Goal: Complete application form: Complete application form

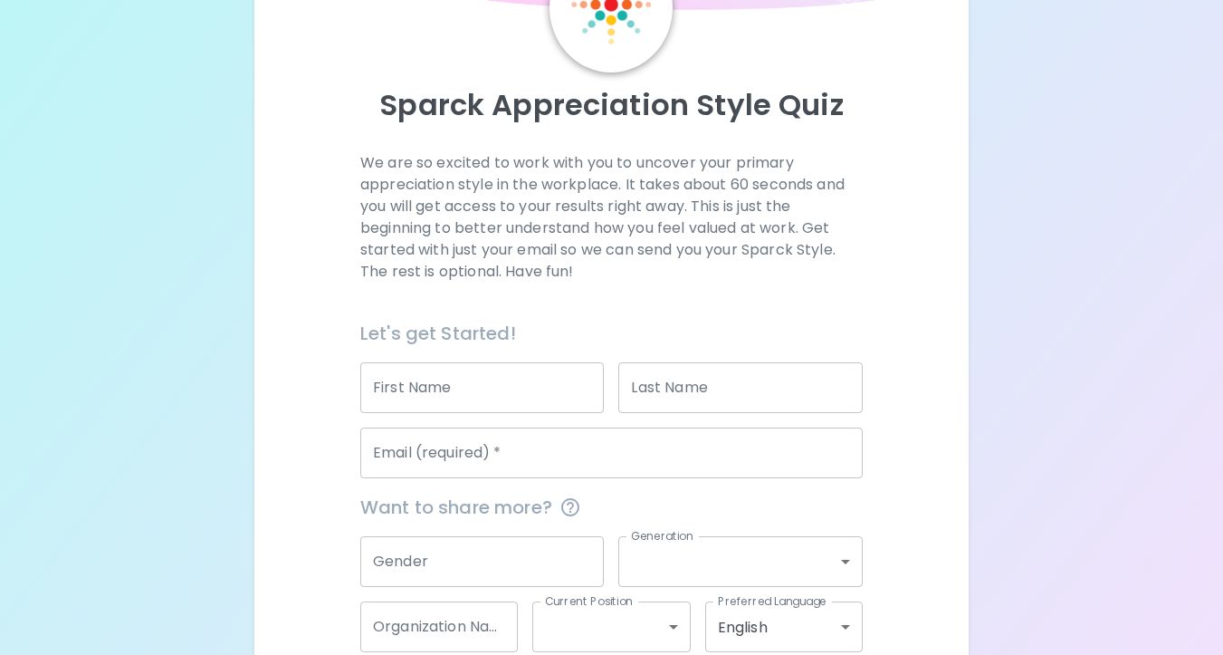
scroll to position [180, 0]
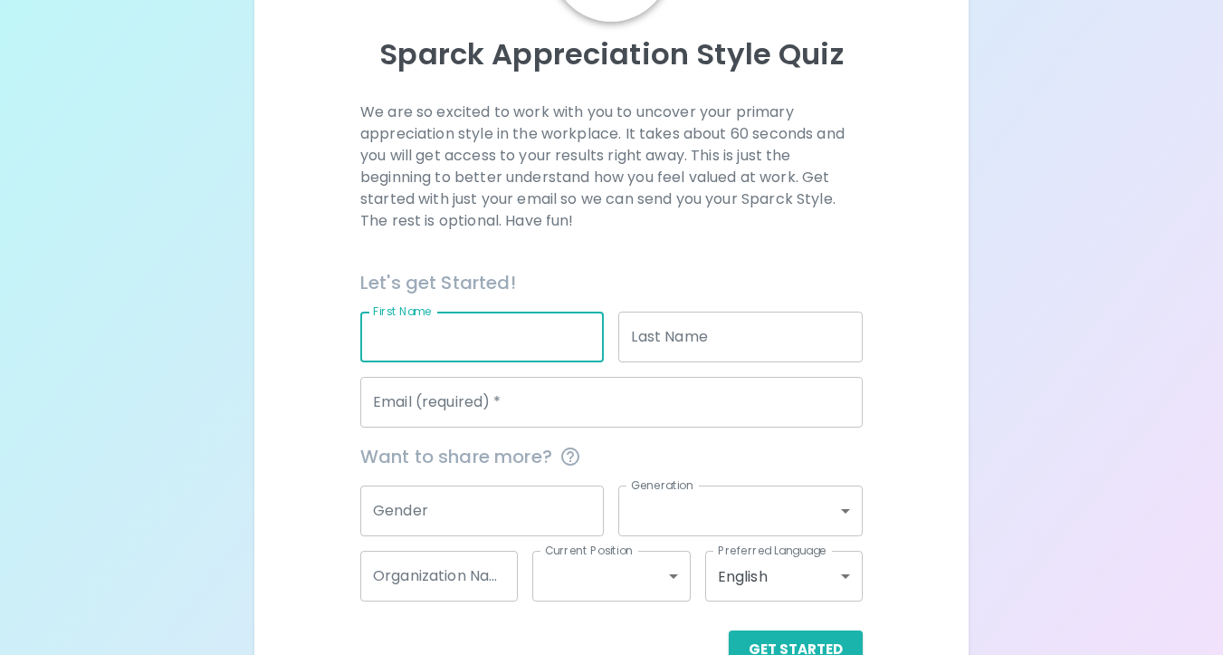
click at [522, 336] on input "First Name" at bounding box center [482, 336] width 244 height 51
type input "Kayla"
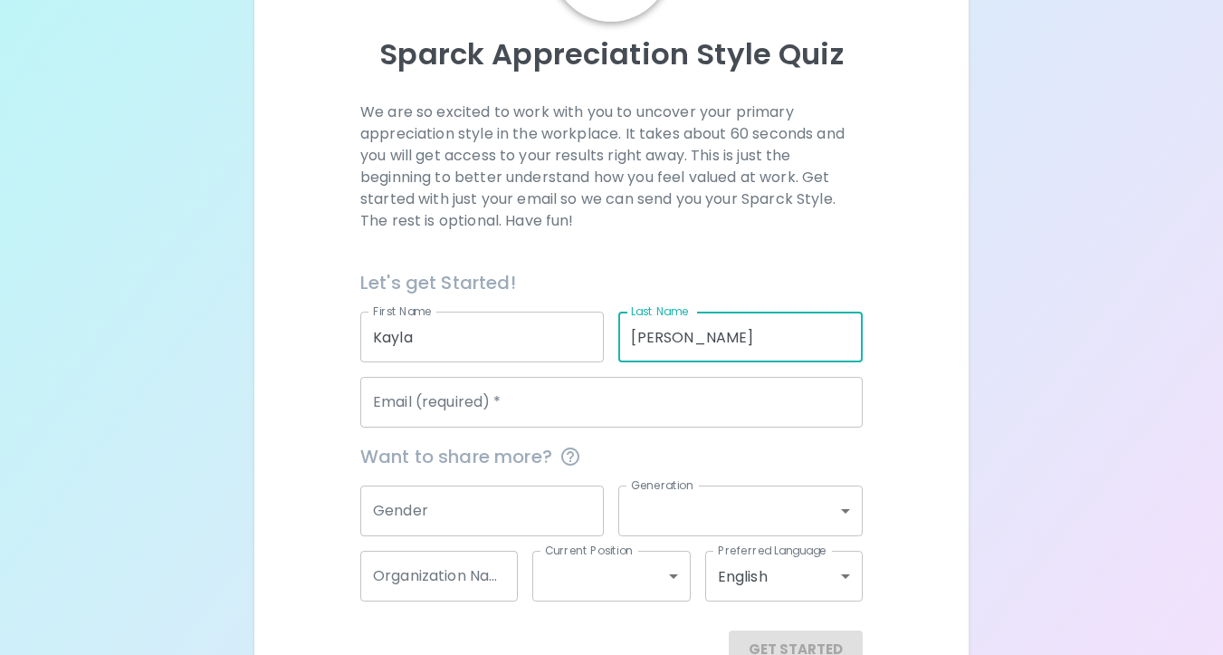
type input "[PERSON_NAME]"
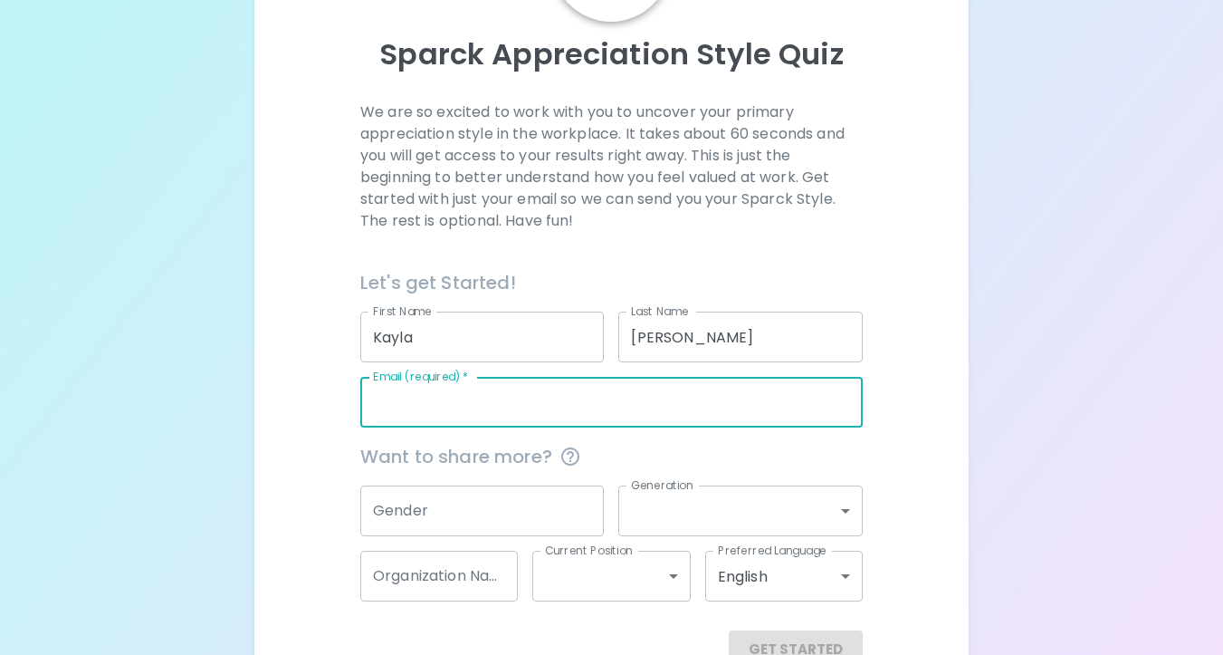
click at [540, 397] on input "Email (required)   *" at bounding box center [611, 402] width 502 height 51
type input "[EMAIL_ADDRESS][PERSON_NAME][DOMAIN_NAME]"
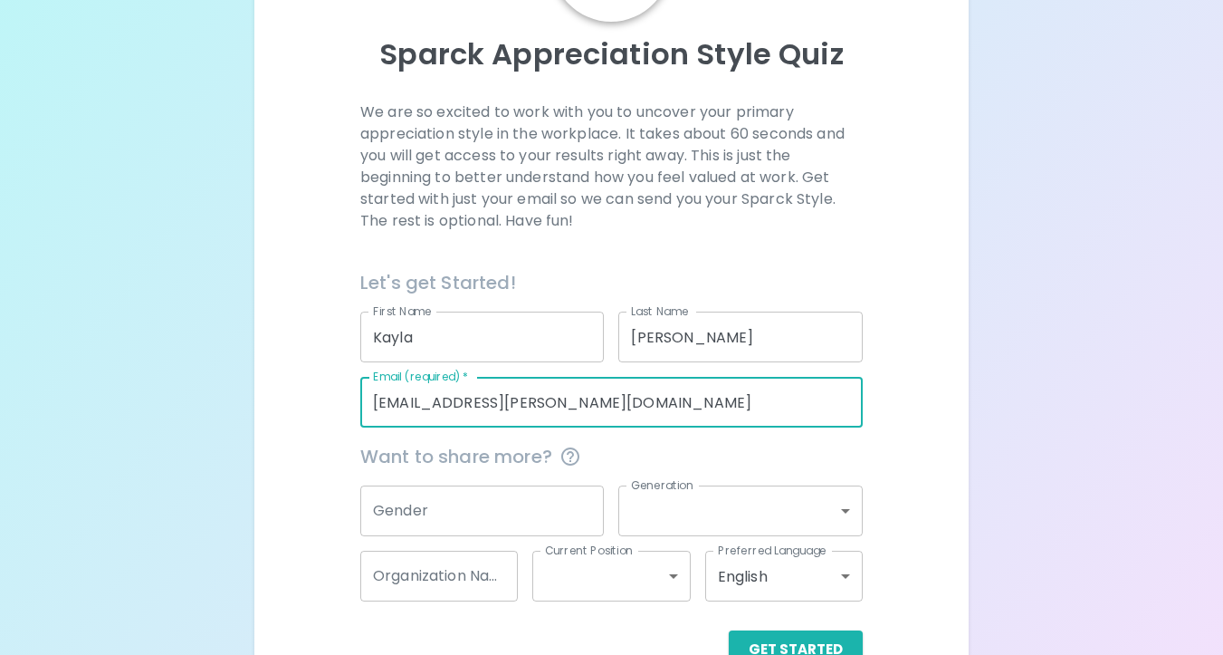
scroll to position [230, 0]
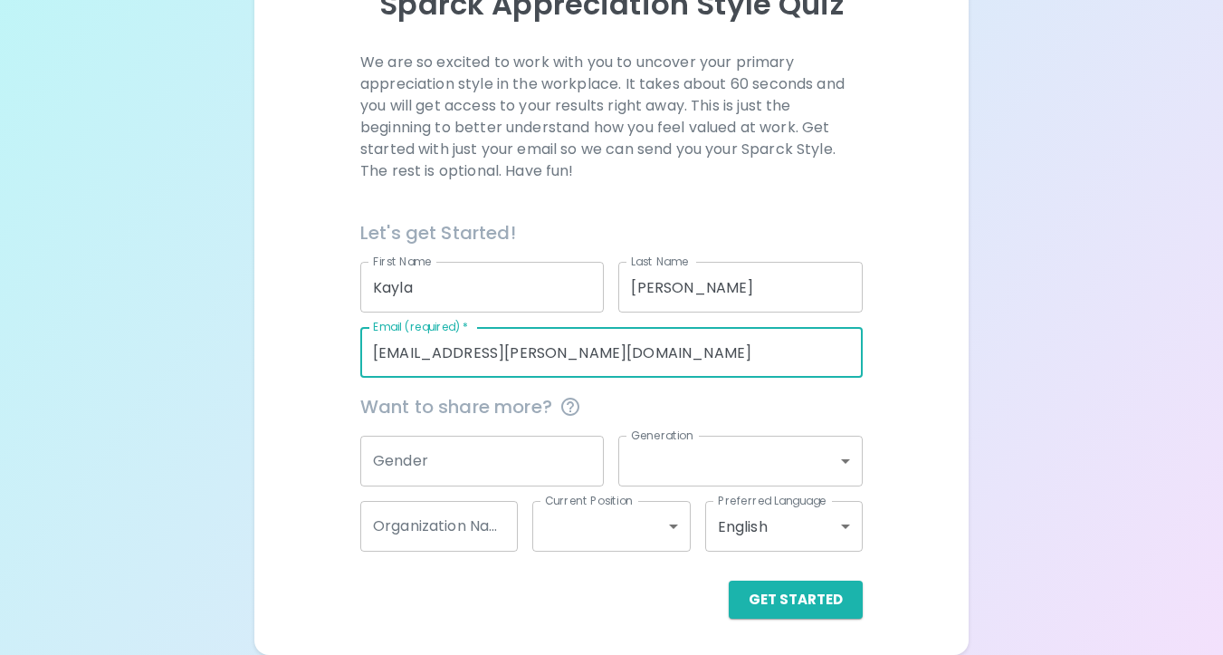
click at [543, 451] on input "Gender" at bounding box center [482, 460] width 244 height 51
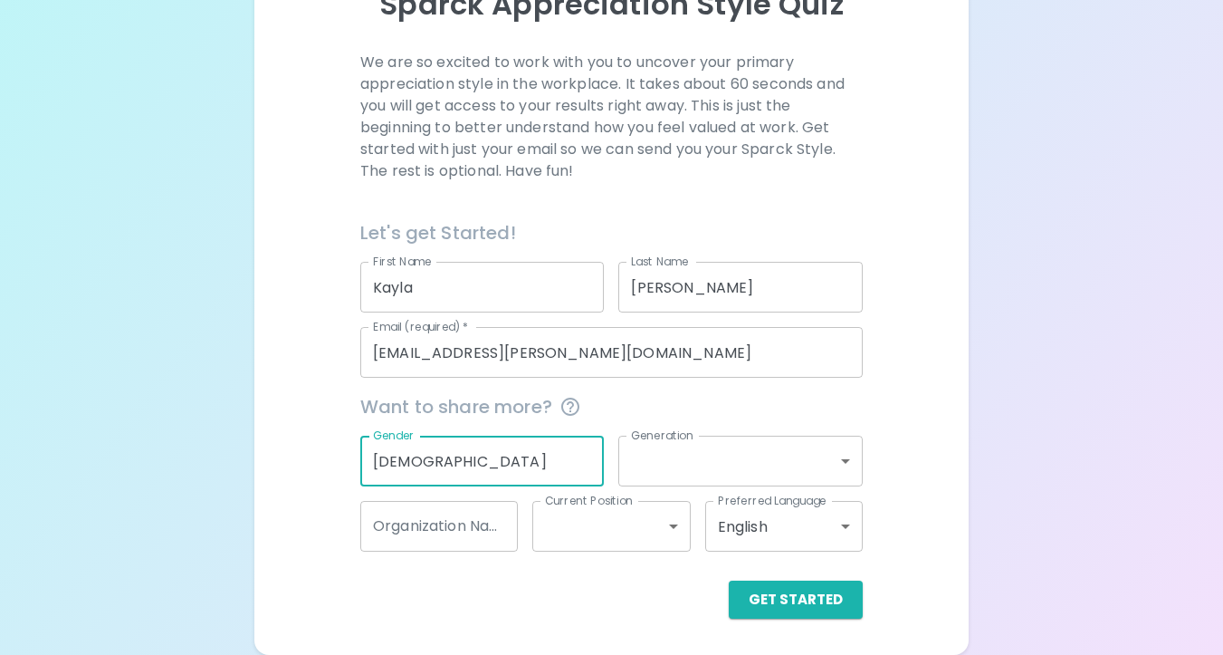
type input "[DEMOGRAPHIC_DATA]"
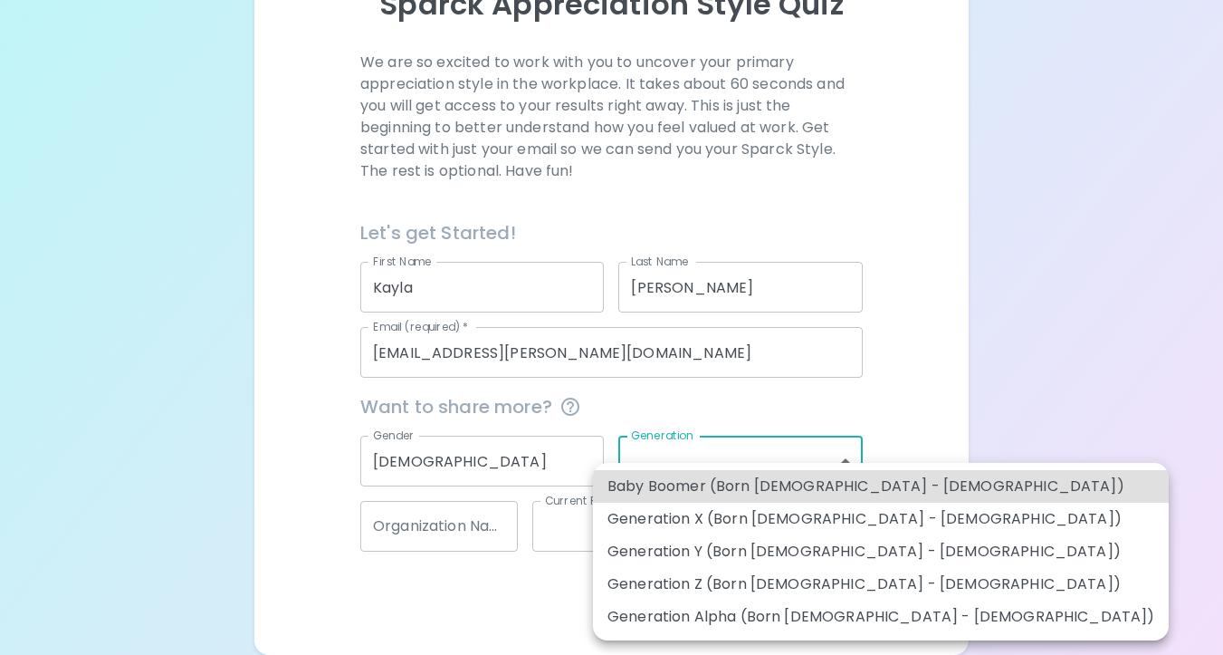
click at [774, 458] on body "Sparck Appreciation Style Quiz We are so excited to work with you to uncover yo…" at bounding box center [611, 212] width 1223 height 885
click at [852, 580] on li "Generation Z (Born [DEMOGRAPHIC_DATA] - [DEMOGRAPHIC_DATA])" at bounding box center [881, 584] width 576 height 33
type input "generation_z"
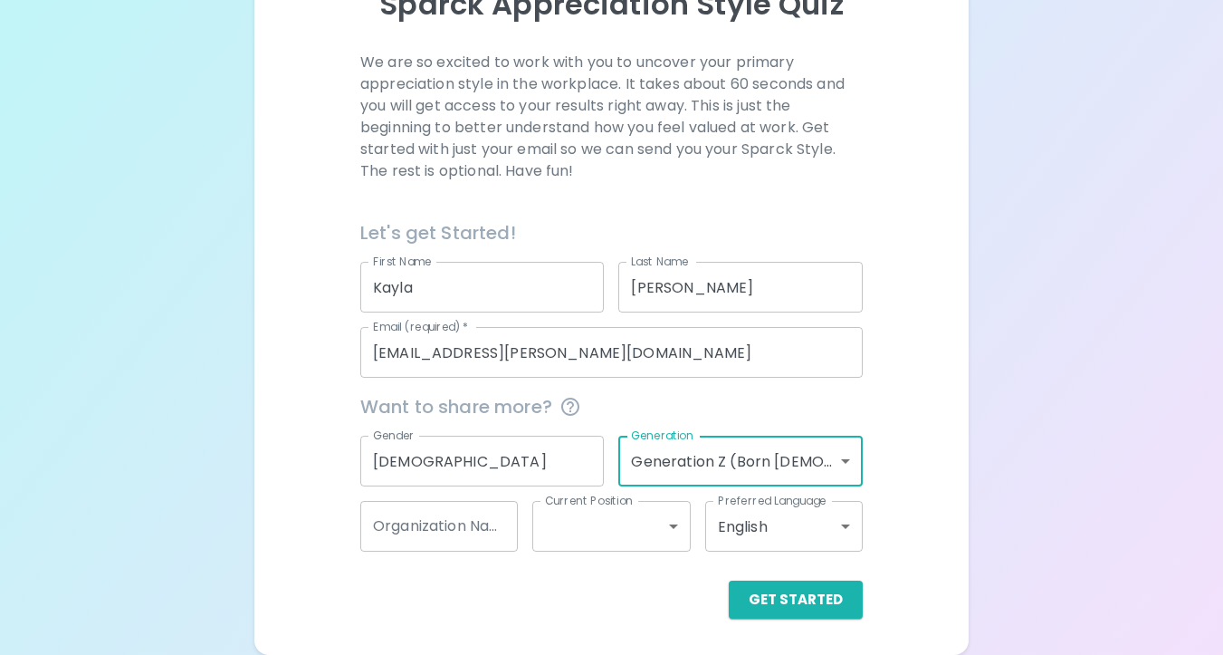
scroll to position [229, 0]
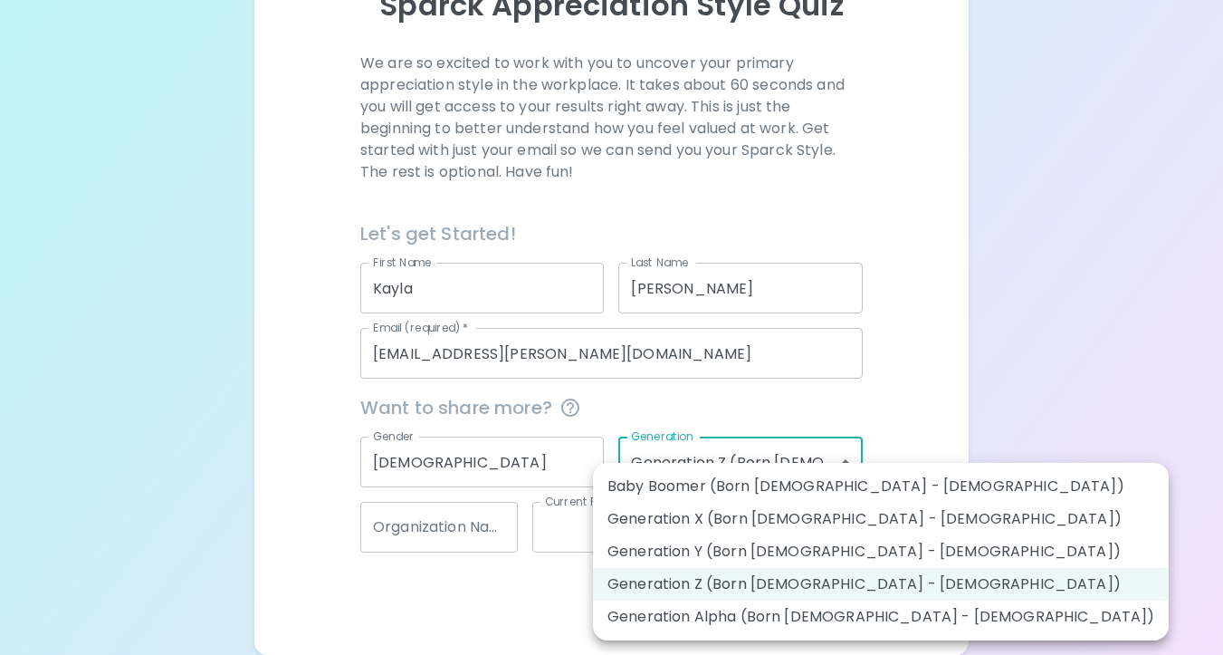
click at [828, 460] on body "Sparck Appreciation Style Quiz We are so excited to work with you to uncover yo…" at bounding box center [611, 213] width 1223 height 885
click at [862, 379] on div at bounding box center [611, 327] width 1223 height 655
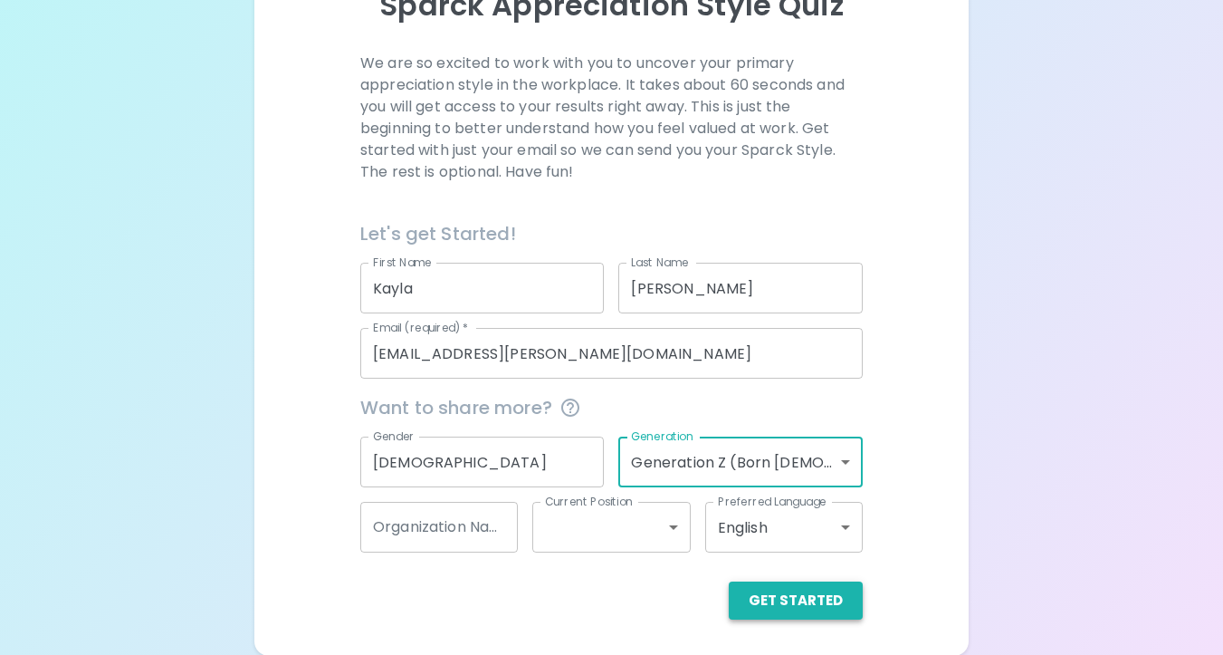
click at [794, 597] on button "Get Started" at bounding box center [796, 600] width 134 height 38
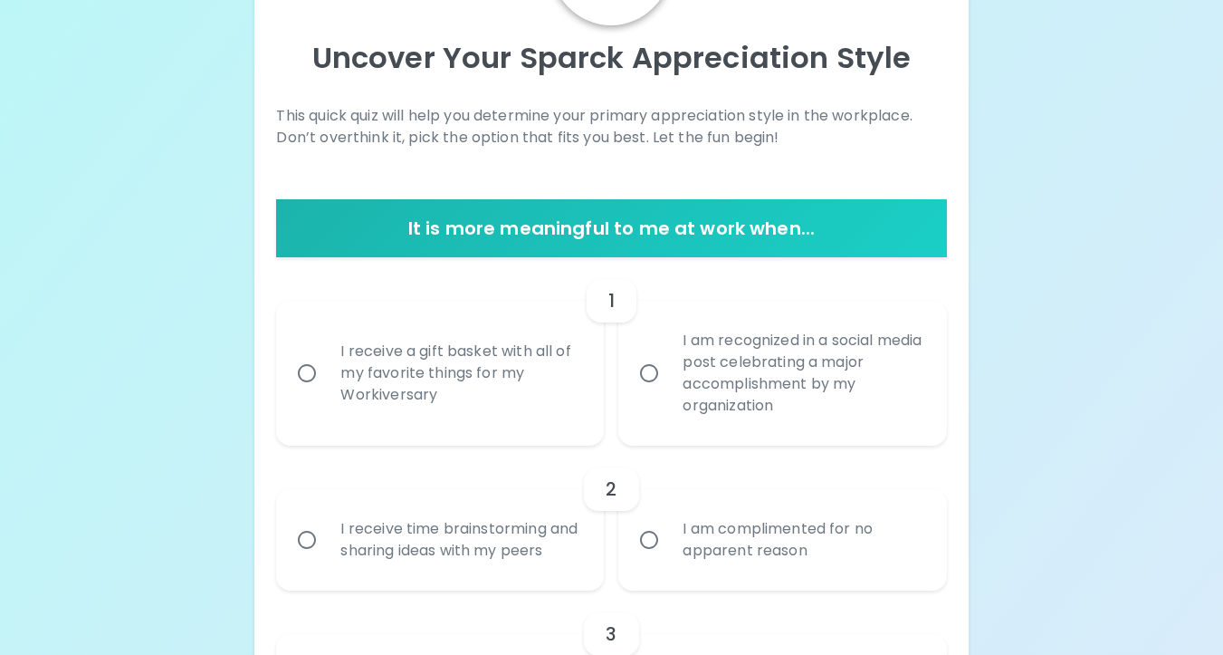
scroll to position [178, 0]
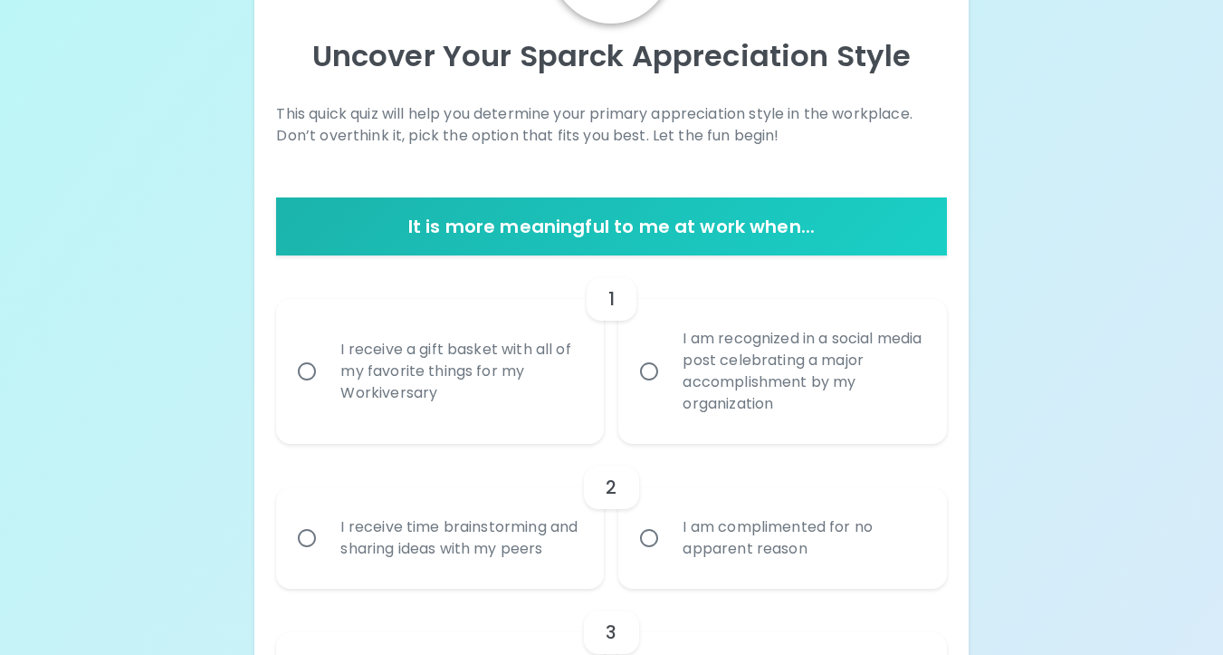
click at [543, 405] on div "I receive a gift basket with all of my favorite things for my Workiversary" at bounding box center [460, 371] width 268 height 109
click at [326, 390] on input "I receive a gift basket with all of my favorite things for my Workiversary" at bounding box center [307, 371] width 38 height 38
radio input "true"
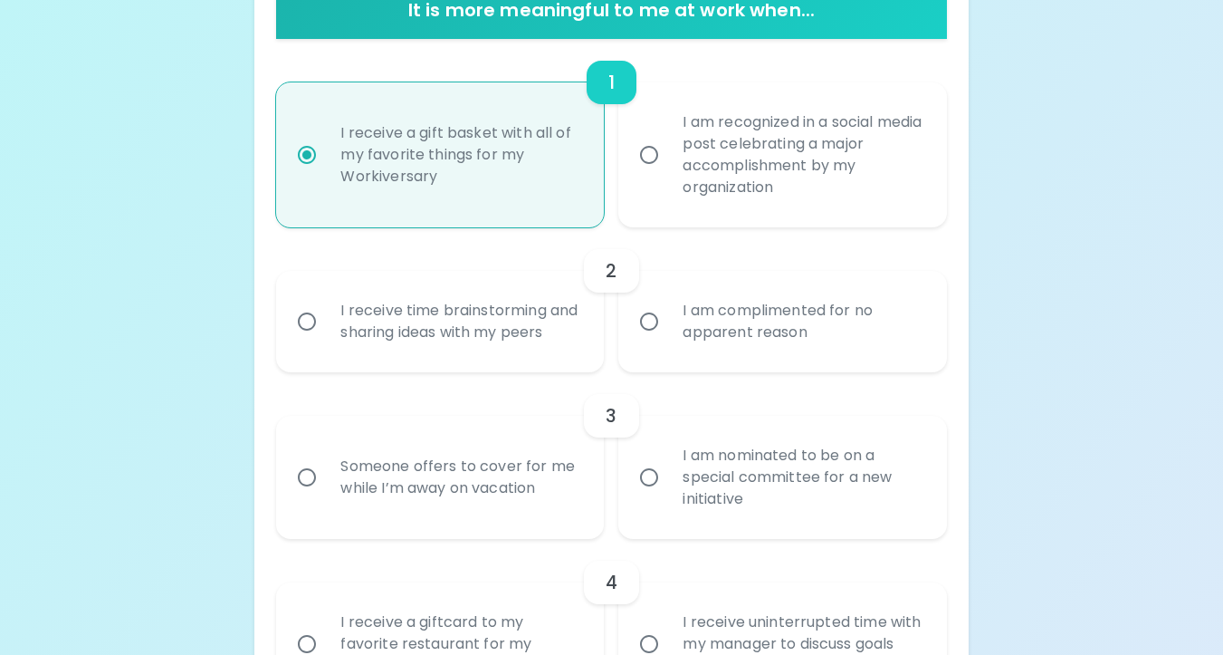
scroll to position [397, 0]
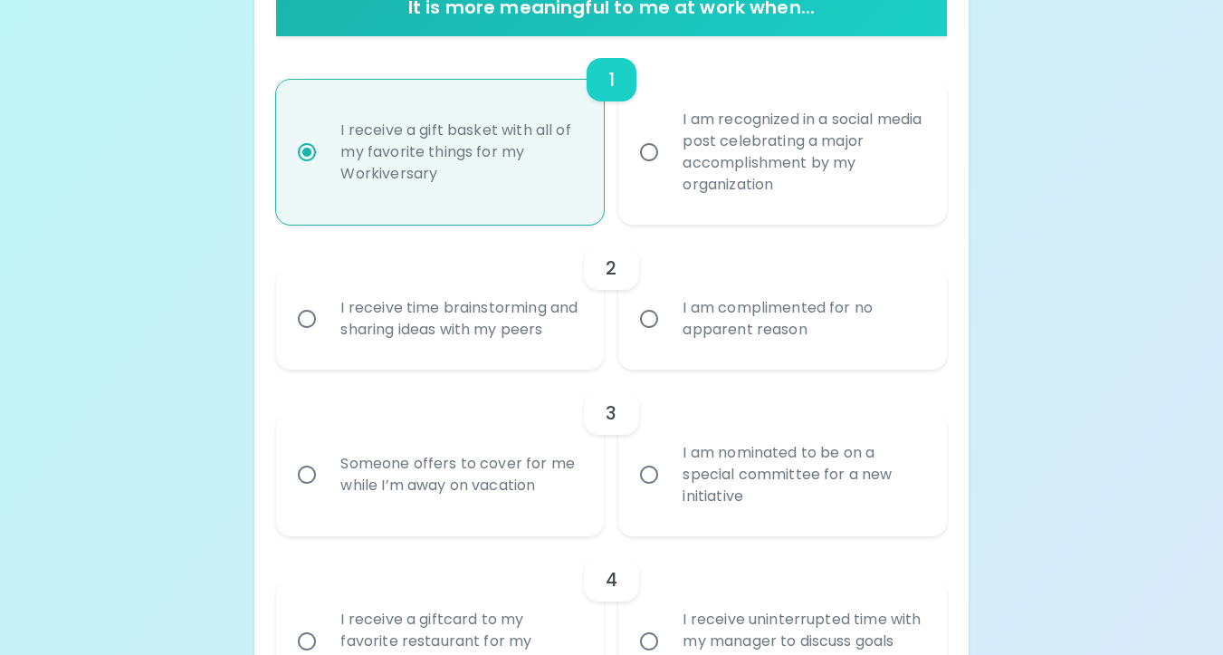
click at [695, 355] on div "I am complimented for no apparent reason" at bounding box center [802, 318] width 268 height 87
click at [668, 338] on input "I am complimented for no apparent reason" at bounding box center [649, 319] width 38 height 38
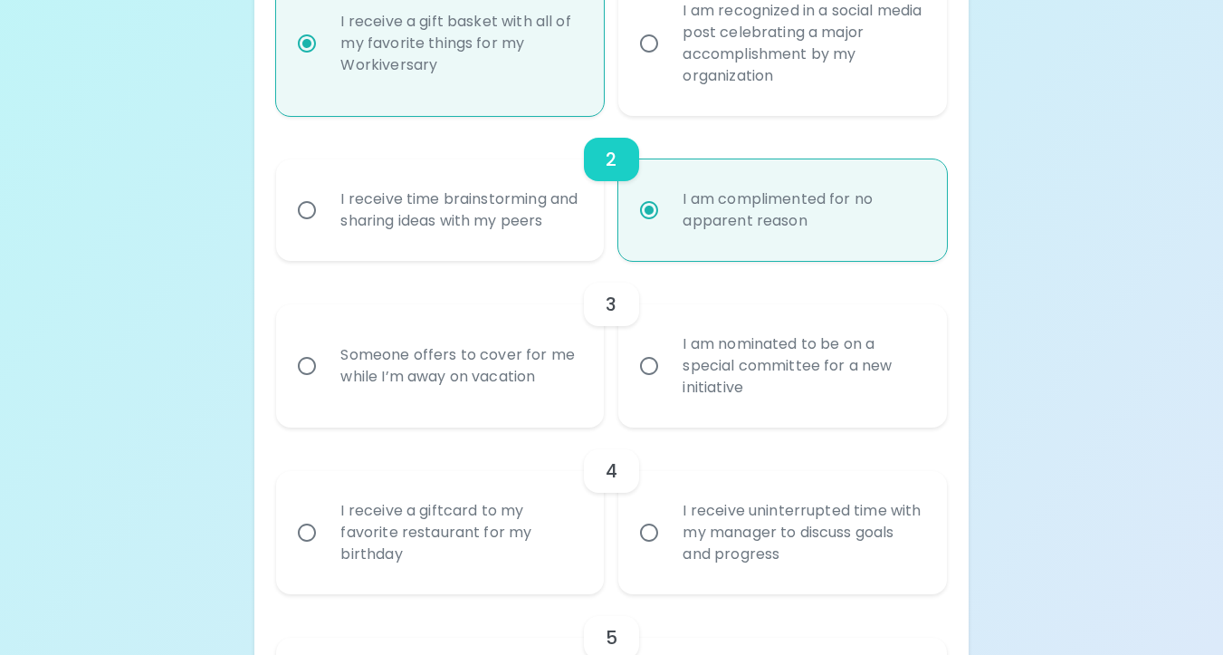
scroll to position [542, 0]
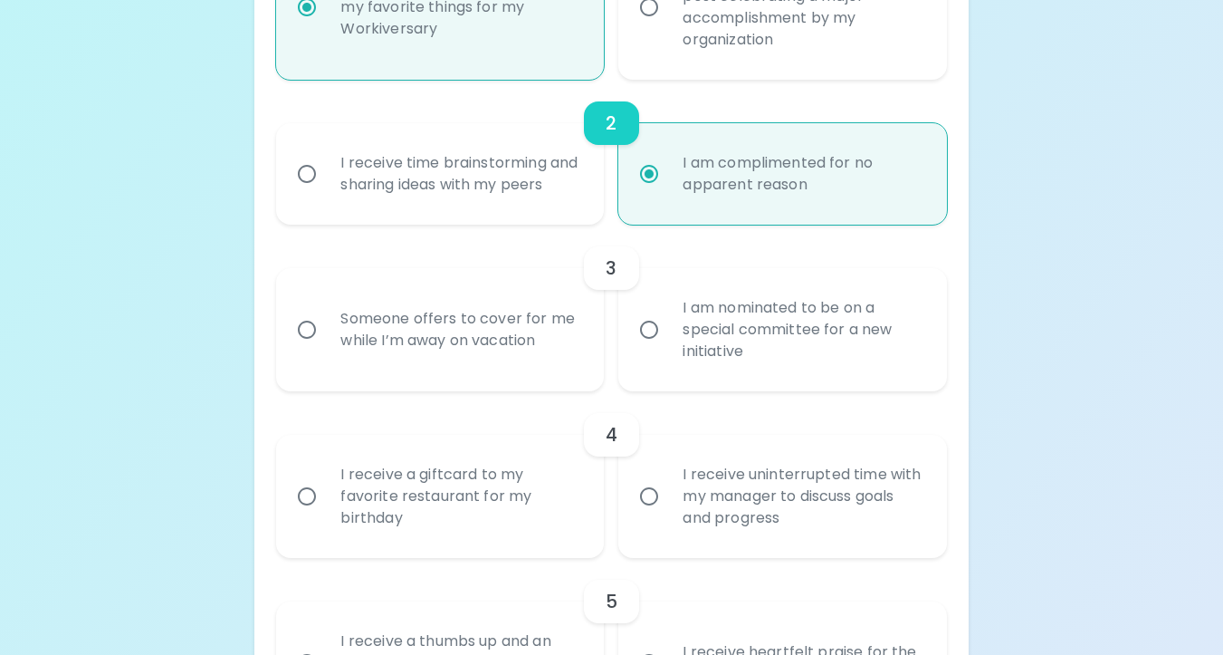
radio input "true"
click at [527, 217] on div "I receive time brainstorming and sharing ideas with my peers" at bounding box center [460, 173] width 268 height 87
click at [326, 193] on input "I receive time brainstorming and sharing ideas with my peers" at bounding box center [307, 174] width 38 height 38
radio input "true"
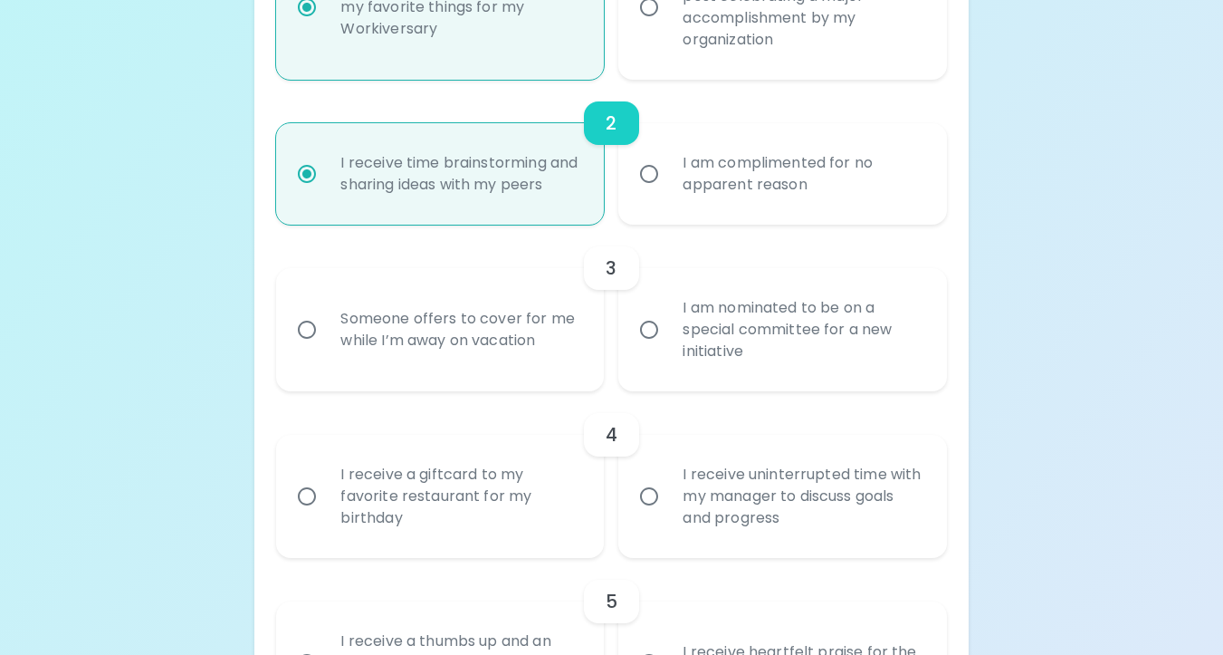
radio input "true"
click at [454, 371] on div "Someone offers to cover for me while I’m away on vacation" at bounding box center [460, 329] width 268 height 87
click at [326, 349] on input "Someone offers to cover for me while I’m away on vacation" at bounding box center [307, 330] width 38 height 38
radio input "false"
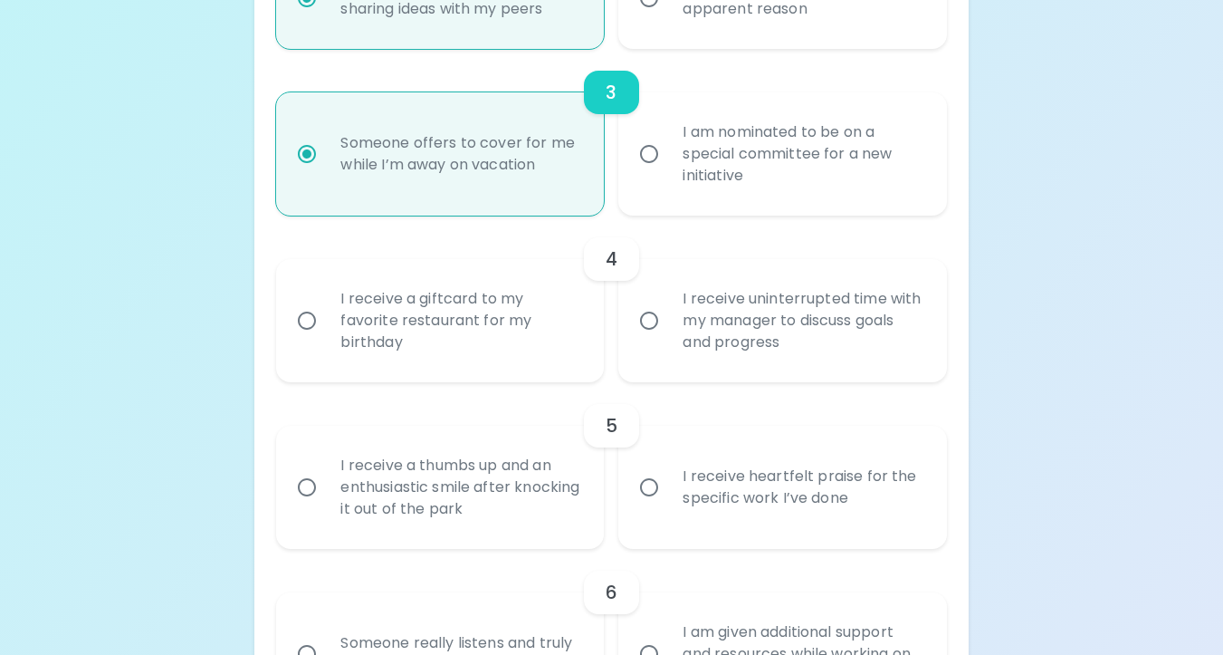
scroll to position [719, 0]
radio input "true"
click at [530, 344] on div "I receive a giftcard to my favorite restaurant for my birthday" at bounding box center [460, 319] width 268 height 109
click at [326, 339] on input "I receive a giftcard to my favorite restaurant for my birthday" at bounding box center [307, 320] width 38 height 38
radio input "false"
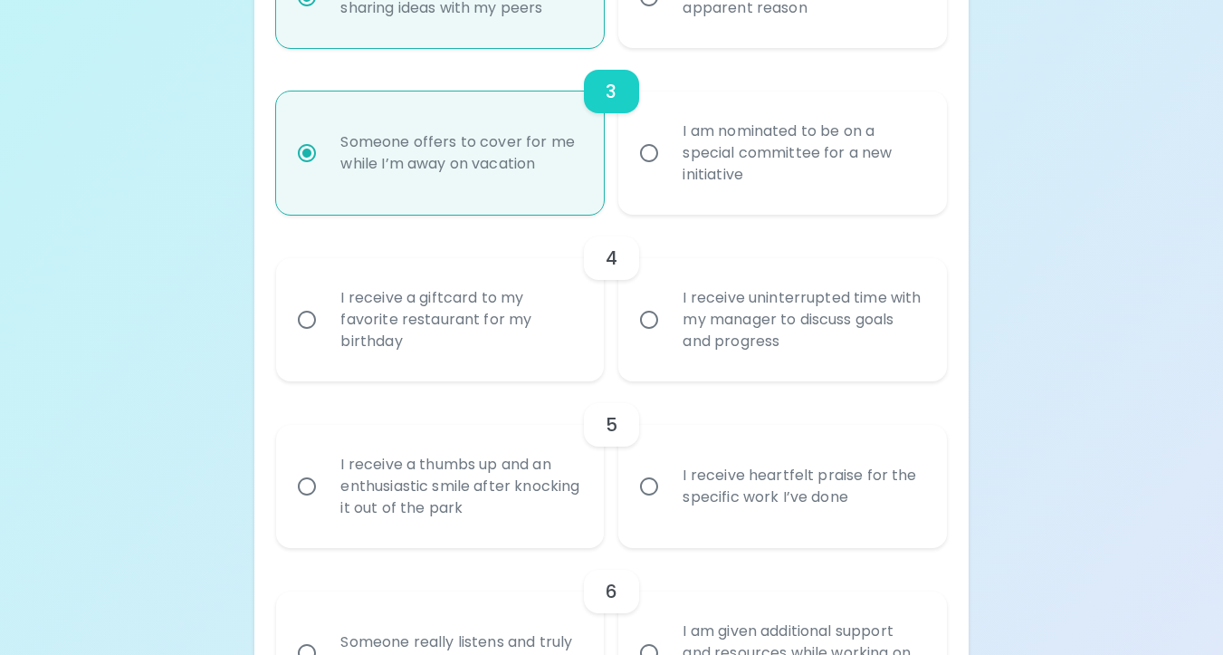
radio input "false"
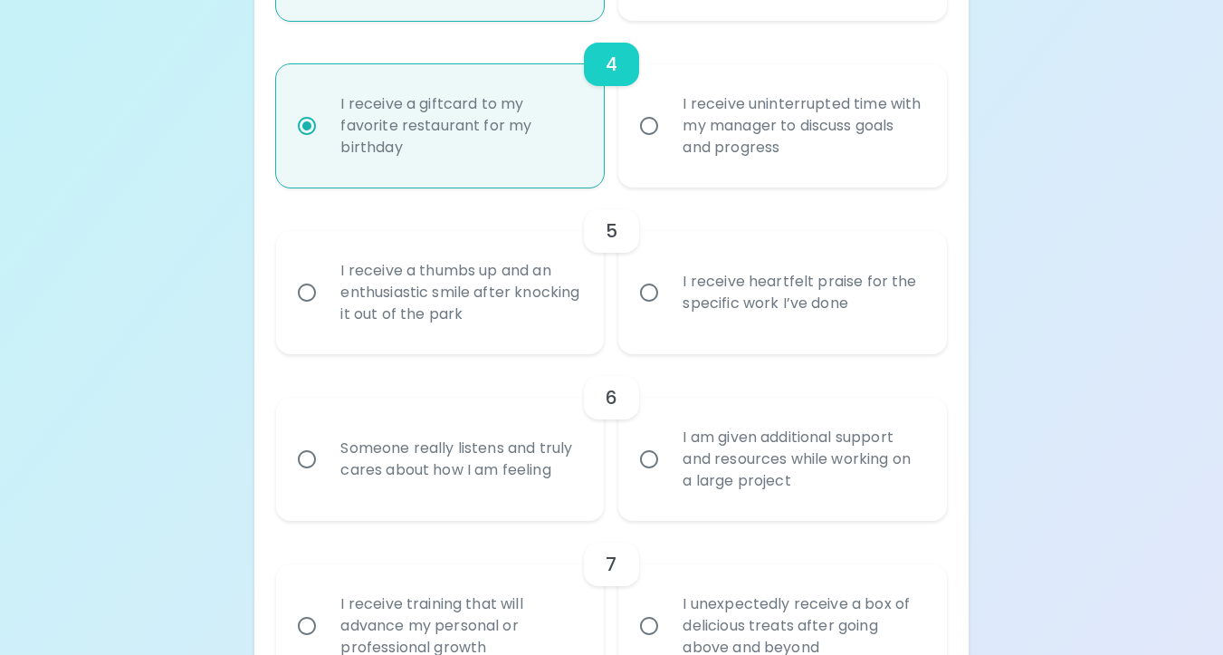
scroll to position [911, 0]
radio input "true"
click at [665, 313] on input "I receive heartfelt praise for the specific work I’ve done" at bounding box center [649, 294] width 38 height 38
radio input "false"
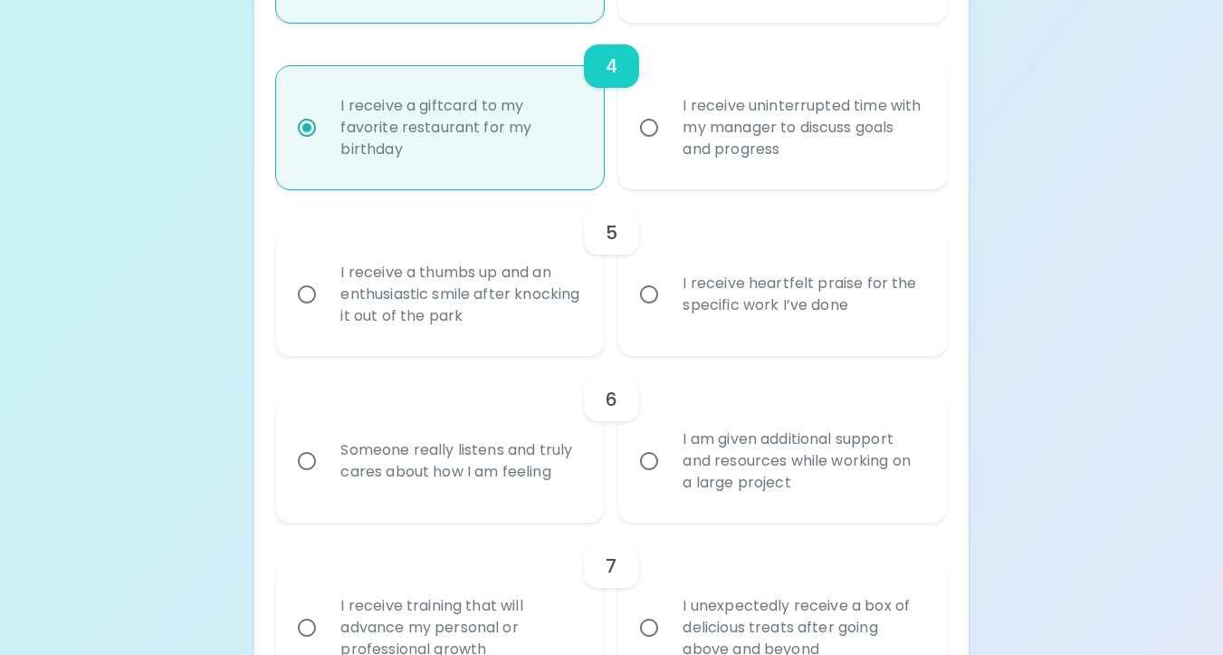
radio input "false"
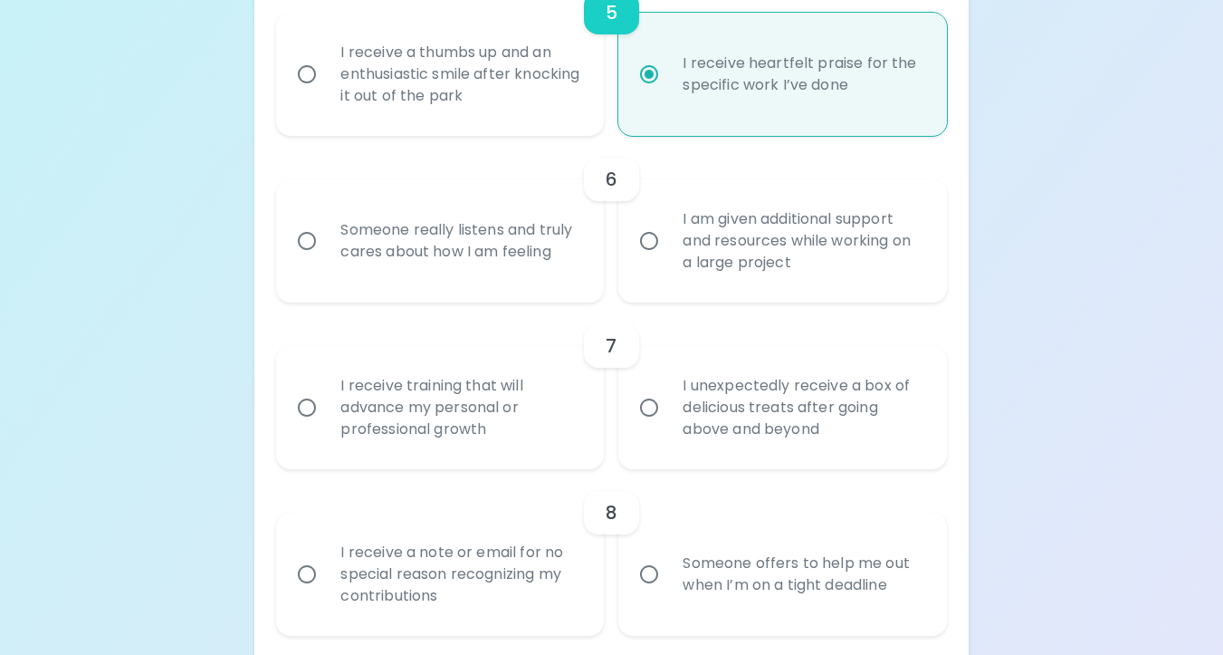
scroll to position [1124, 0]
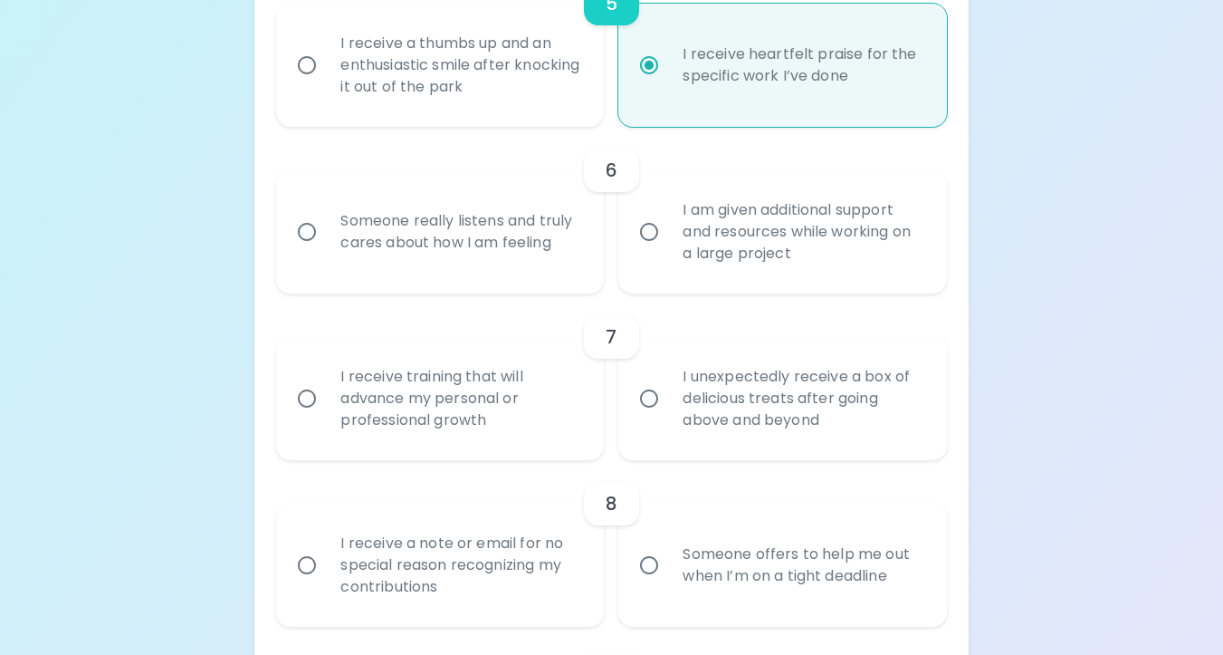
radio input "true"
click at [700, 278] on div "I am given additional support and resources while working on a large project" at bounding box center [802, 231] width 268 height 109
click at [668, 251] on input "I am given additional support and resources while working on a large project" at bounding box center [649, 232] width 38 height 38
radio input "false"
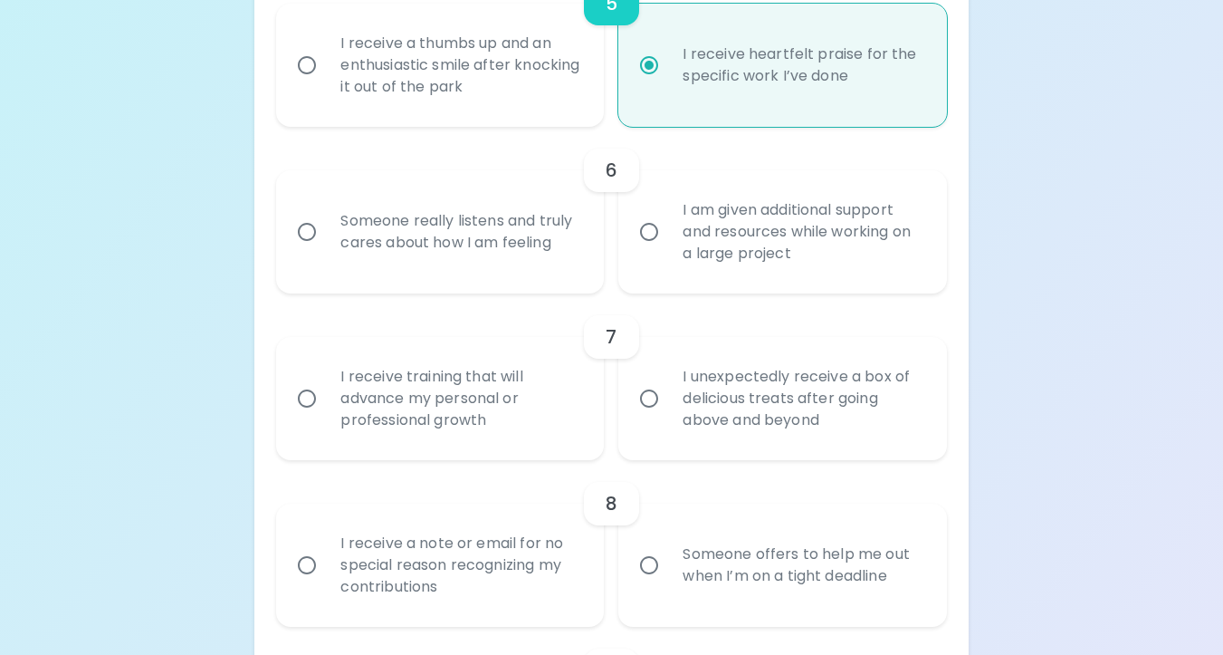
radio input "false"
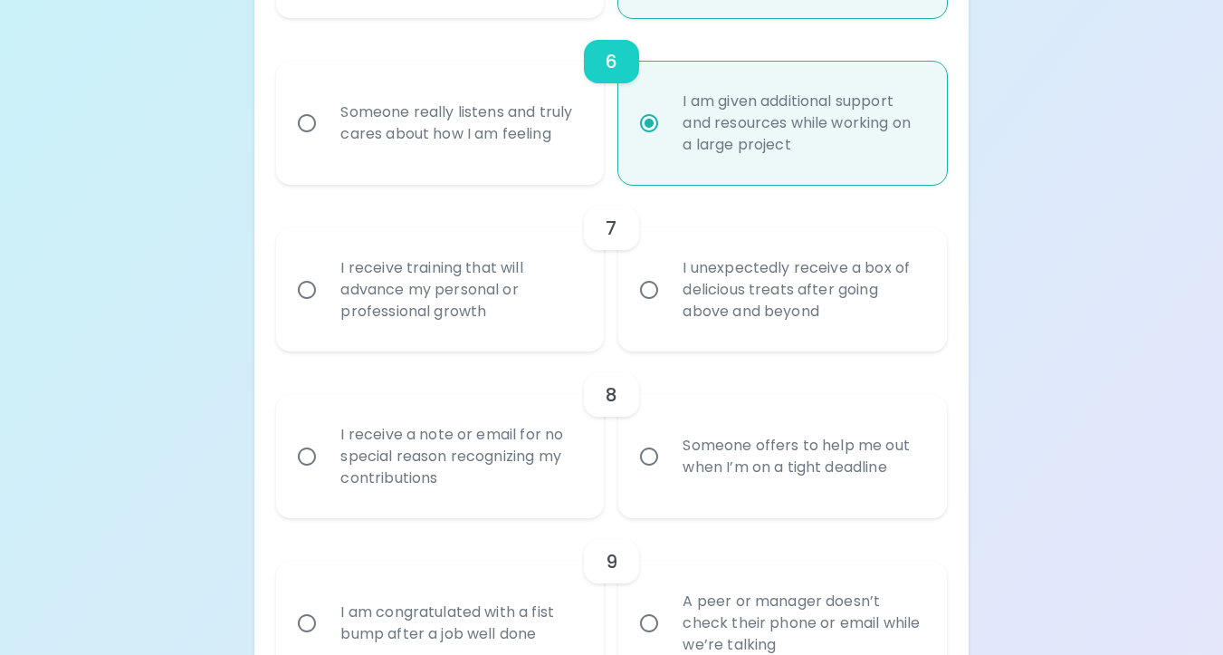
scroll to position [1285, 0]
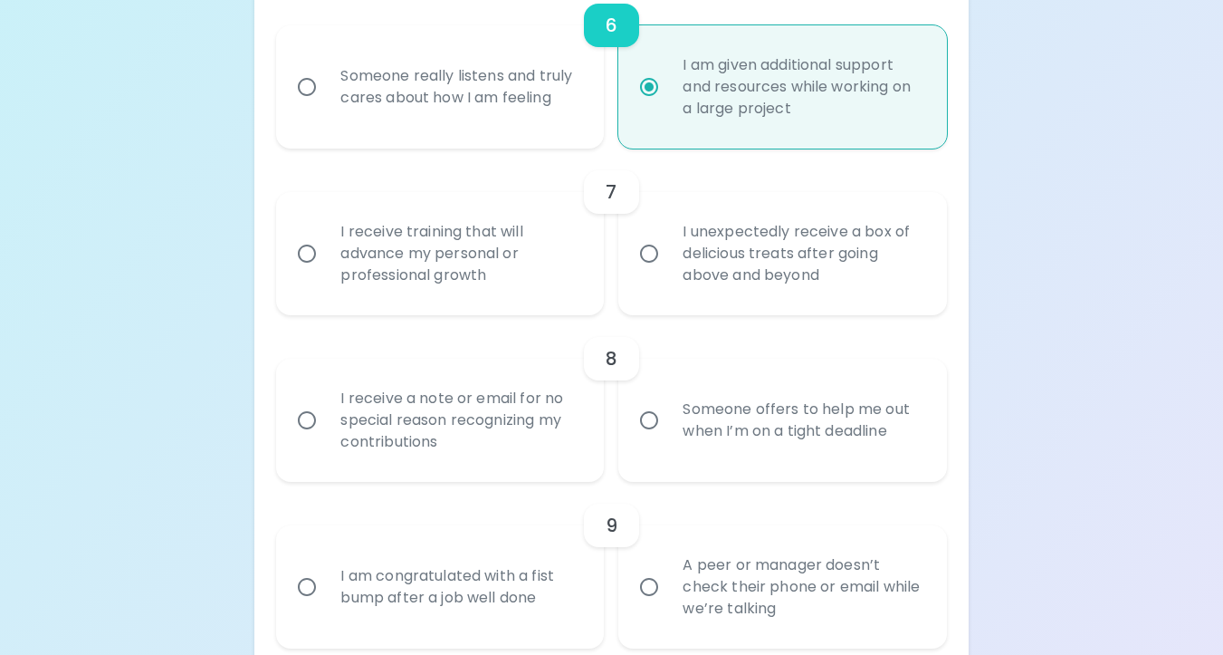
radio input "true"
click at [559, 82] on div "Someone really listens and truly cares about how I am feeling" at bounding box center [460, 86] width 268 height 87
click at [326, 82] on input "Someone really listens and truly cares about how I am feeling" at bounding box center [307, 87] width 38 height 38
radio input "false"
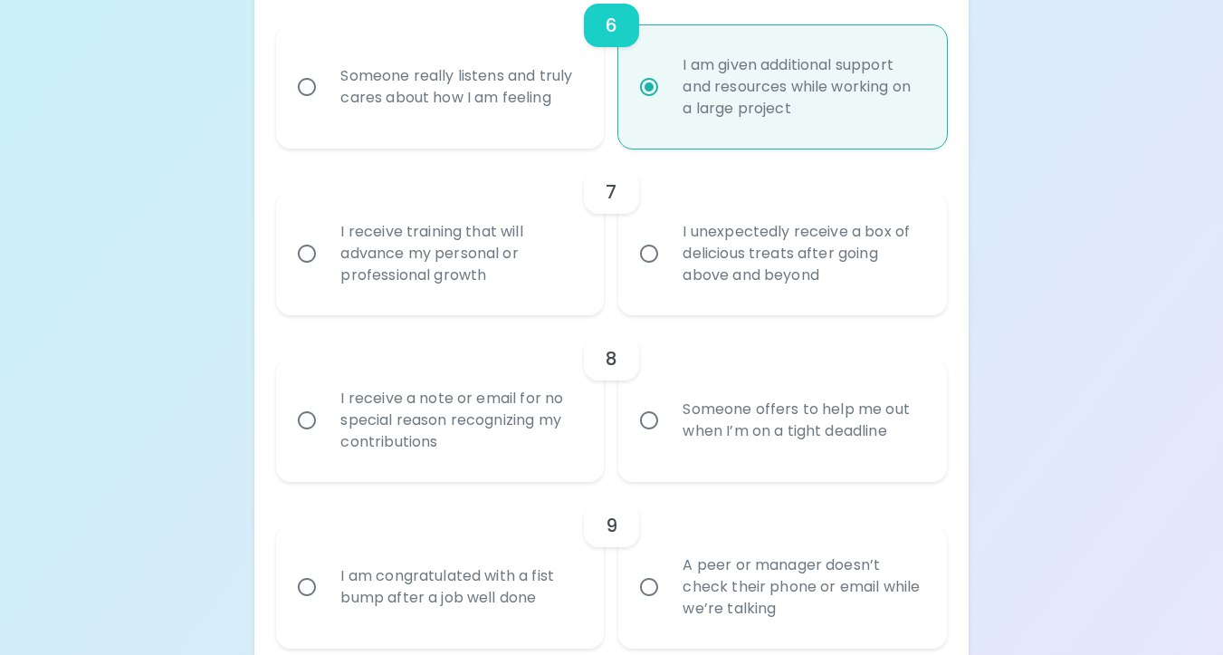
radio input "false"
radio input "true"
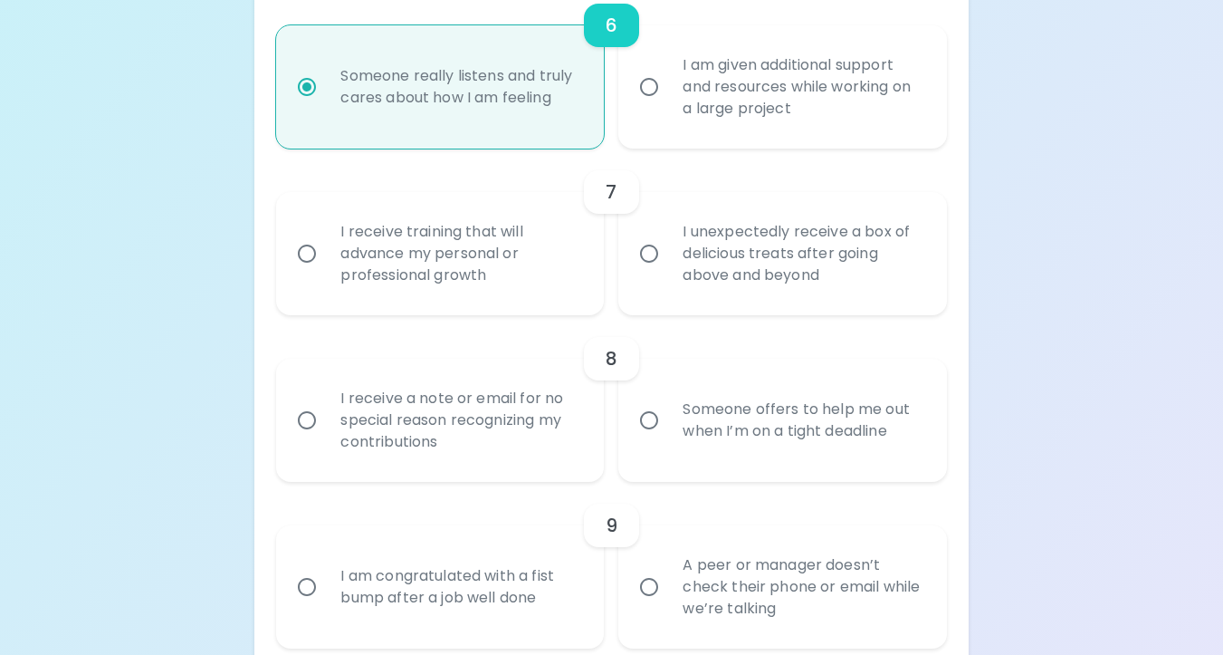
radio input "true"
click at [720, 98] on div "I am given additional support and resources while working on a large project" at bounding box center [802, 87] width 268 height 109
click at [668, 98] on input "I am given additional support and resources while working on a large project" at bounding box center [649, 87] width 38 height 38
radio input "false"
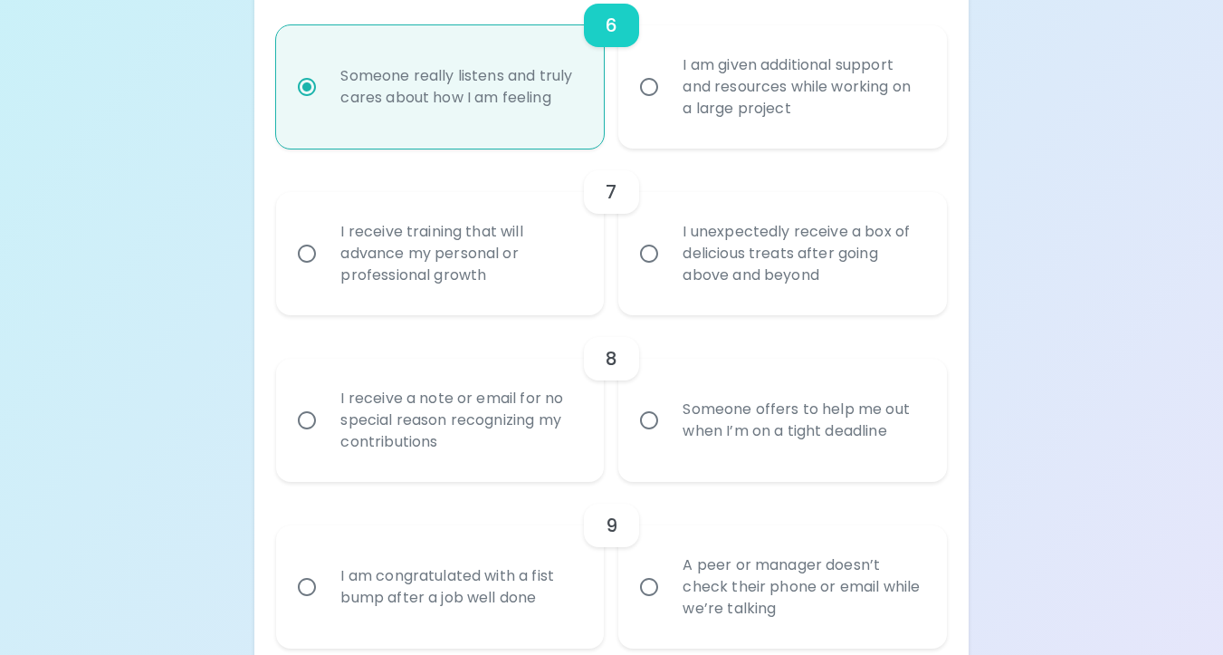
radio input "false"
radio input "true"
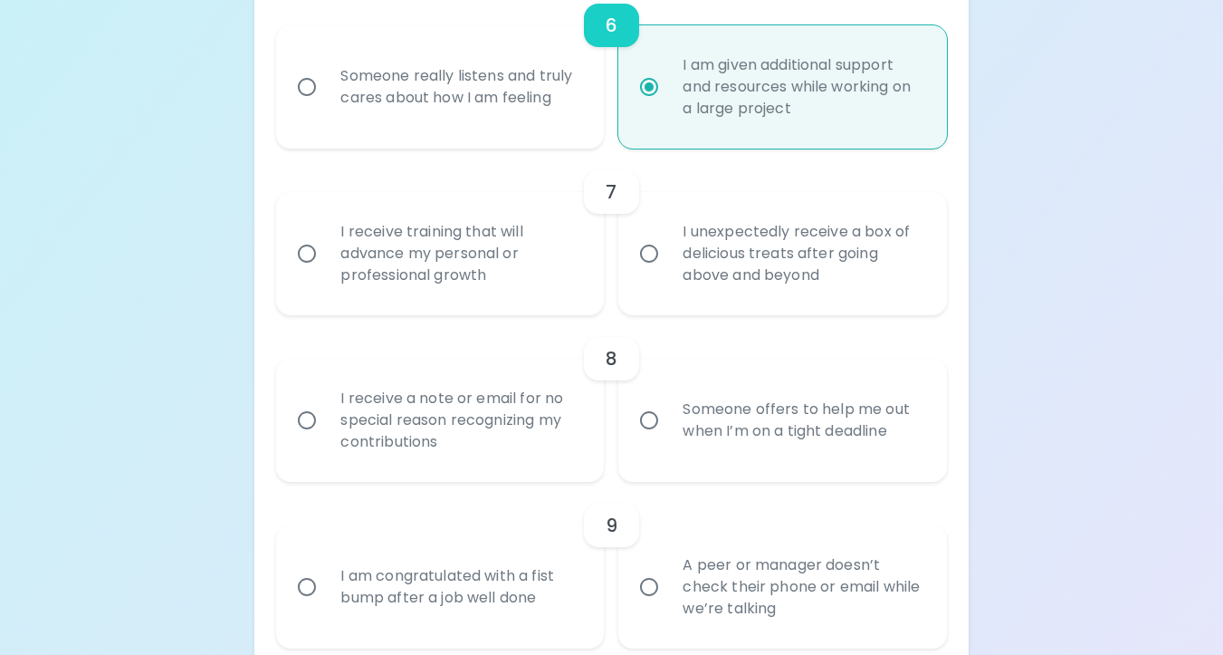
radio input "true"
click at [792, 298] on div "I unexpectedly receive a box of delicious treats after going above and beyond" at bounding box center [802, 253] width 268 height 109
click at [668, 273] on input "I unexpectedly receive a box of delicious treats after going above and beyond" at bounding box center [649, 253] width 38 height 38
radio input "false"
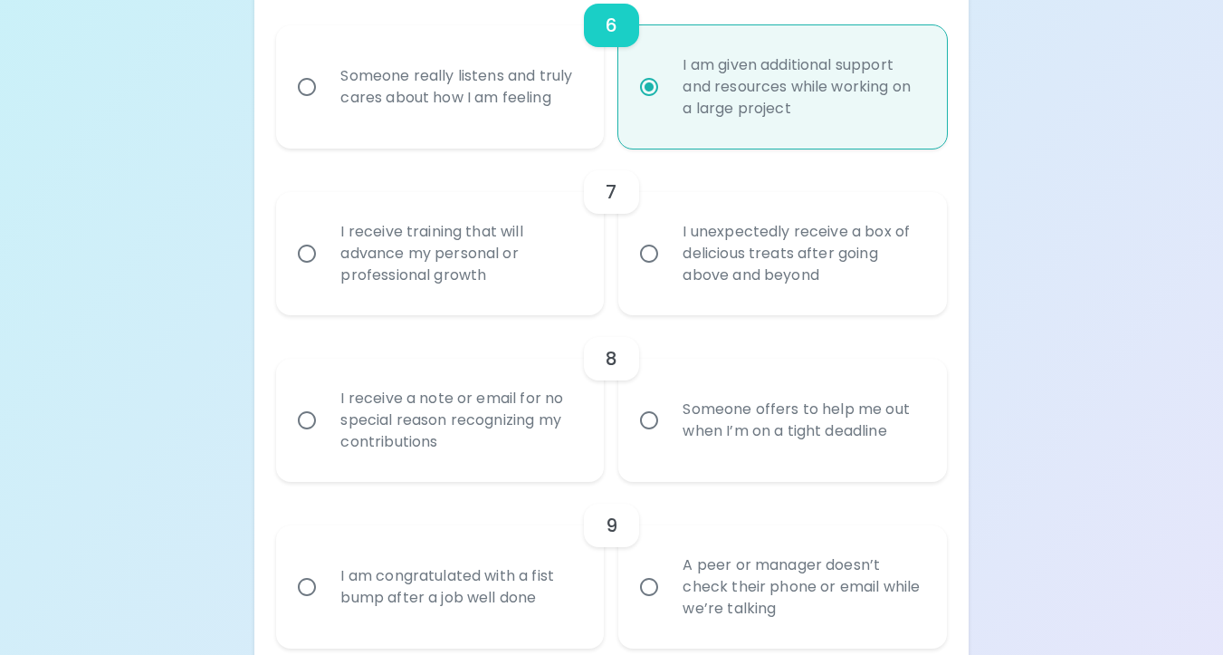
radio input "false"
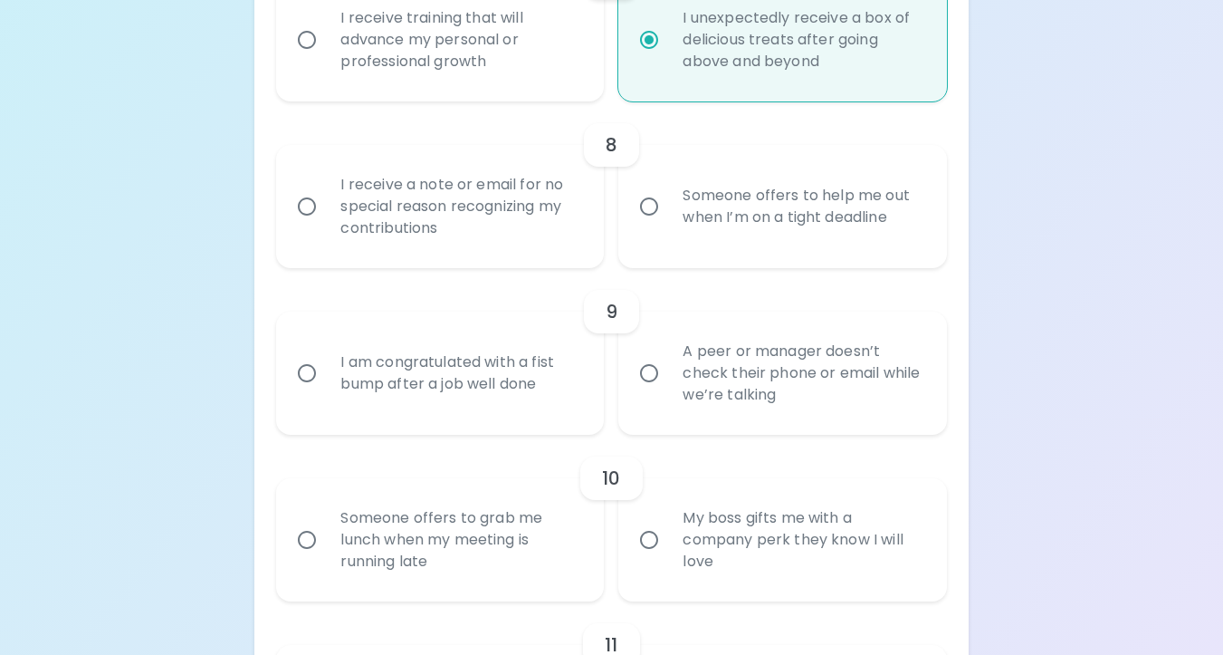
scroll to position [1500, 0]
radio input "true"
click at [778, 248] on div "Someone offers to help me out when I’m on a tight deadline" at bounding box center [802, 204] width 268 height 87
click at [668, 224] on input "Someone offers to help me out when I’m on a tight deadline" at bounding box center [649, 205] width 38 height 38
radio input "false"
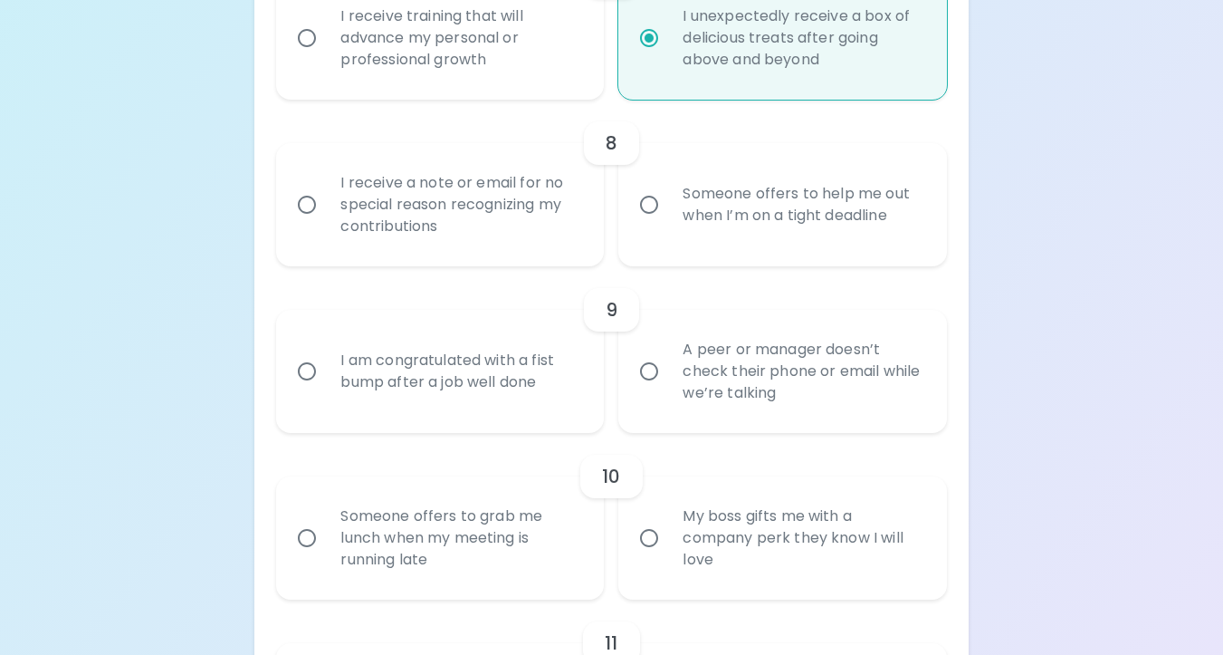
radio input "false"
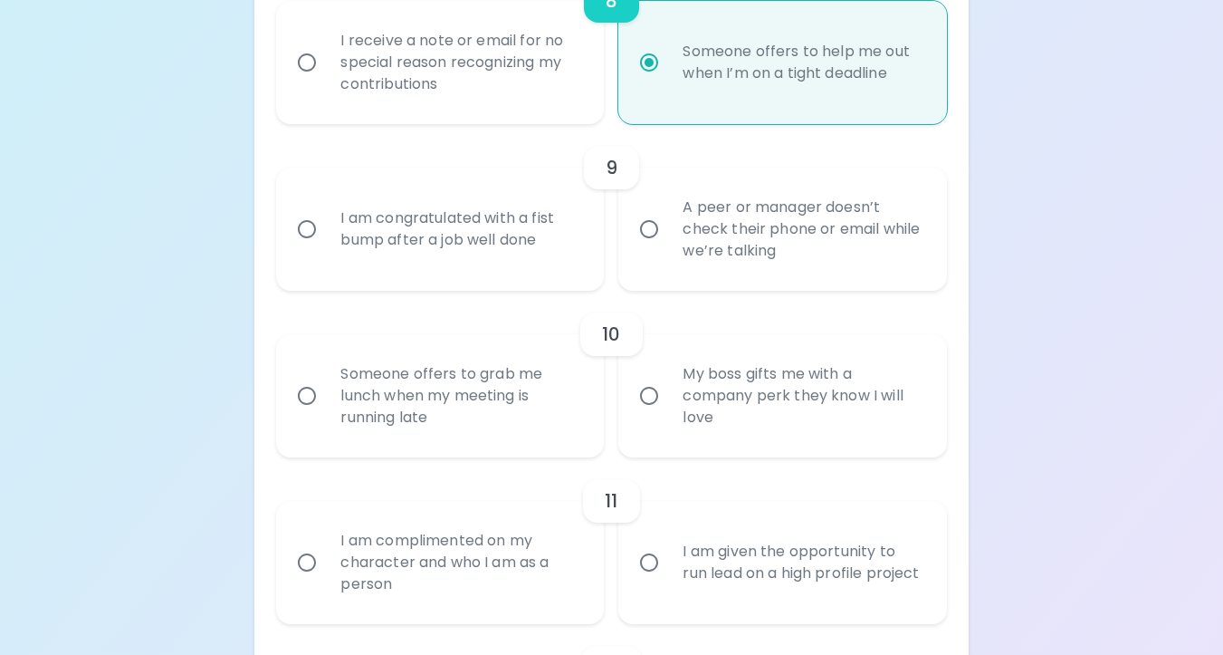
scroll to position [1645, 0]
radio input "true"
click at [740, 260] on div "A peer or manager doesn’t check their phone or email while we’re talking" at bounding box center [802, 226] width 268 height 109
click at [668, 245] on input "A peer or manager doesn’t check their phone or email while we’re talking" at bounding box center [649, 226] width 38 height 38
radio input "false"
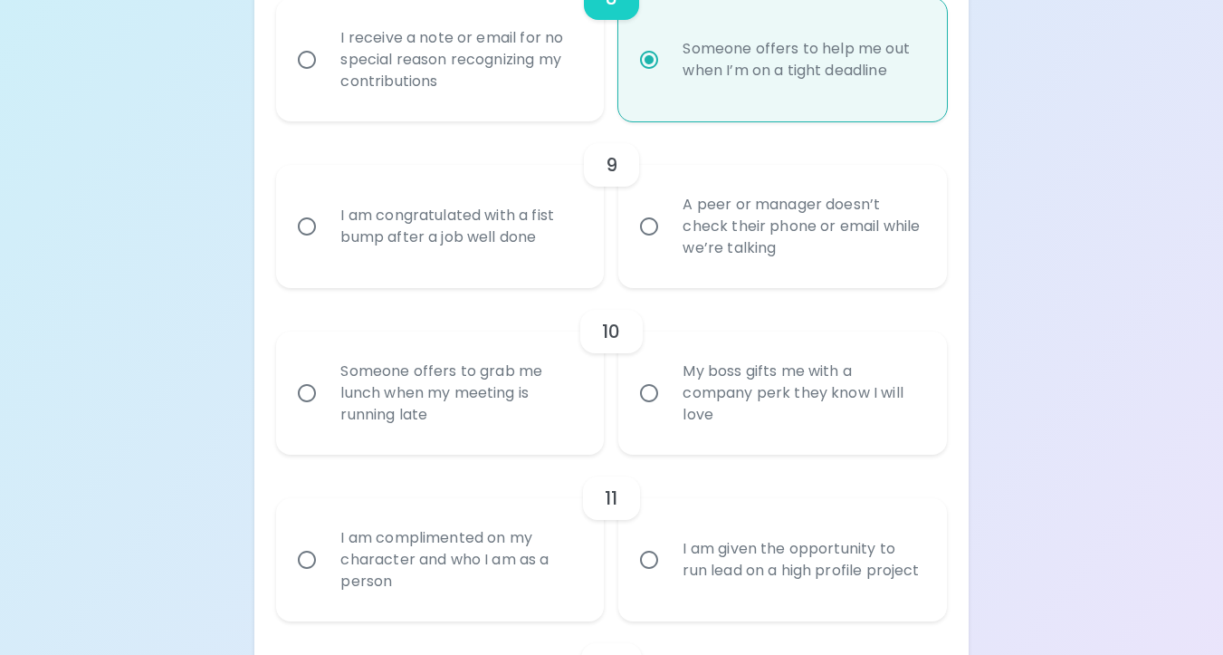
radio input "false"
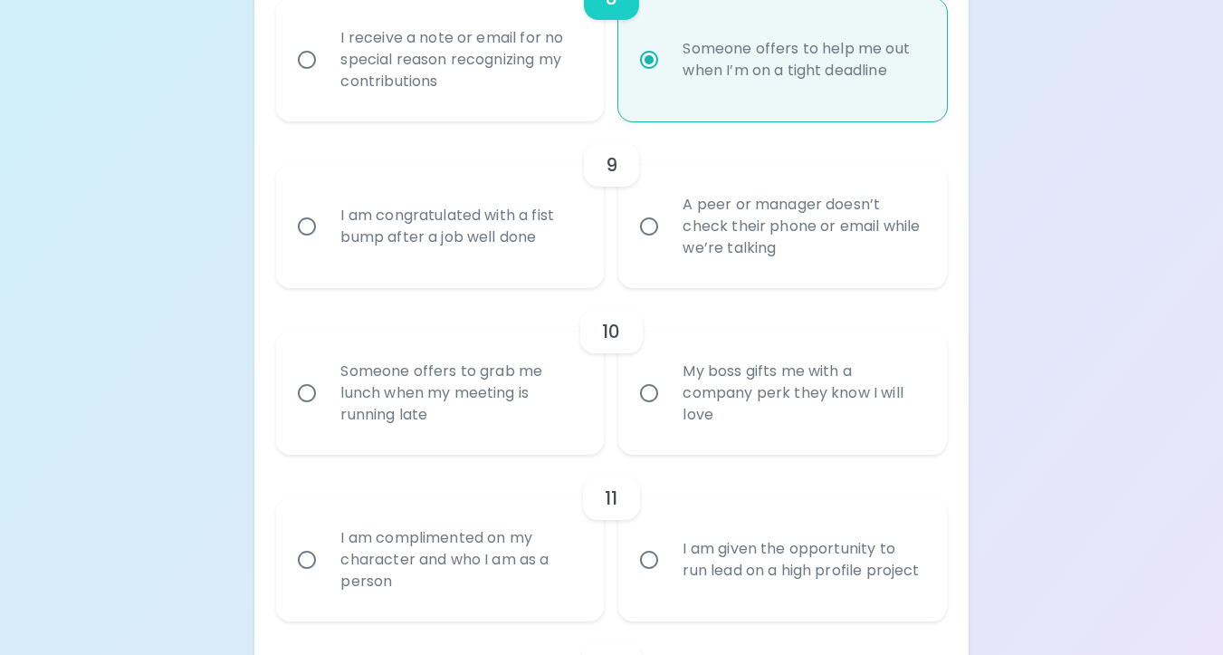
radio input "false"
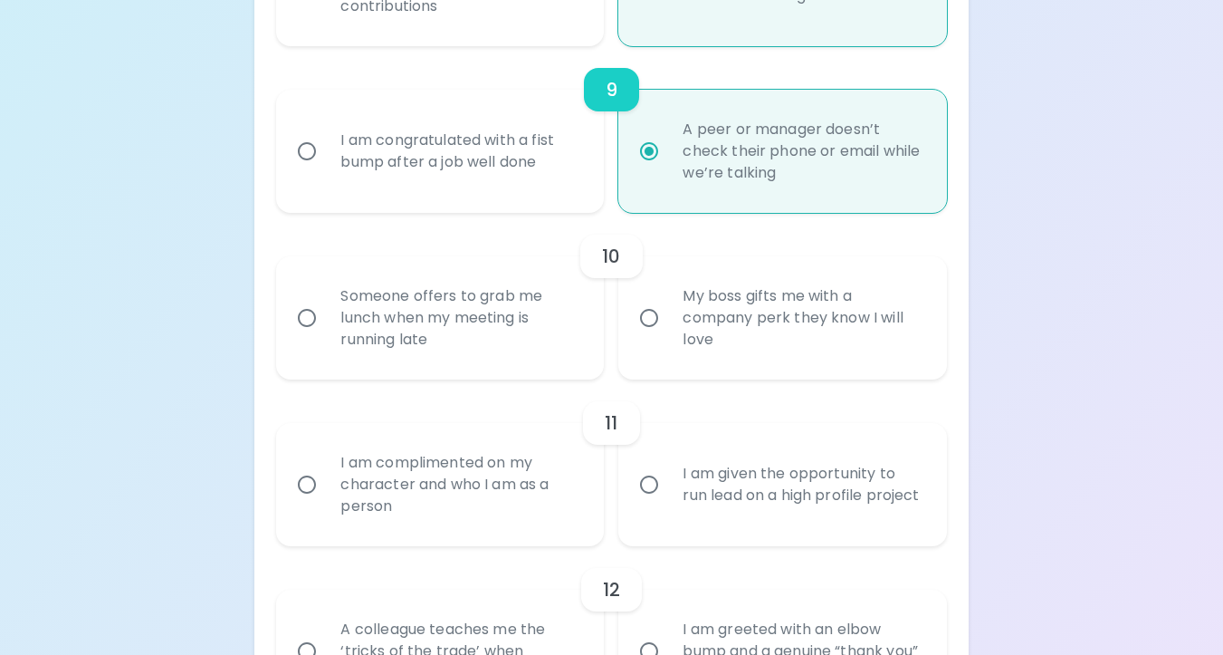
scroll to position [1712, 0]
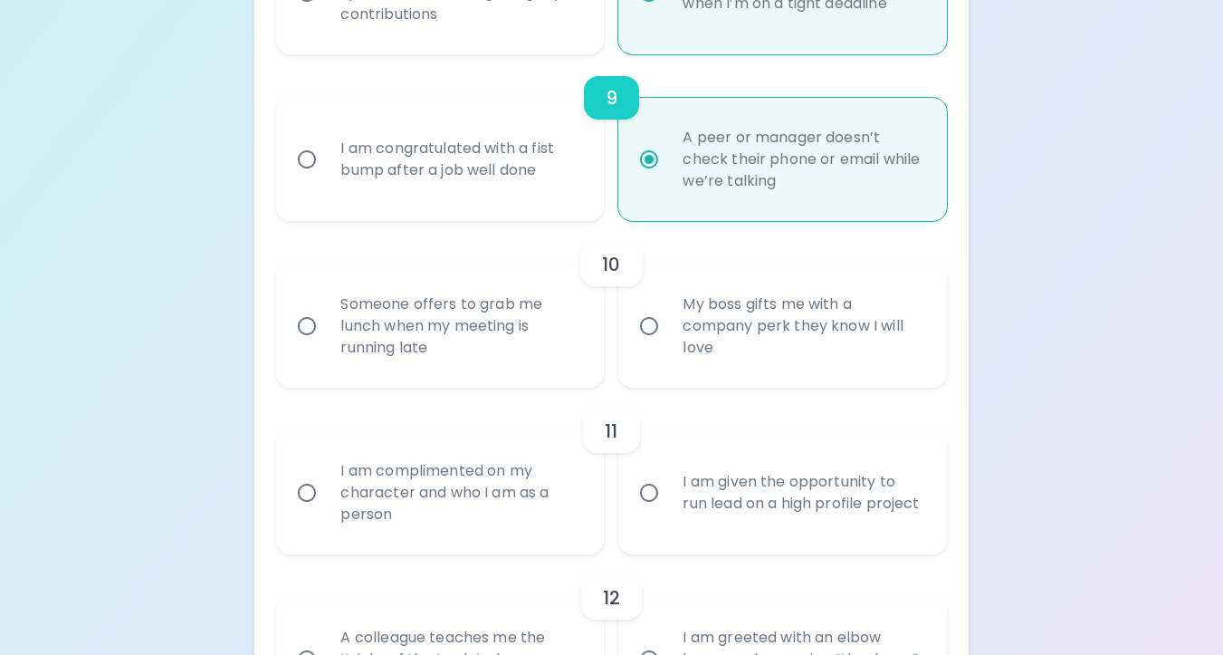
radio input "true"
click at [545, 372] on div "Someone offers to grab me lunch when my meeting is running late" at bounding box center [460, 326] width 268 height 109
click at [326, 345] on input "Someone offers to grab me lunch when my meeting is running late" at bounding box center [307, 326] width 38 height 38
radio input "false"
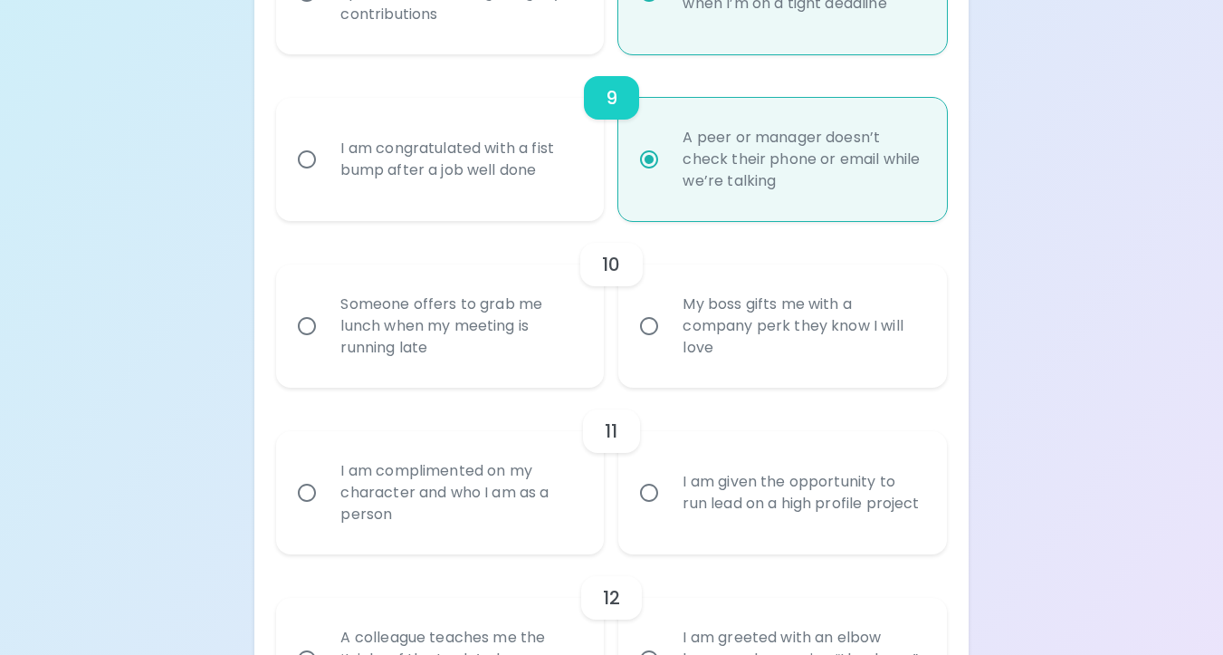
radio input "false"
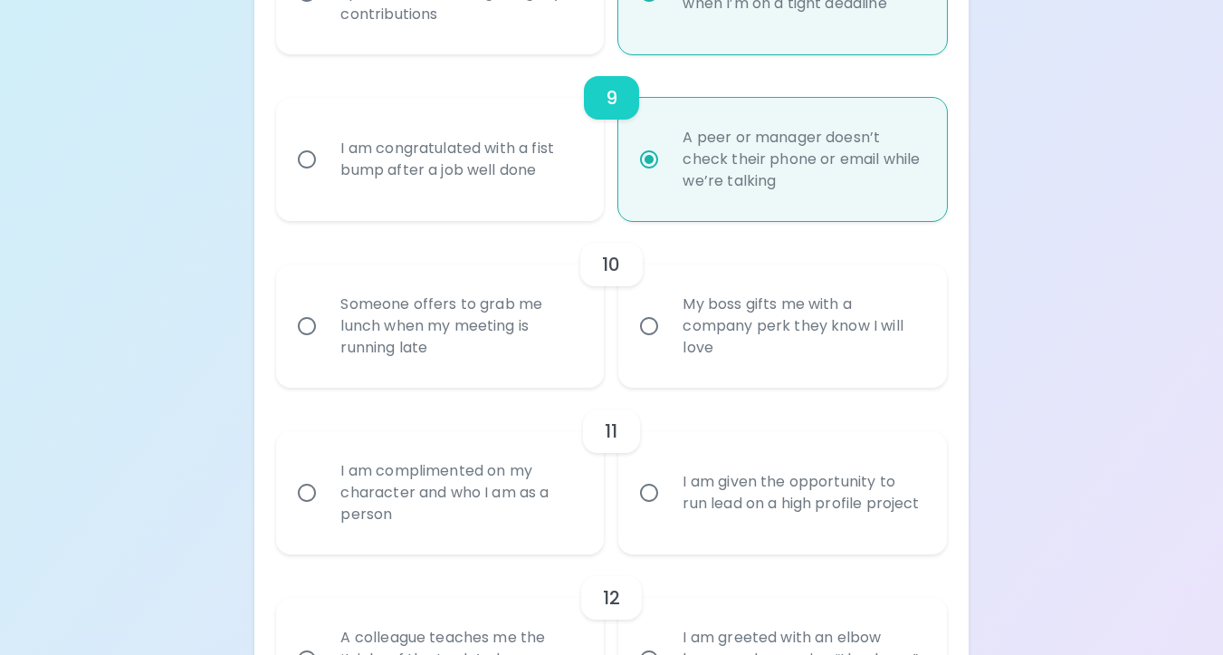
radio input "false"
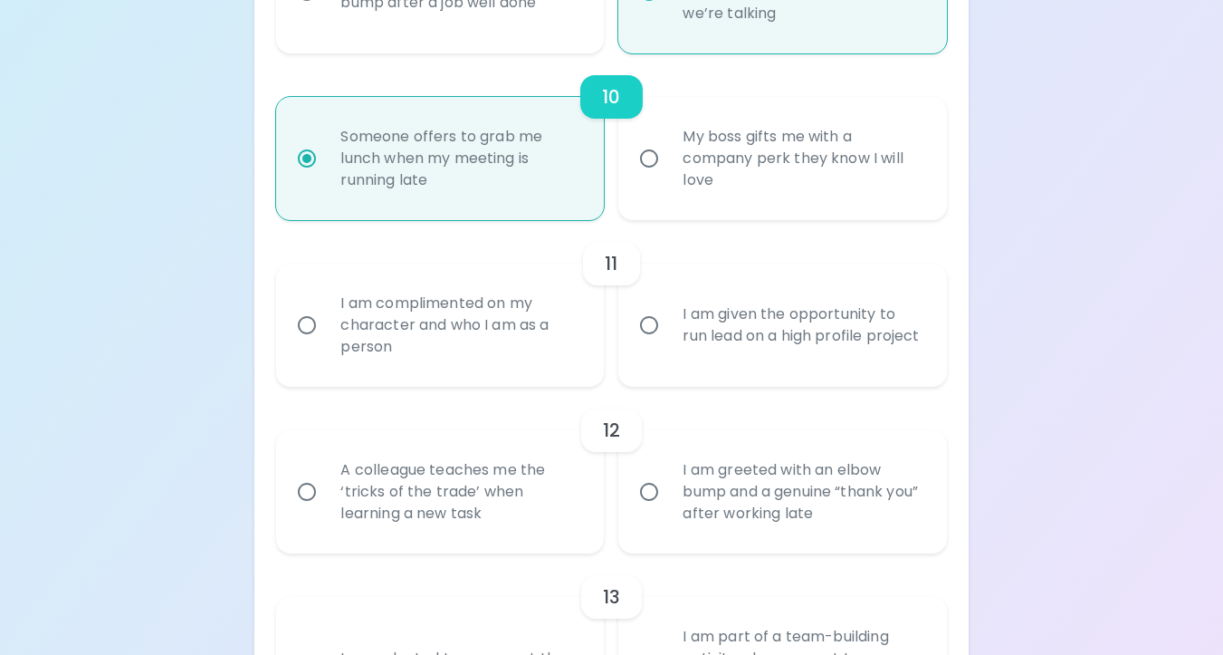
scroll to position [1881, 0]
radio input "true"
click at [557, 370] on div "I am complimented on my character and who I am as a person" at bounding box center [460, 323] width 268 height 109
click at [326, 342] on input "I am complimented on my character and who I am as a person" at bounding box center [307, 323] width 38 height 38
radio input "false"
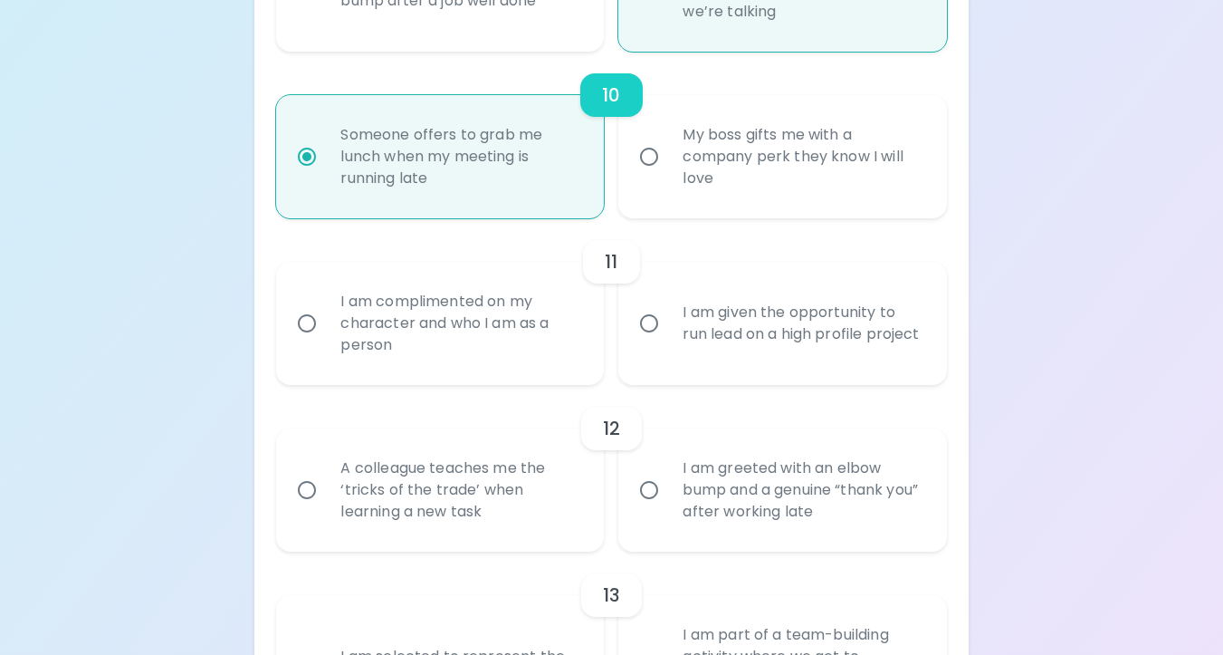
radio input "false"
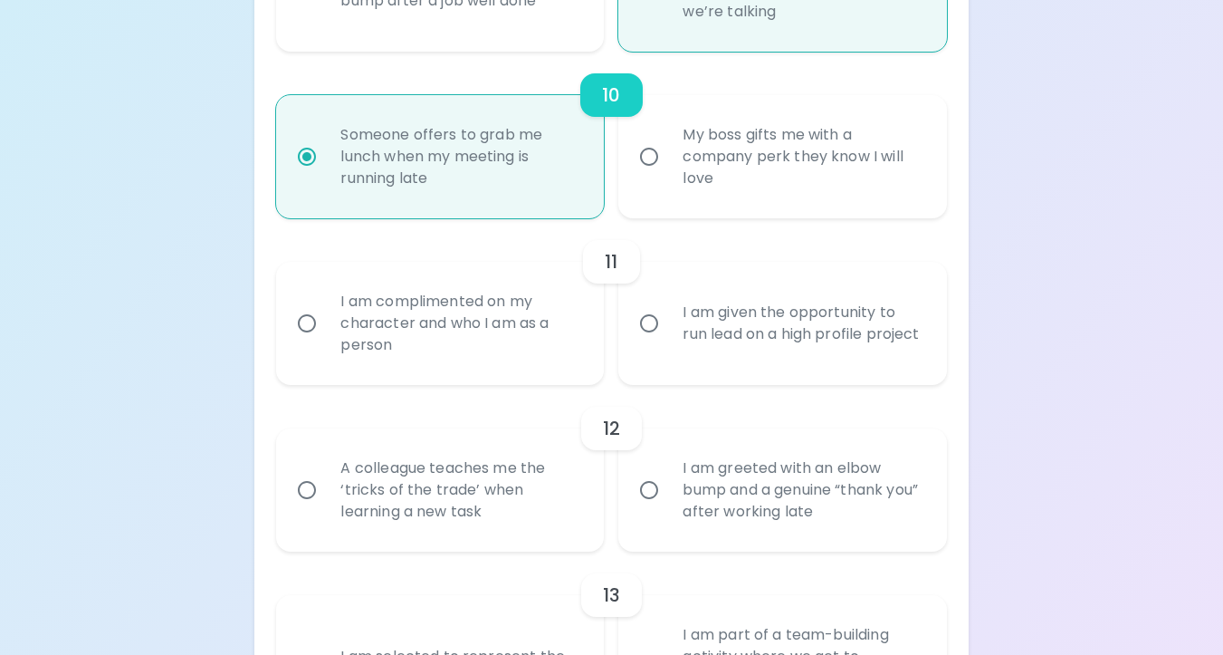
radio input "false"
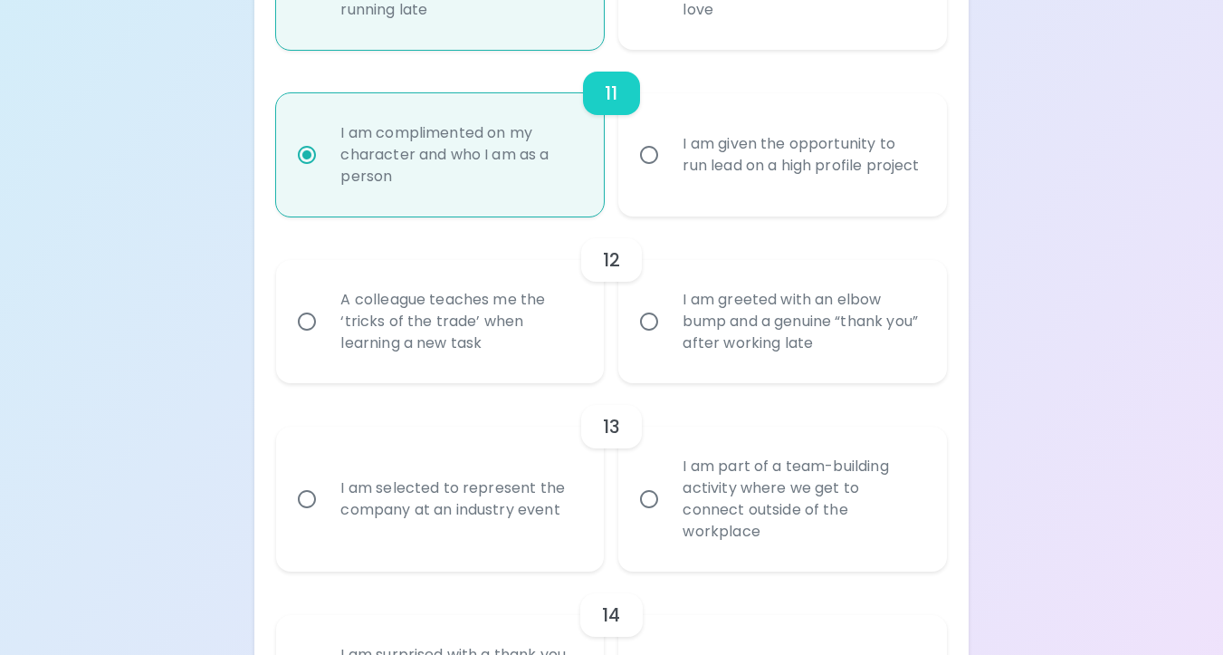
scroll to position [2051, 0]
radio input "true"
click at [531, 374] on div "A colleague teaches me the ‘tricks of the trade’ when learning a new task" at bounding box center [460, 319] width 268 height 109
click at [326, 339] on input "A colleague teaches me the ‘tricks of the trade’ when learning a new task" at bounding box center [307, 320] width 38 height 38
radio input "false"
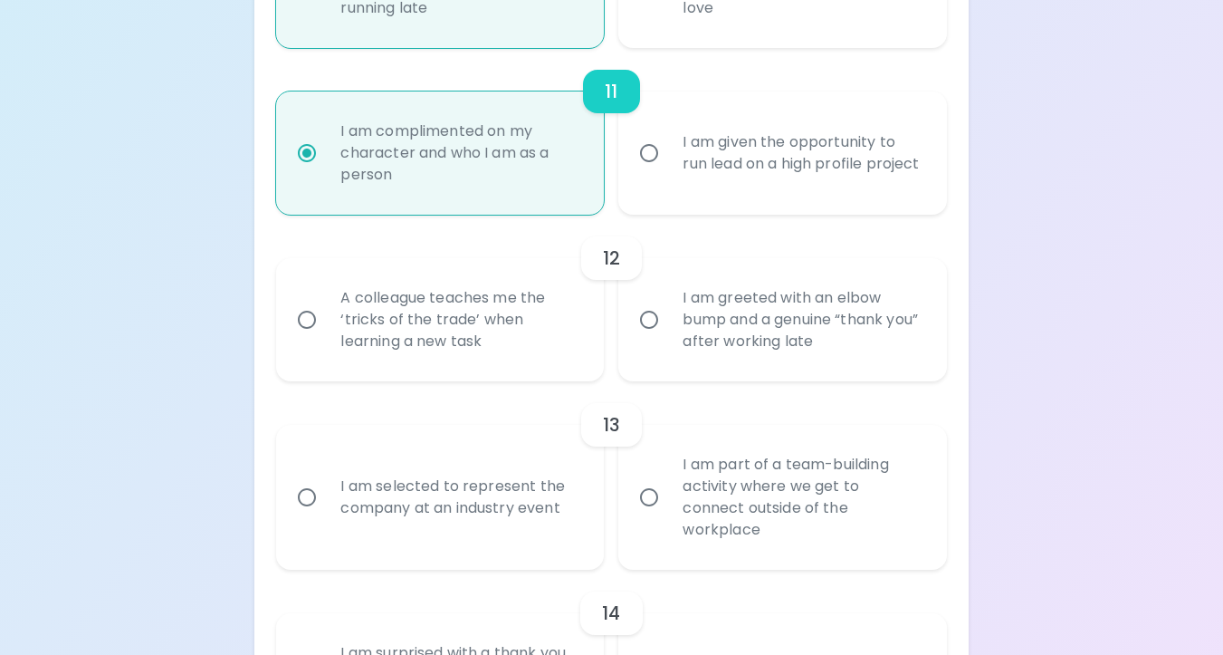
radio input "false"
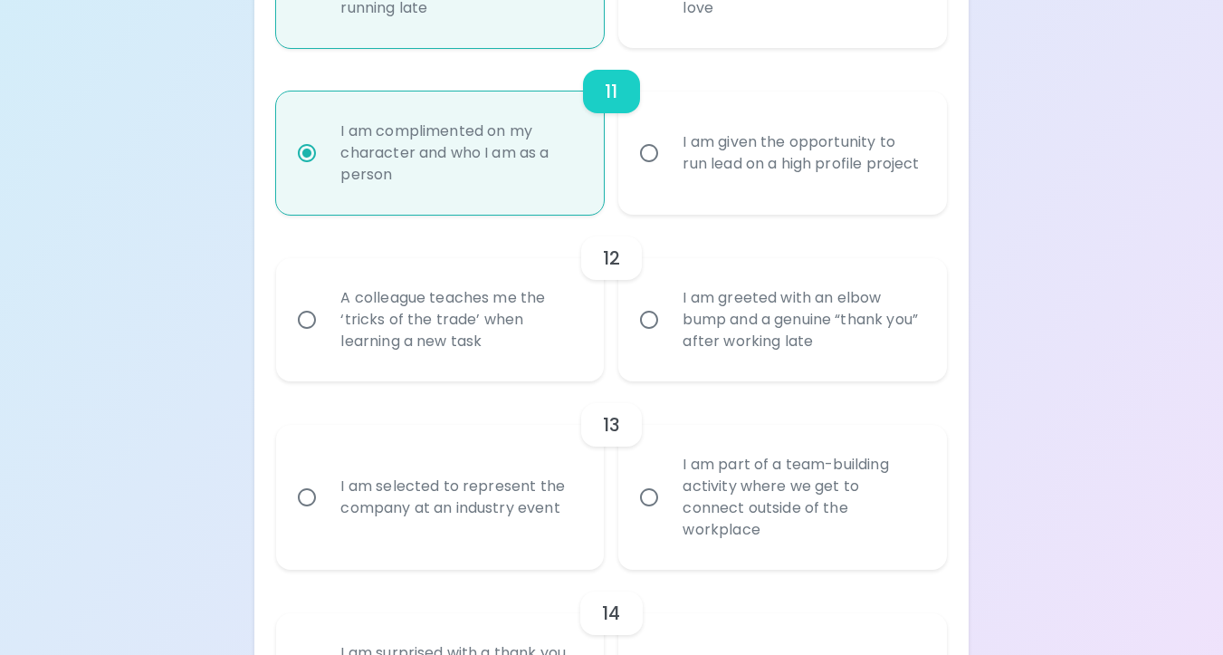
radio input "false"
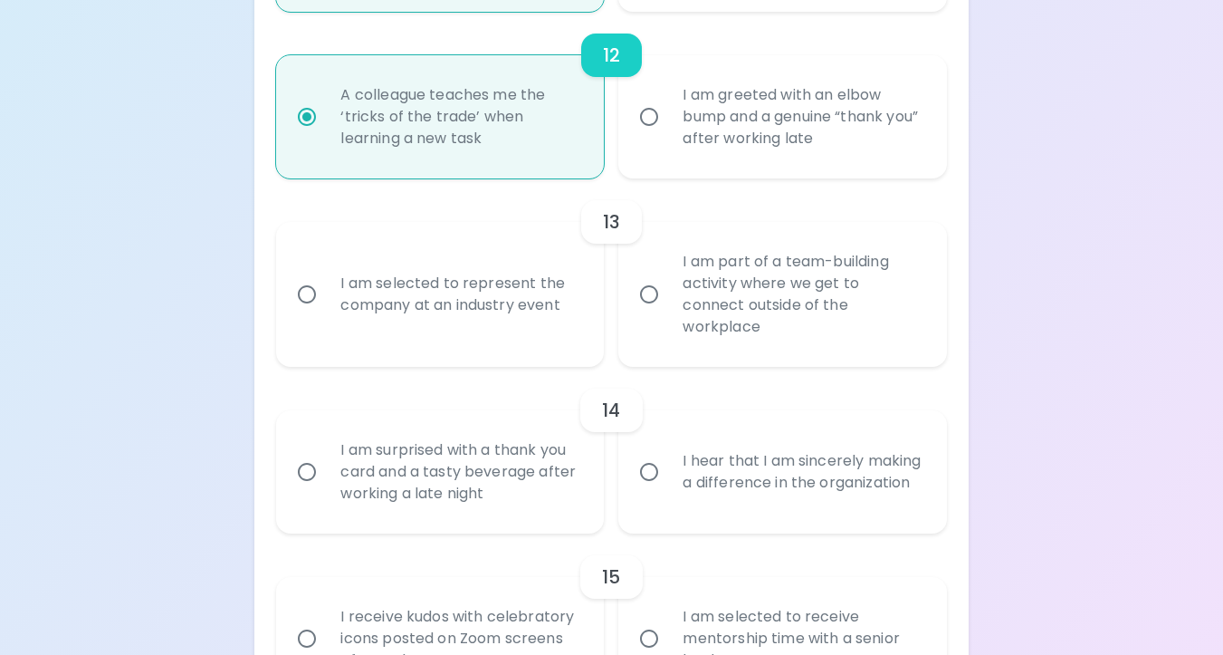
scroll to position [2248, 0]
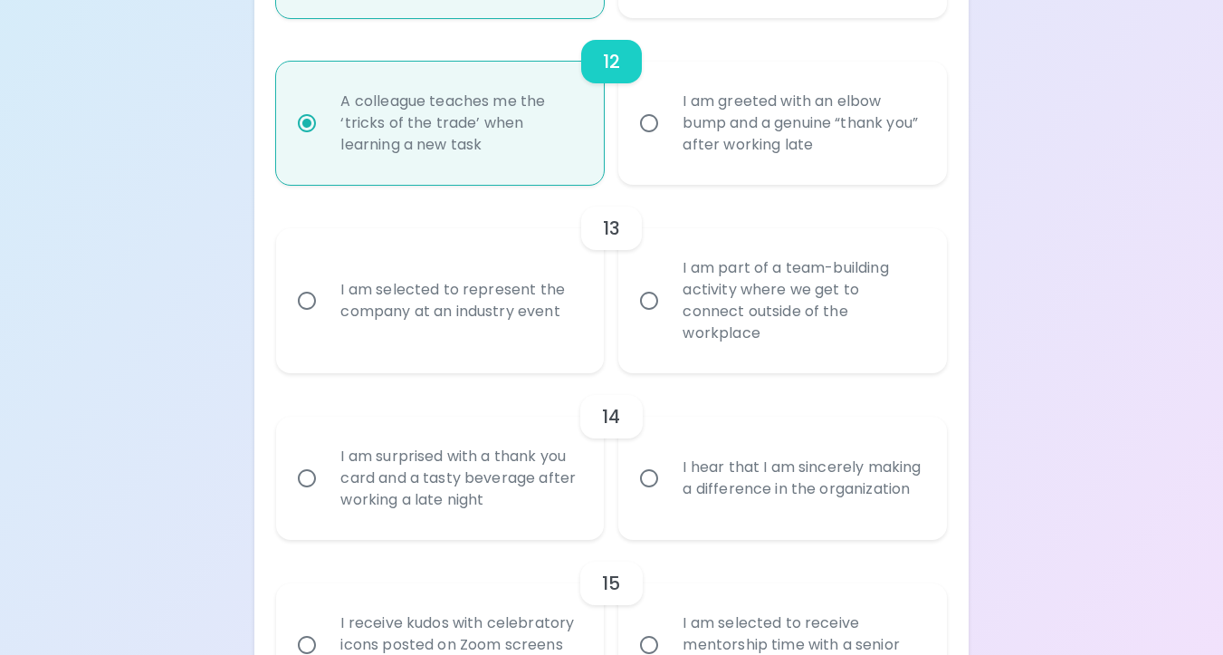
radio input "true"
click at [823, 356] on div "I am part of a team-building activity where we get to connect outside of the wo…" at bounding box center [802, 300] width 268 height 130
click at [668, 320] on input "I am part of a team-building activity where we get to connect outside of the wo…" at bounding box center [649, 301] width 38 height 38
radio input "false"
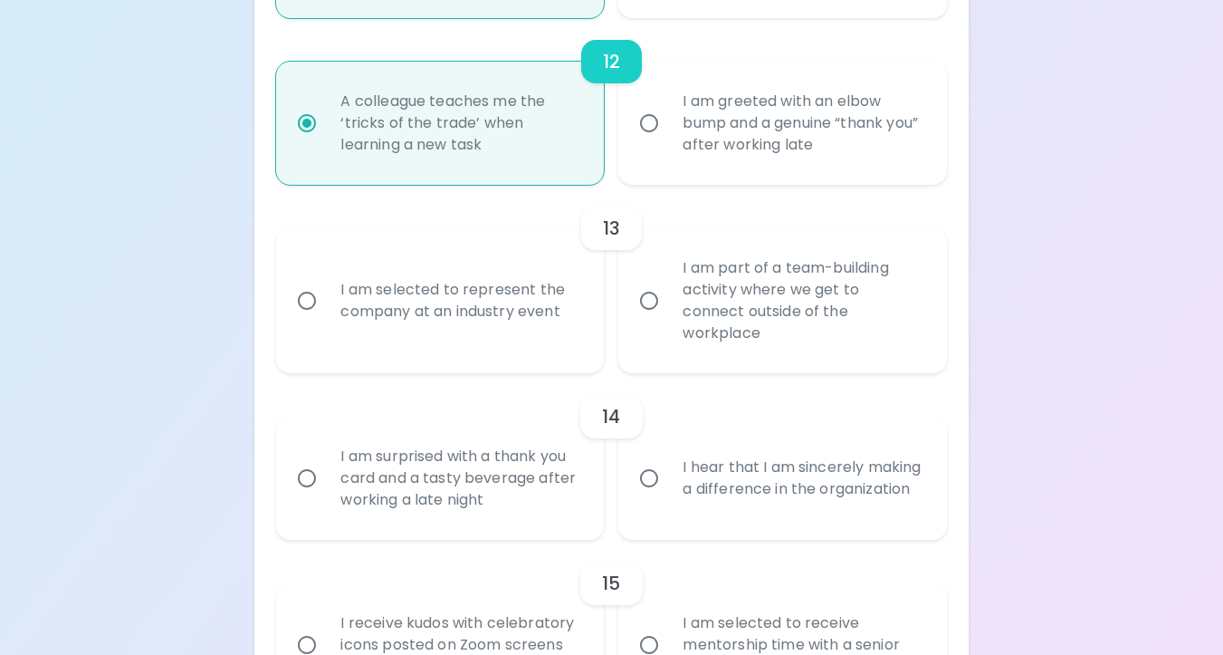
radio input "false"
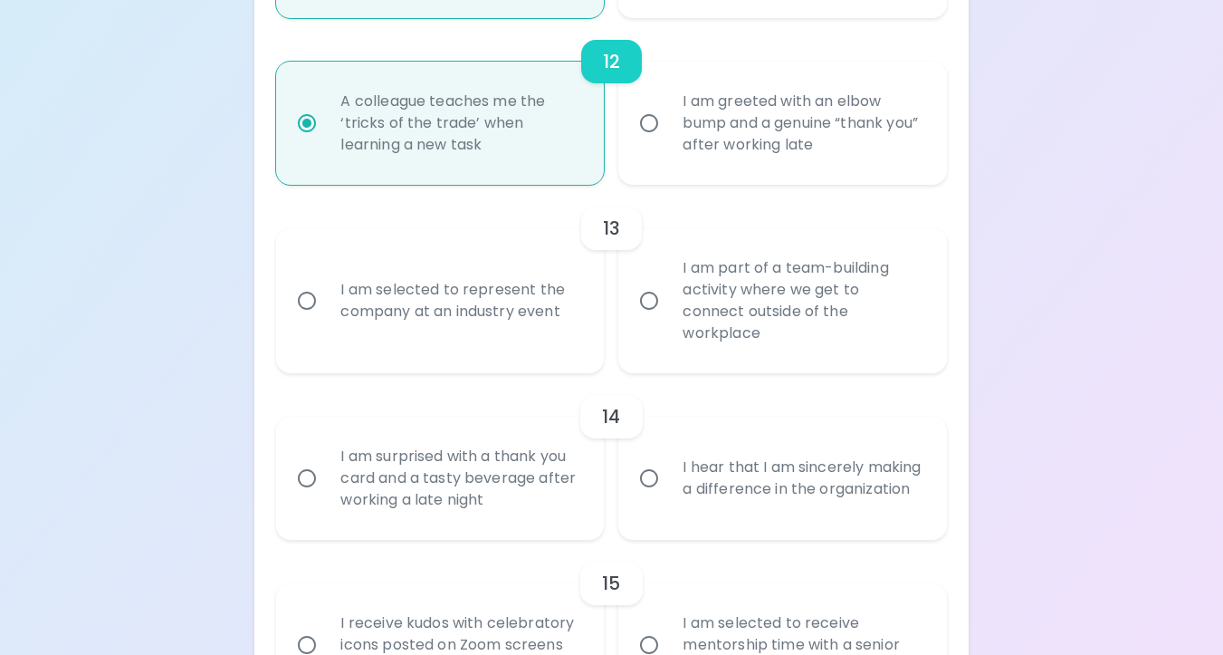
radio input "false"
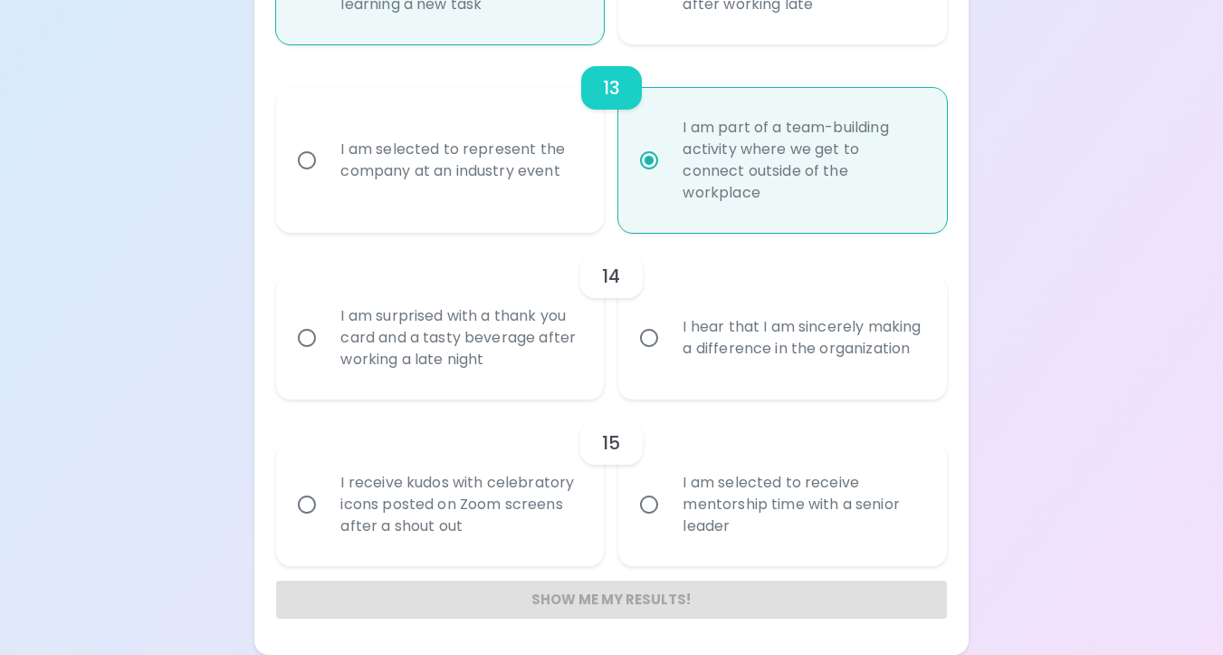
scroll to position [2410, 0]
radio input "true"
click at [535, 367] on div "I am surprised with a thank you card and a tasty beverage after working a late …" at bounding box center [460, 337] width 268 height 109
click at [326, 357] on input "I am surprised with a thank you card and a tasty beverage after working a late …" at bounding box center [307, 338] width 38 height 38
radio input "false"
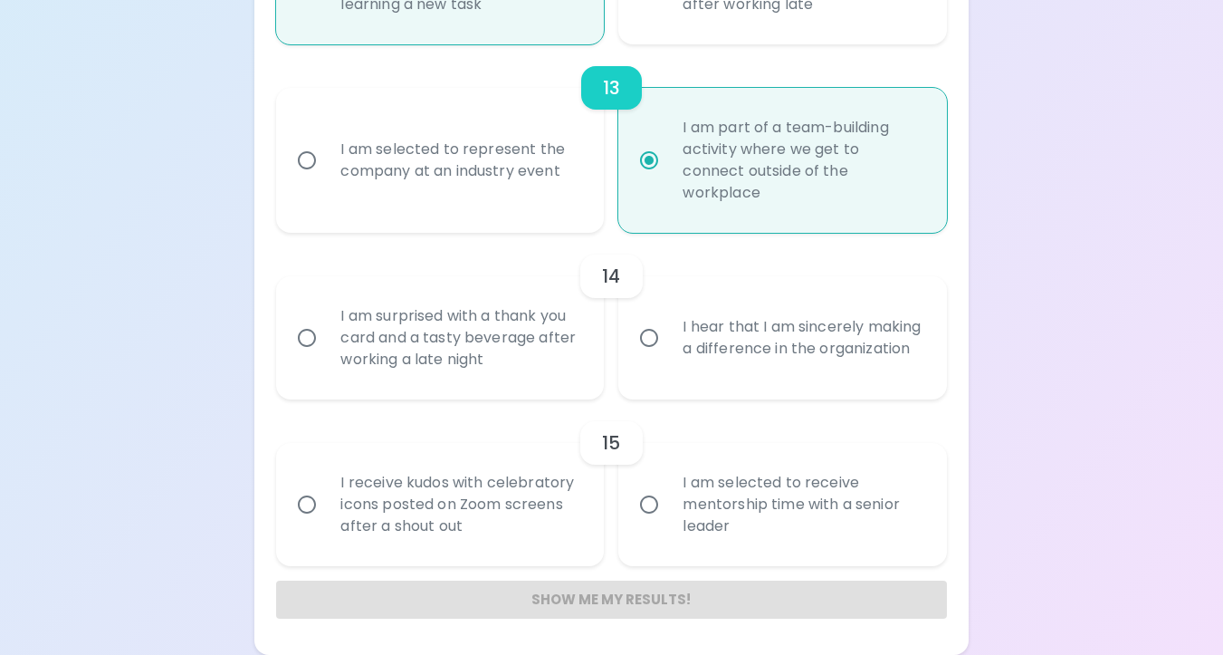
radio input "false"
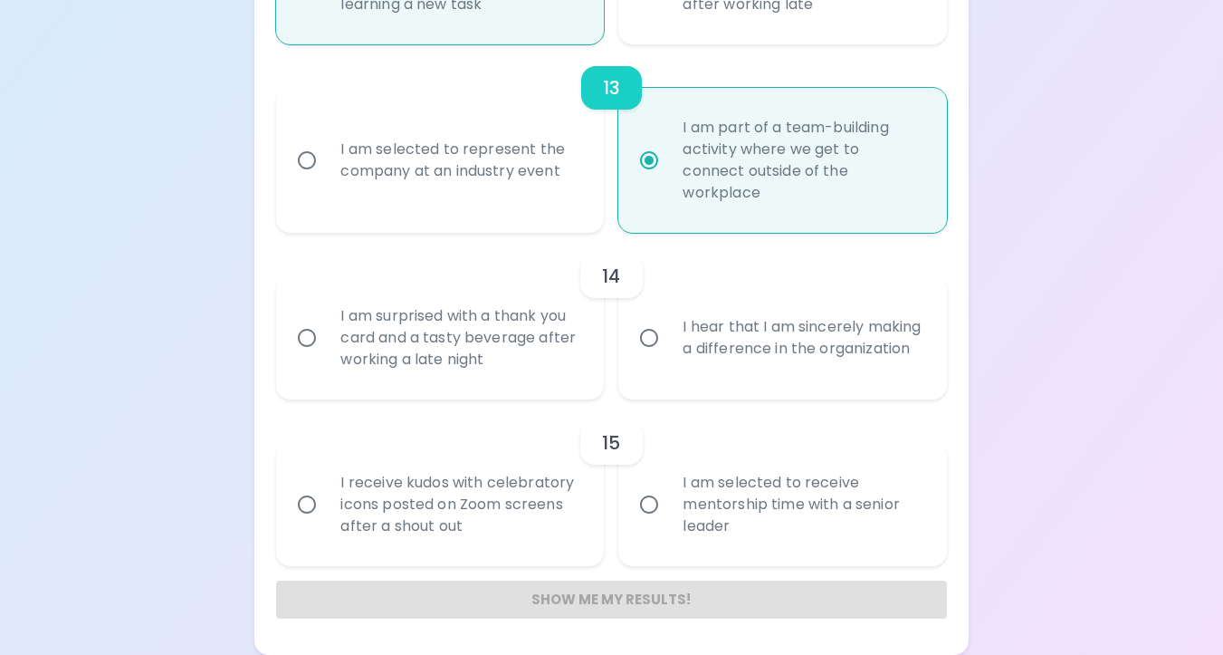
radio input "false"
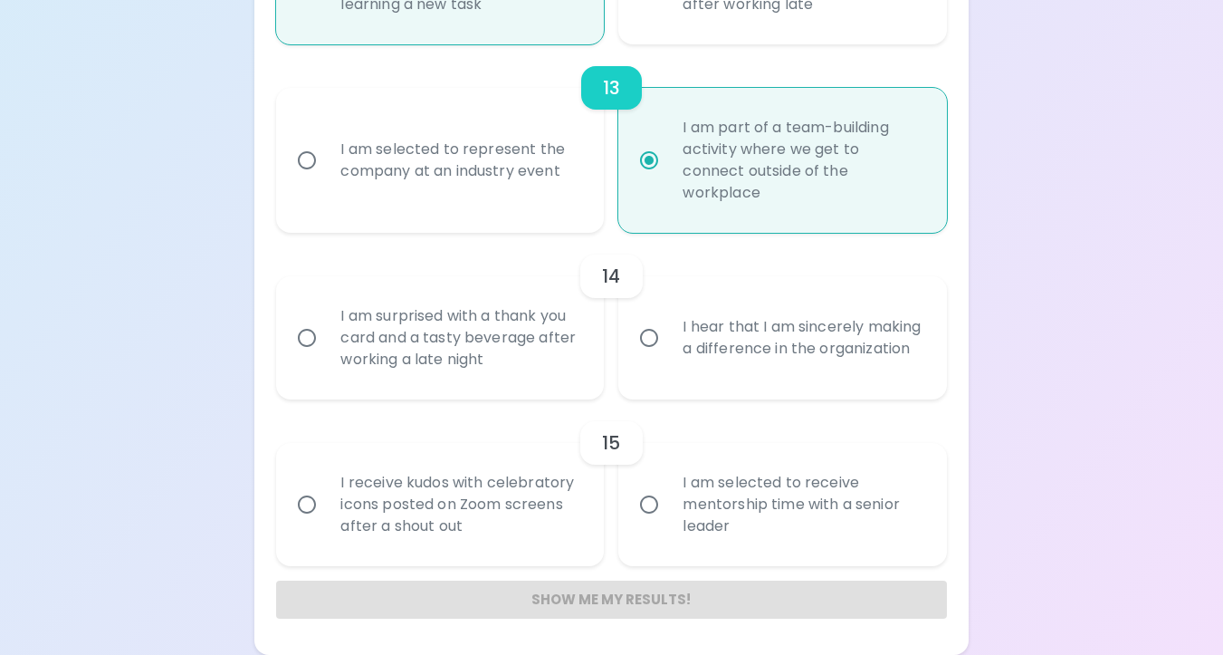
radio input "false"
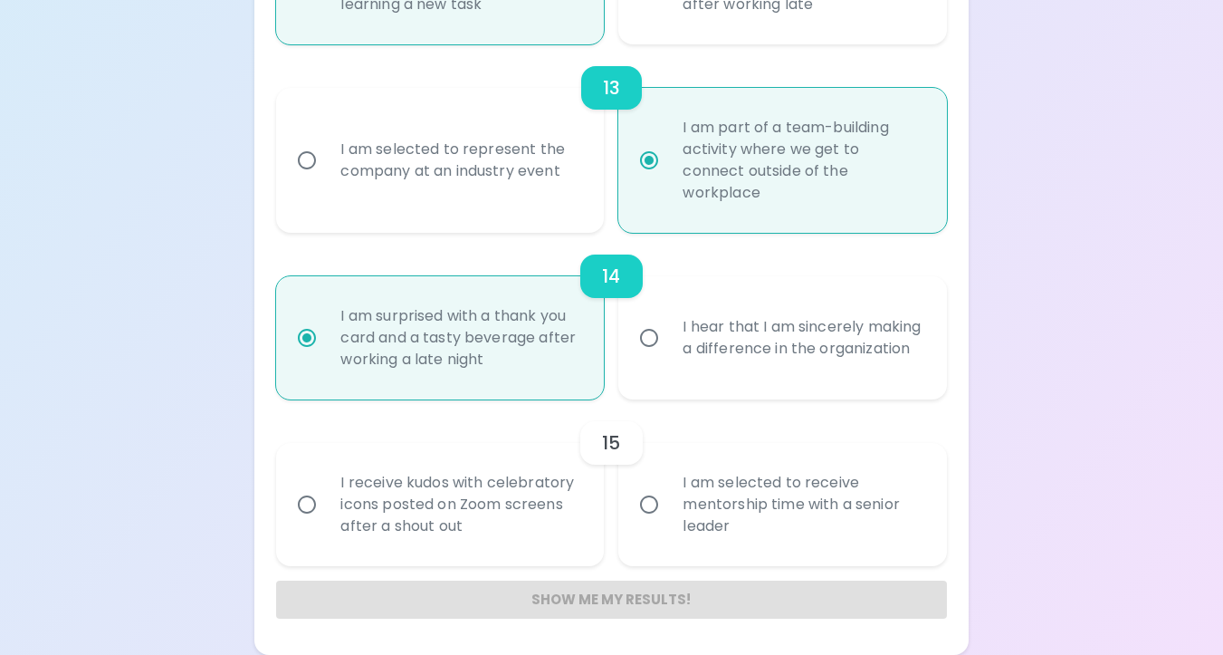
radio input "true"
click at [685, 359] on div "I hear that I am sincerely making a difference in the organization" at bounding box center [802, 337] width 268 height 87
click at [668, 357] on input "I hear that I am sincerely making a difference in the organization" at bounding box center [649, 338] width 38 height 38
radio input "false"
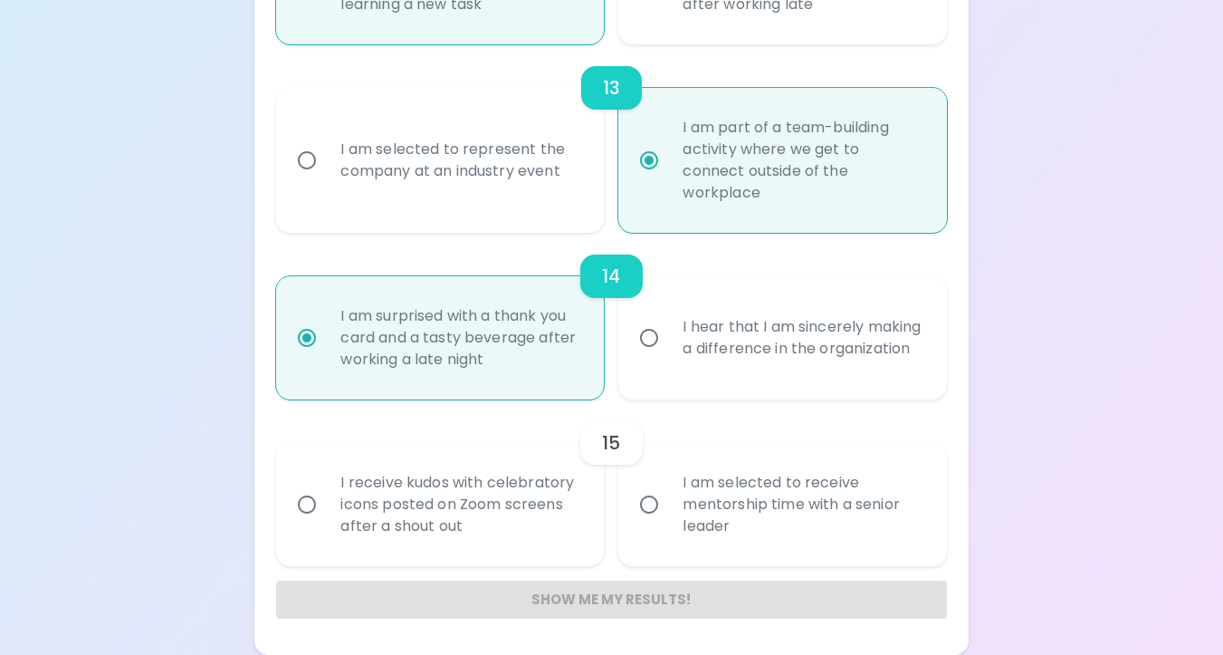
radio input "false"
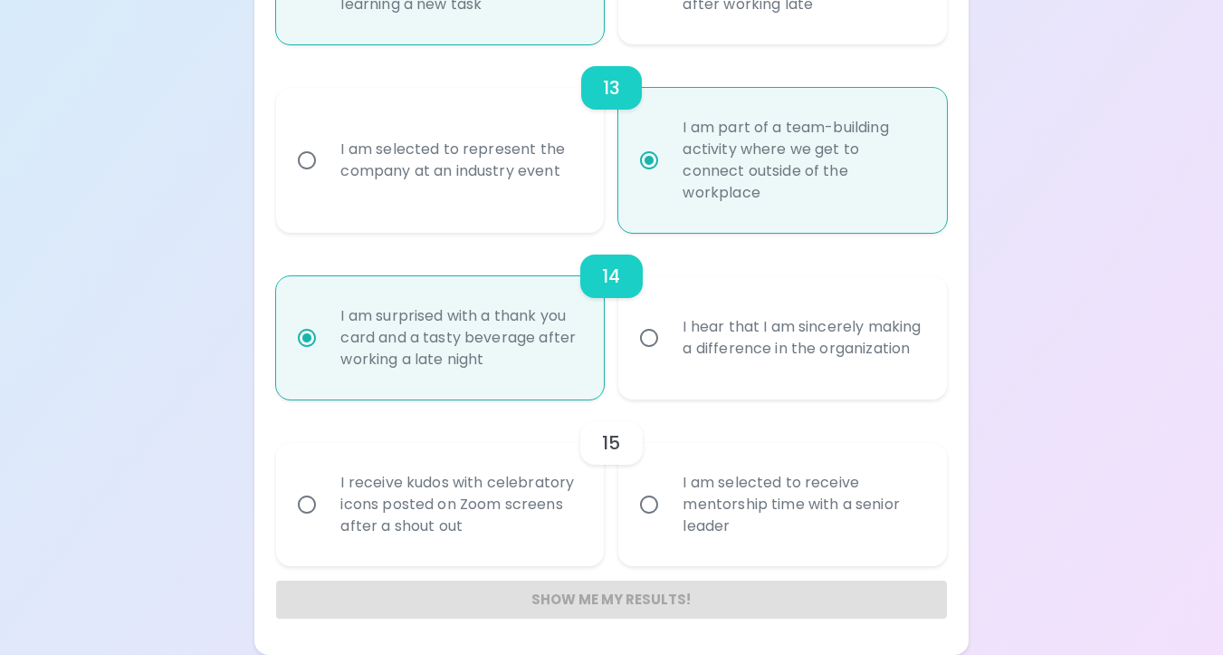
radio input "false"
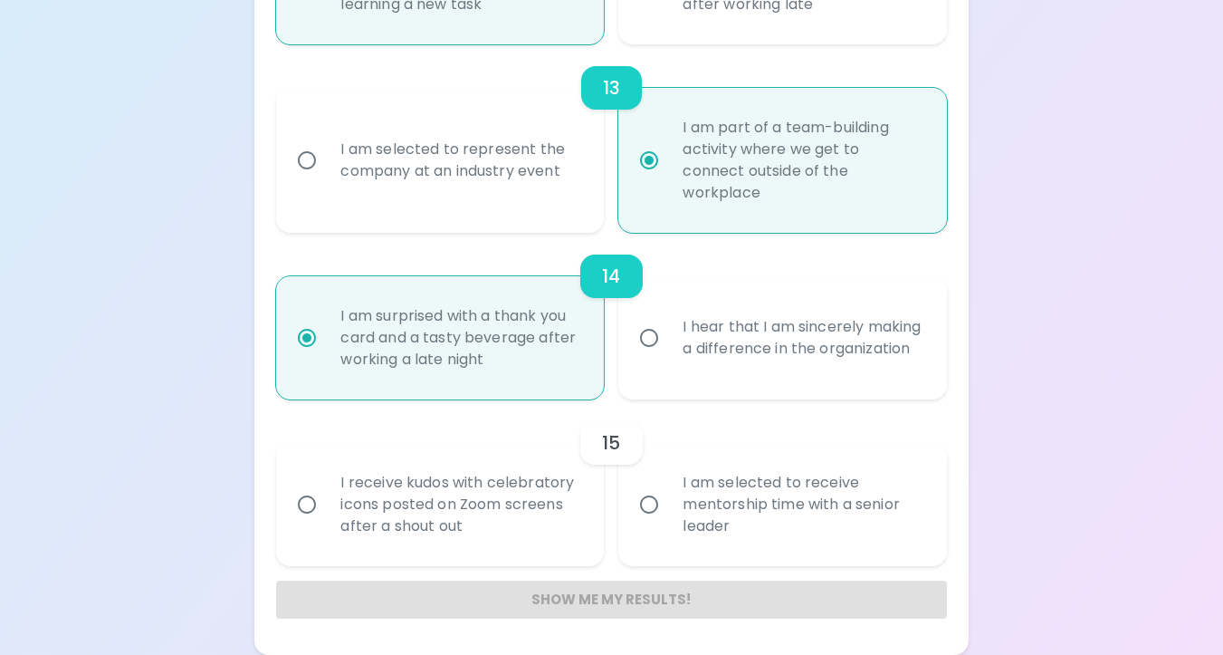
radio input "true"
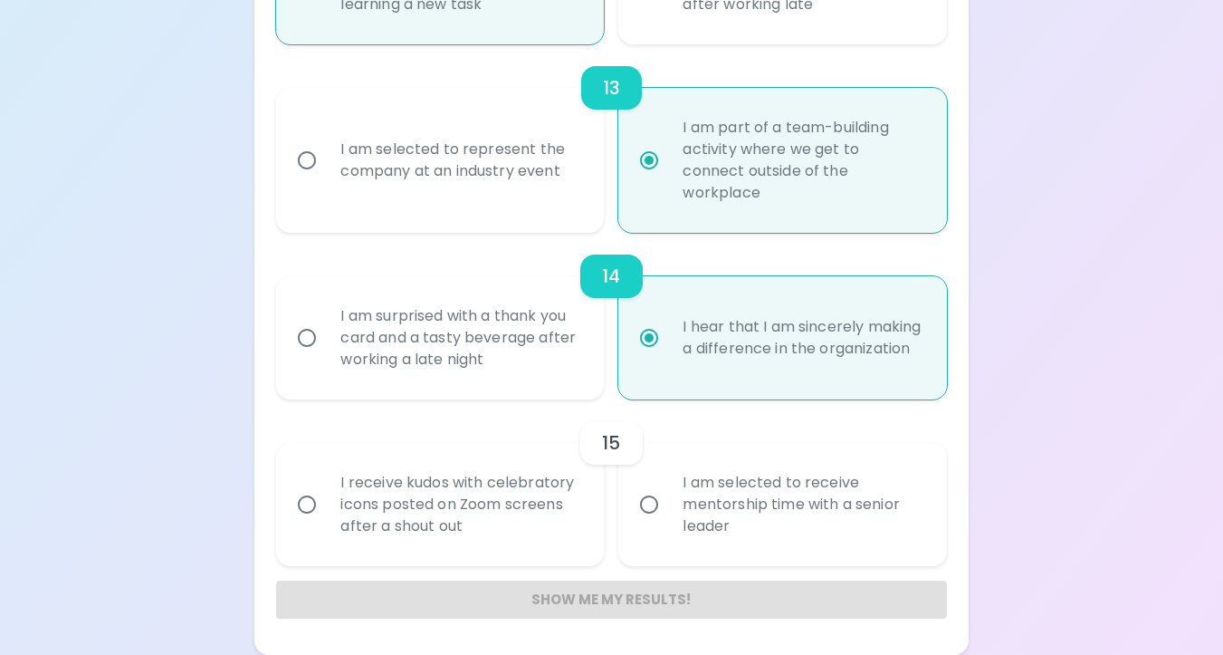
radio input "true"
click at [539, 345] on div "I am surprised with a thank you card and a tasty beverage after working a late …" at bounding box center [460, 337] width 268 height 109
click at [326, 345] on input "I am surprised with a thank you card and a tasty beverage after working a late …" at bounding box center [307, 338] width 38 height 38
radio input "false"
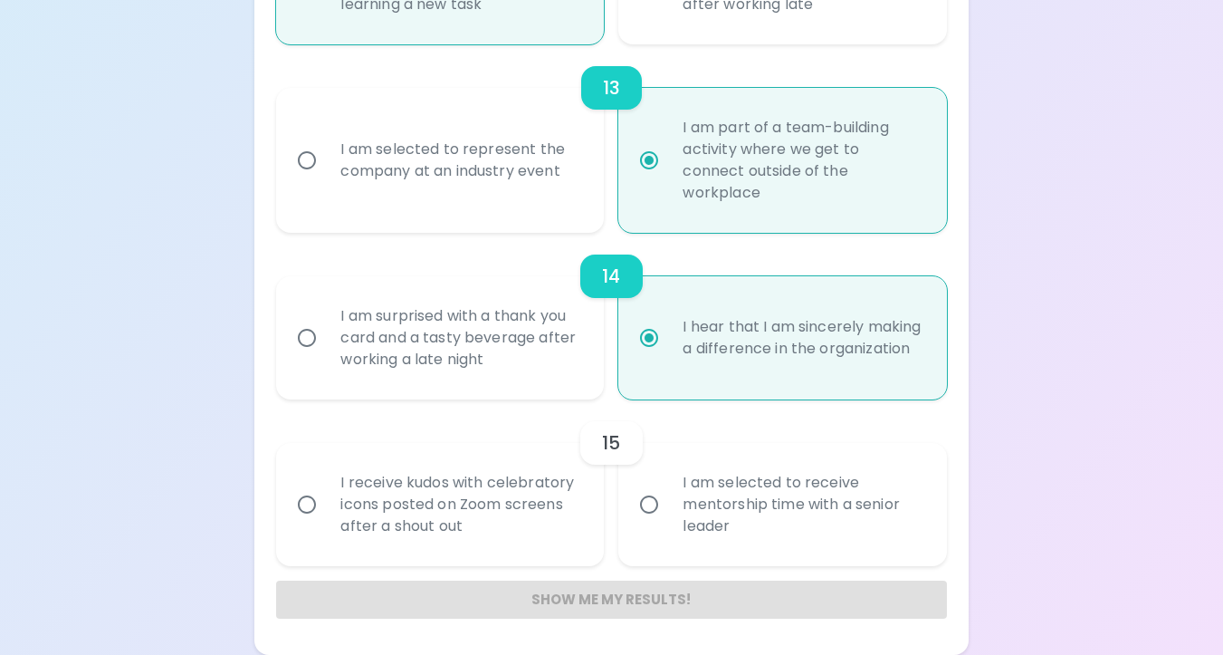
radio input "false"
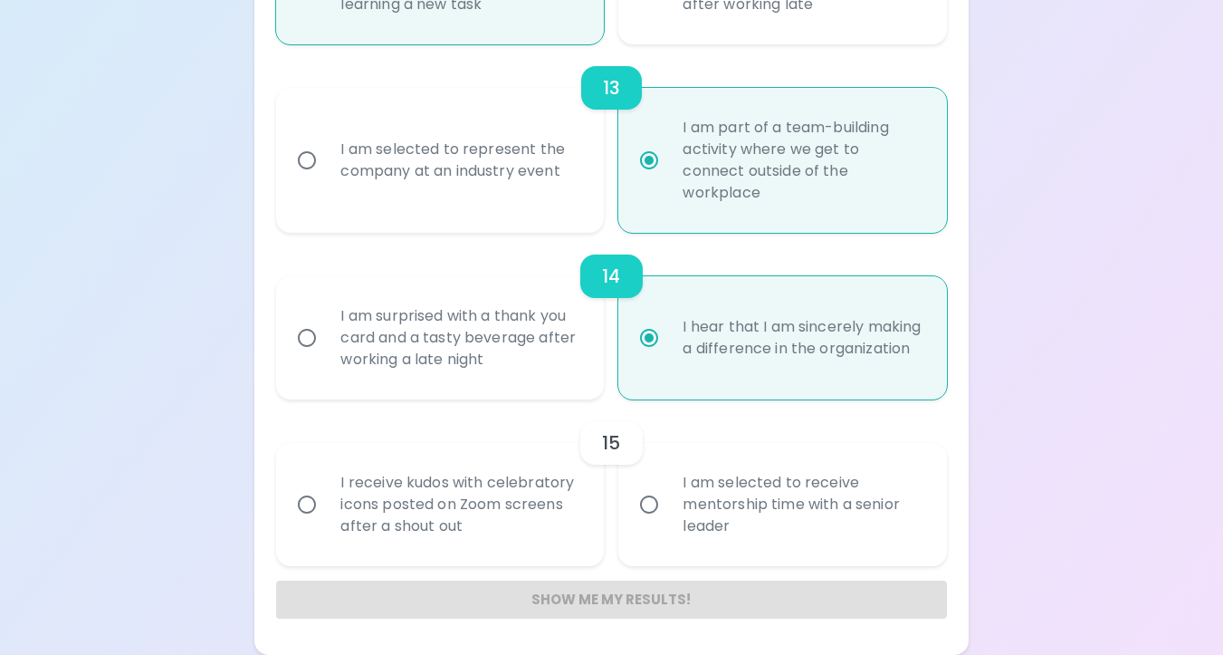
radio input "false"
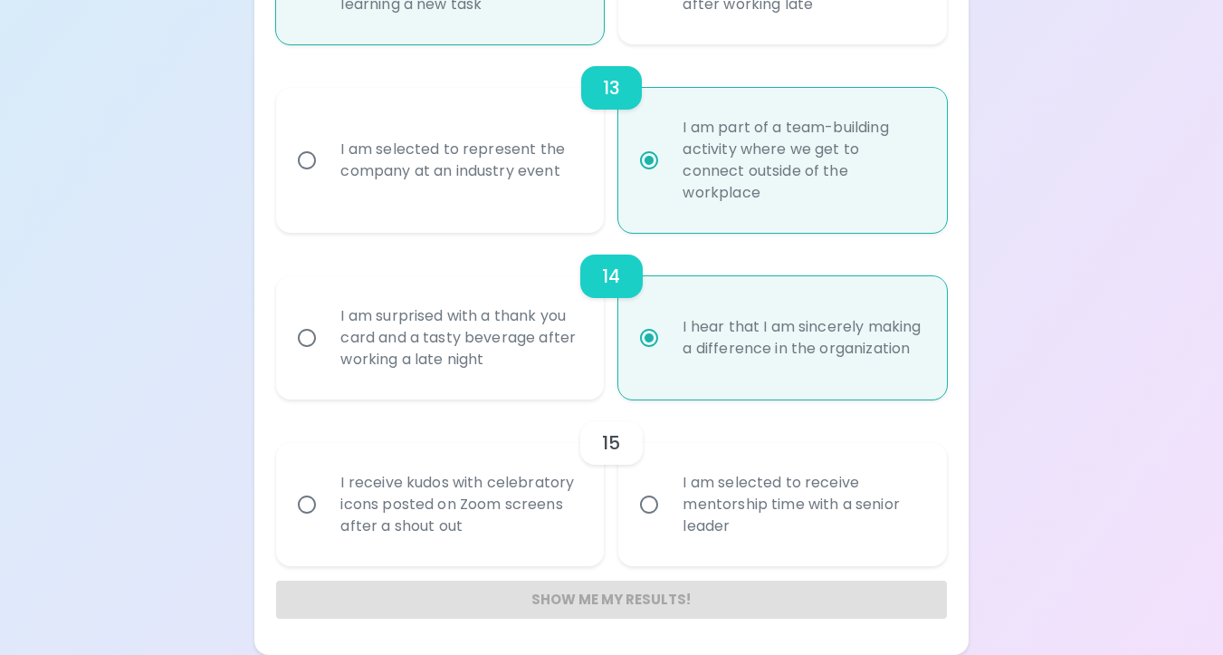
radio input "true"
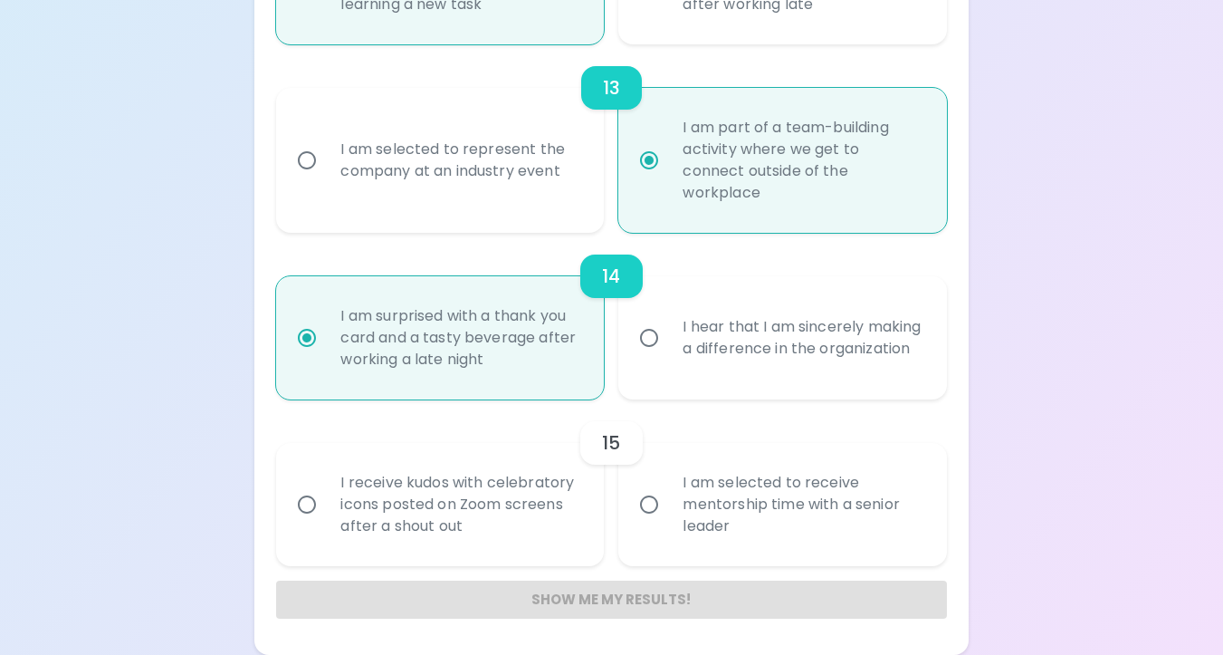
radio input "true"
click at [700, 347] on div "I hear that I am sincerely making a difference in the organization" at bounding box center [802, 337] width 268 height 87
click at [668, 347] on input "I hear that I am sincerely making a difference in the organization" at bounding box center [649, 338] width 38 height 38
radio input "false"
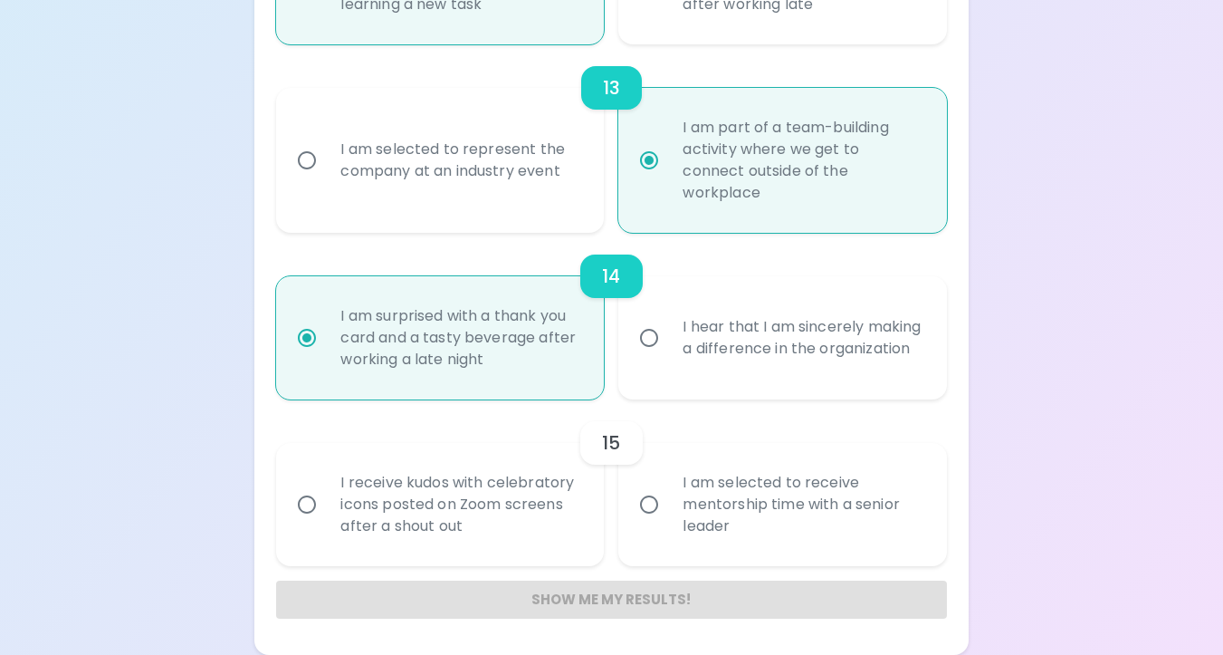
radio input "false"
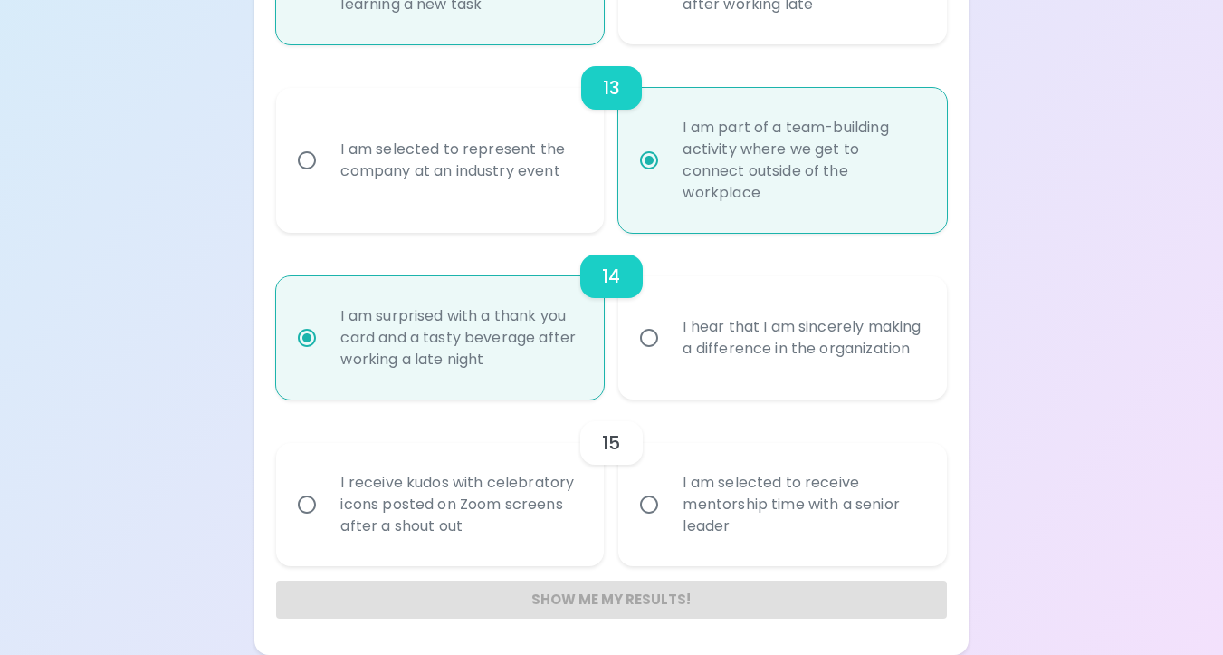
radio input "false"
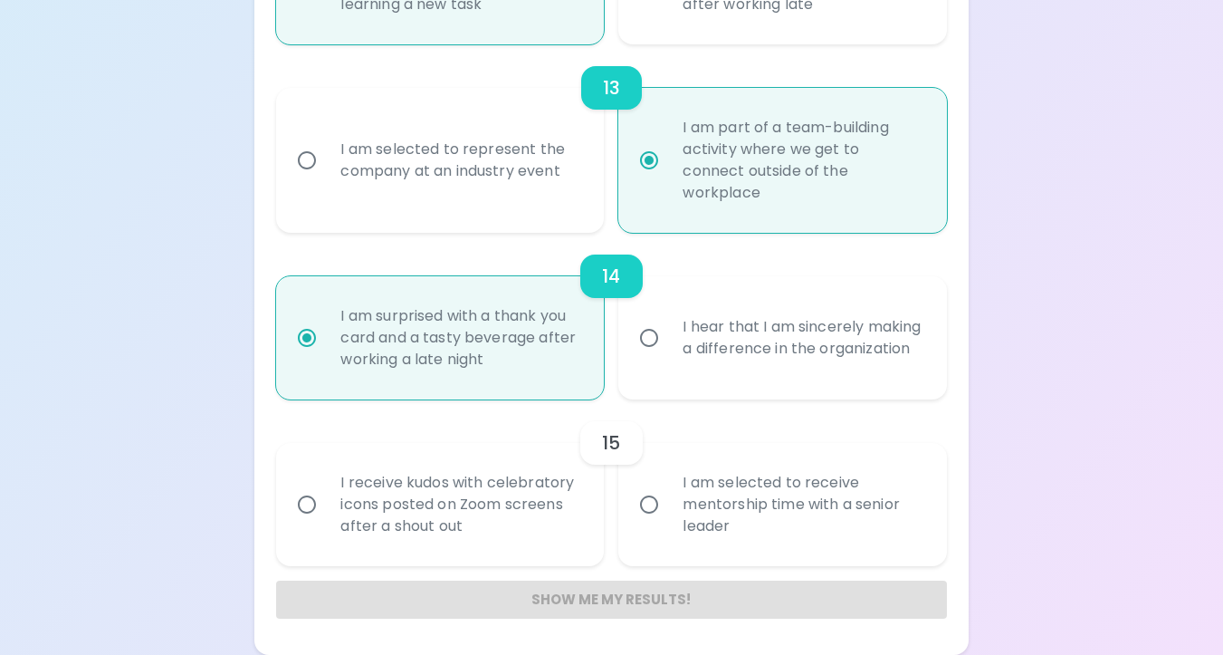
radio input "true"
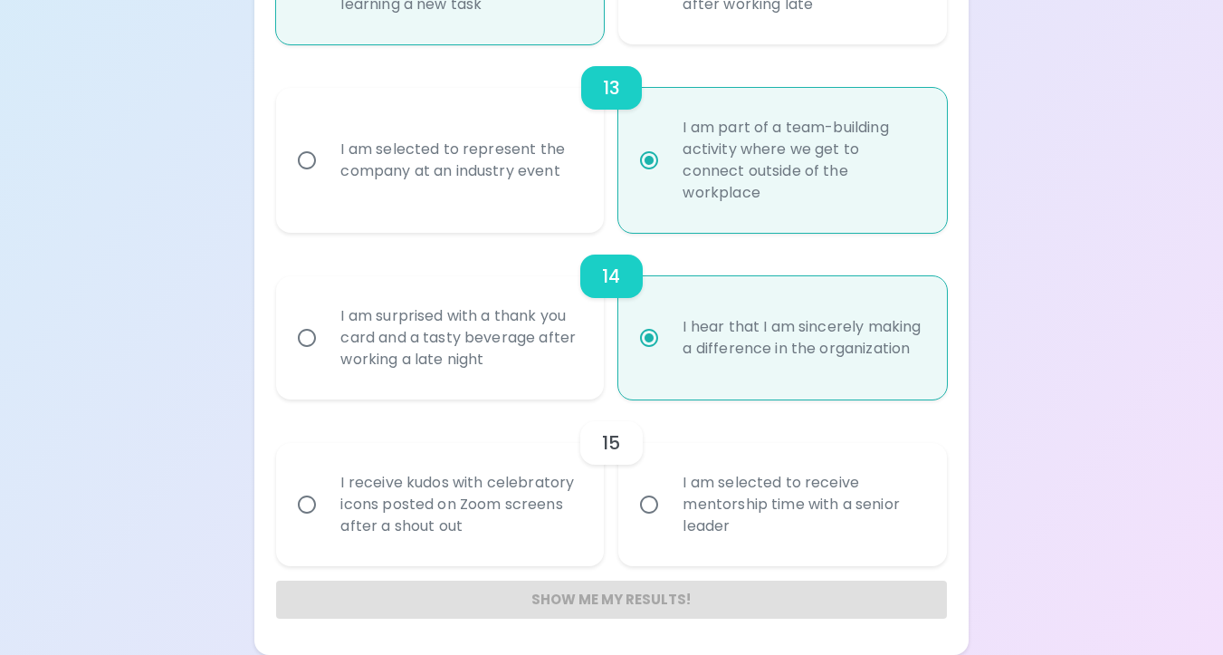
radio input "true"
click at [456, 342] on div "I am surprised with a thank you card and a tasty beverage after working a late …" at bounding box center [460, 337] width 268 height 109
click at [326, 342] on input "I am surprised with a thank you card and a tasty beverage after working a late …" at bounding box center [307, 338] width 38 height 38
radio input "false"
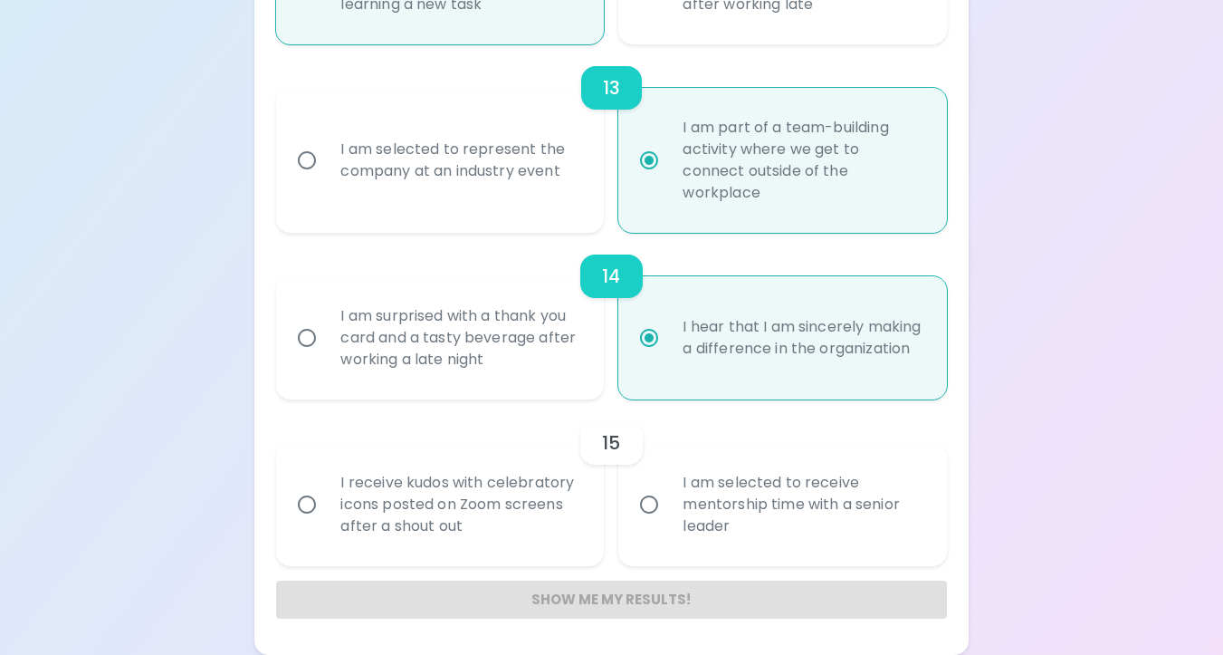
radio input "false"
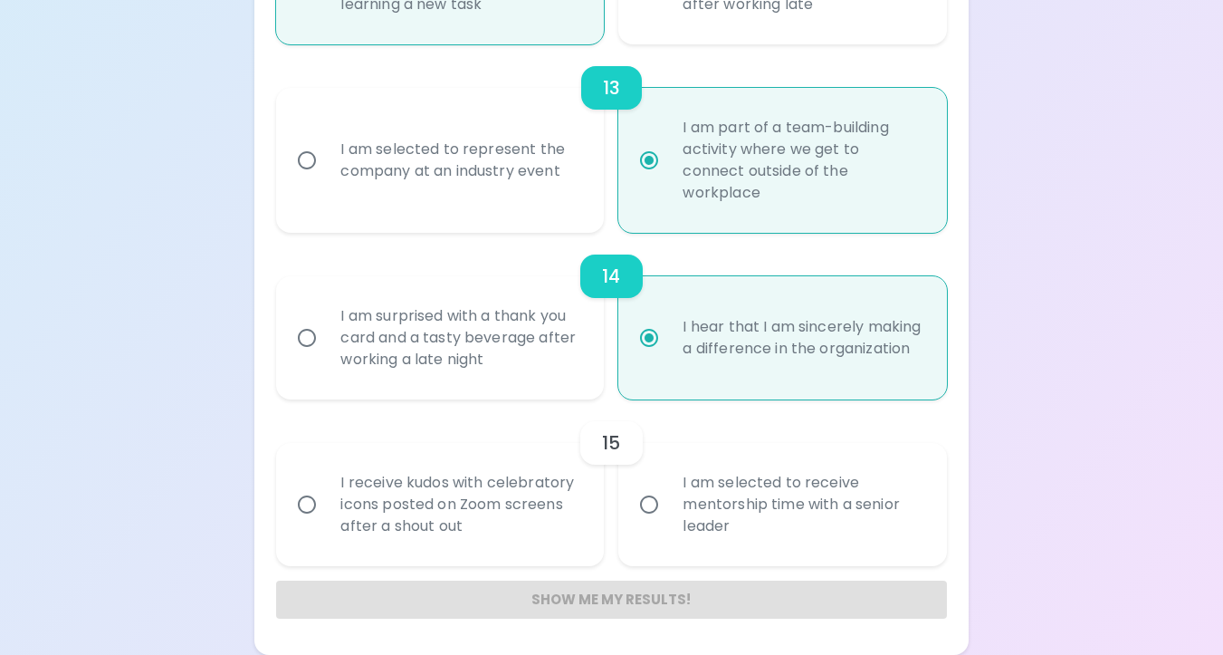
radio input "false"
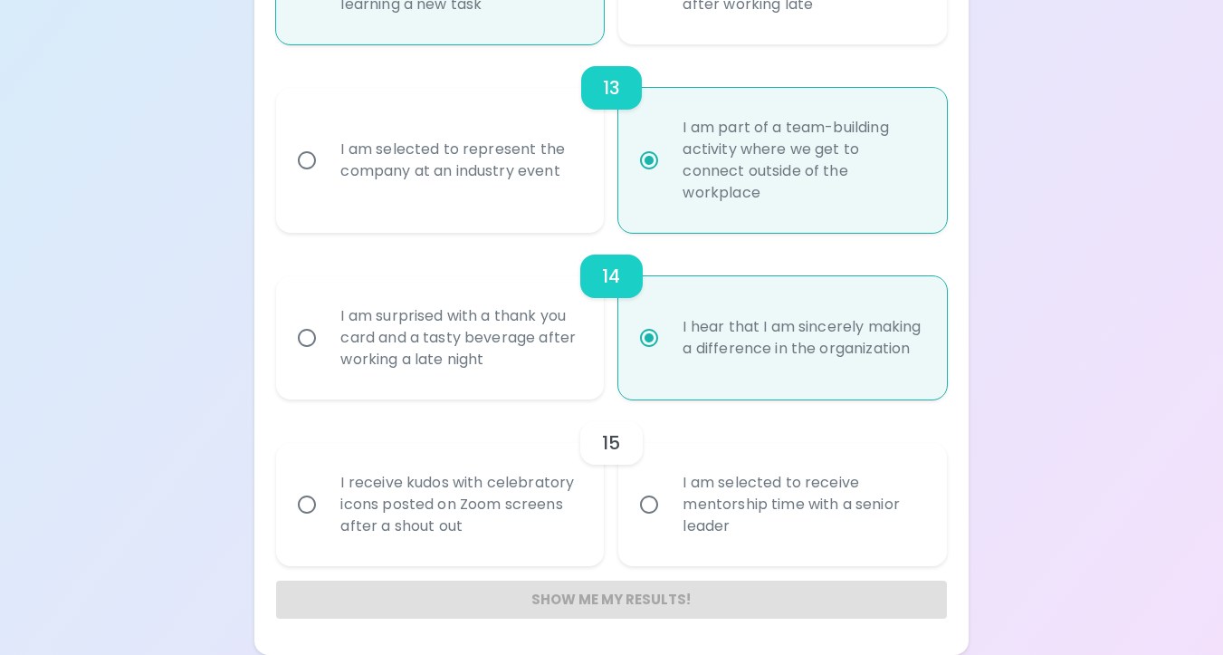
radio input "true"
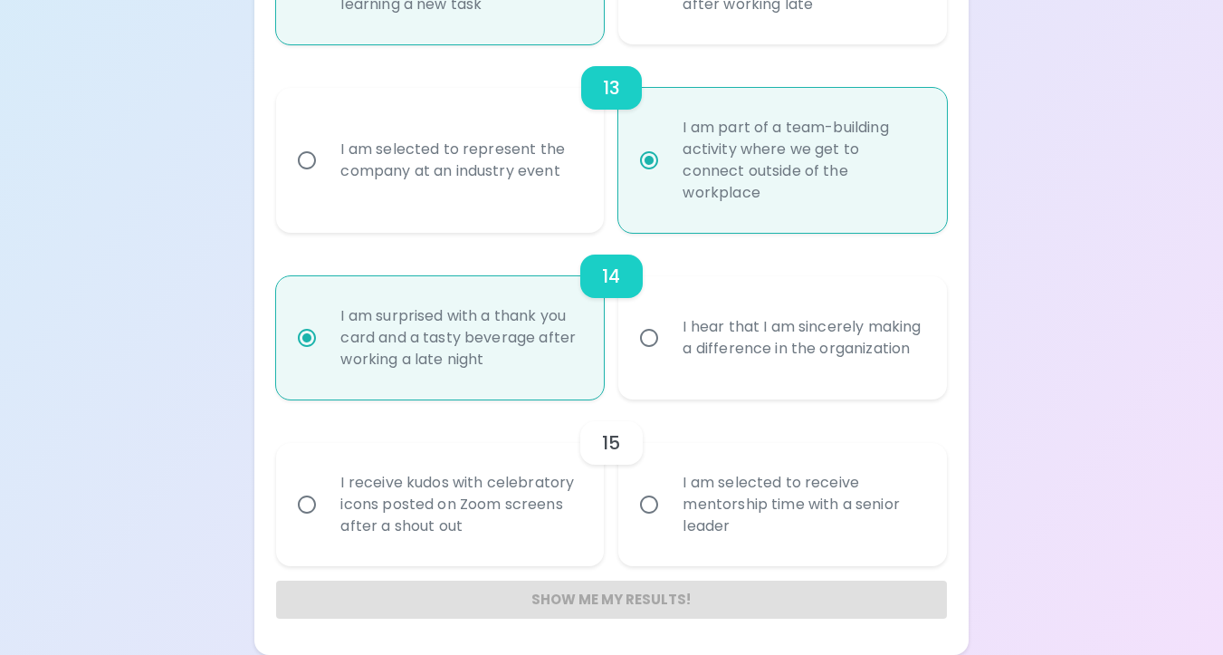
radio input "true"
click at [751, 357] on div "I hear that I am sincerely making a difference in the organization" at bounding box center [802, 337] width 268 height 87
click at [668, 357] on input "I hear that I am sincerely making a difference in the organization" at bounding box center [649, 338] width 38 height 38
radio input "false"
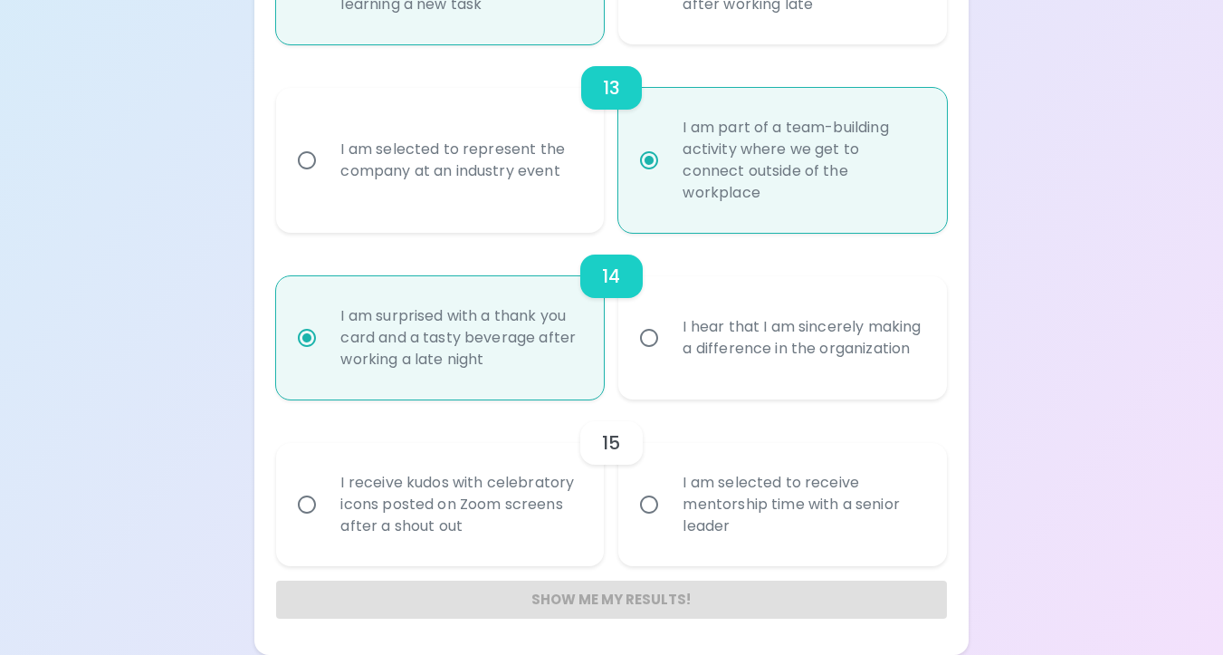
radio input "false"
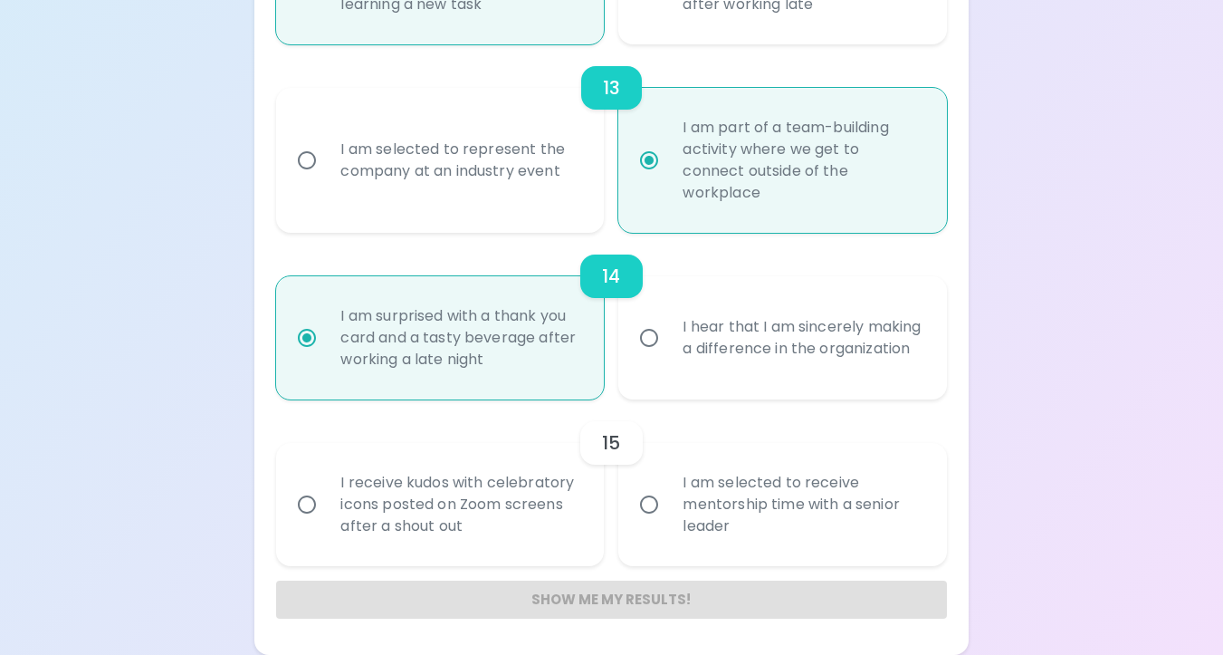
radio input "false"
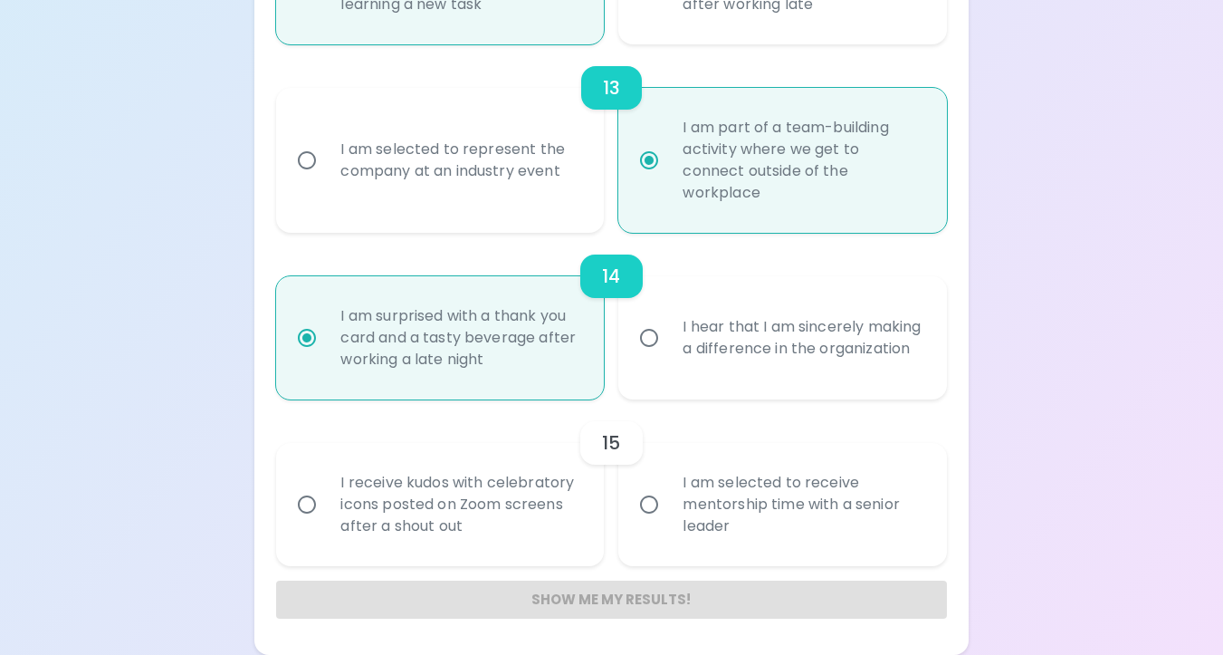
radio input "true"
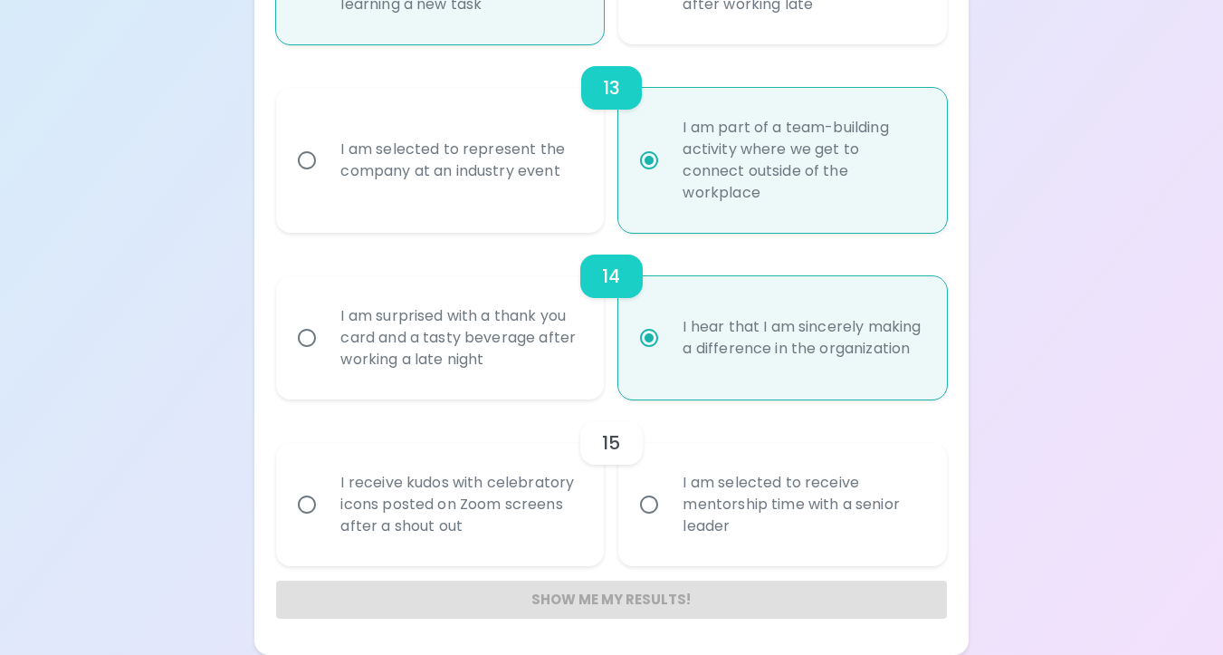
radio input "true"
click at [449, 361] on div "I am surprised with a thank you card and a tasty beverage after working a late …" at bounding box center [460, 337] width 268 height 109
click at [326, 357] on input "I am surprised with a thank you card and a tasty beverage after working a late …" at bounding box center [307, 338] width 38 height 38
radio input "false"
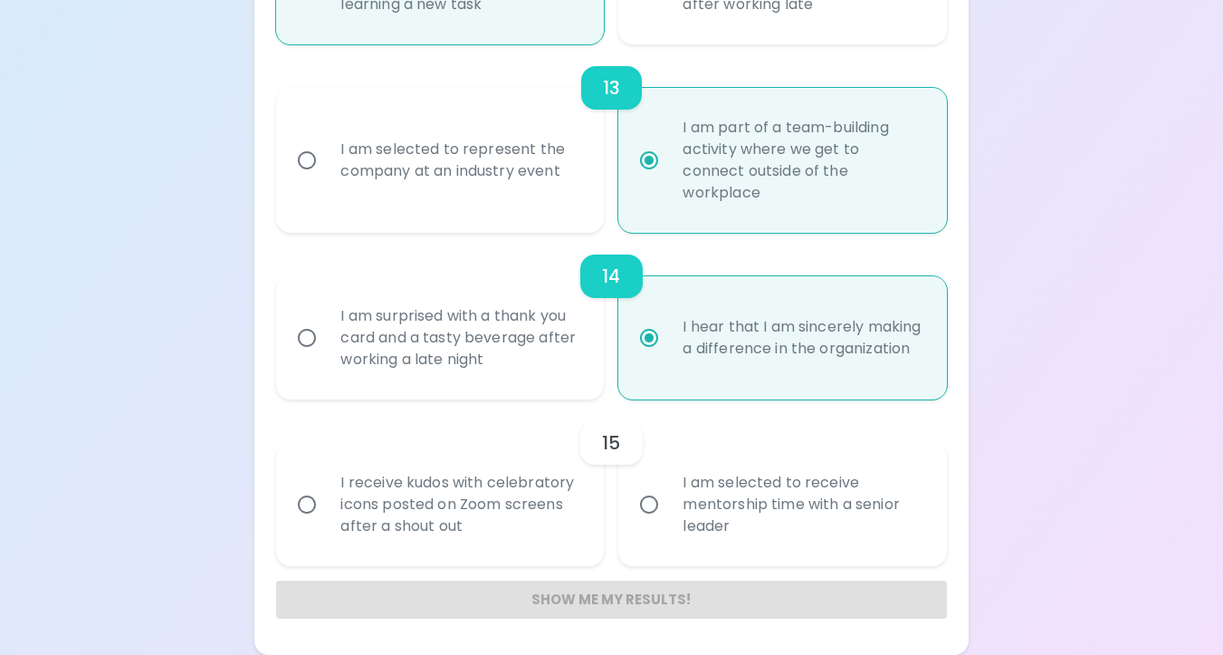
radio input "false"
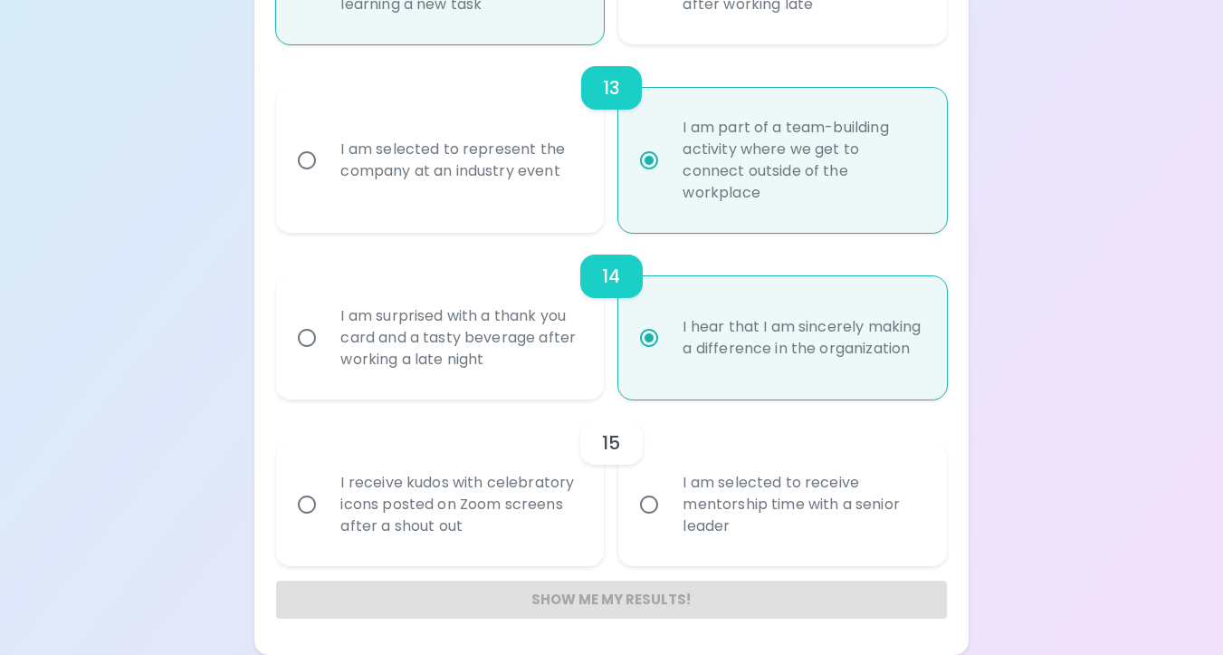
radio input "false"
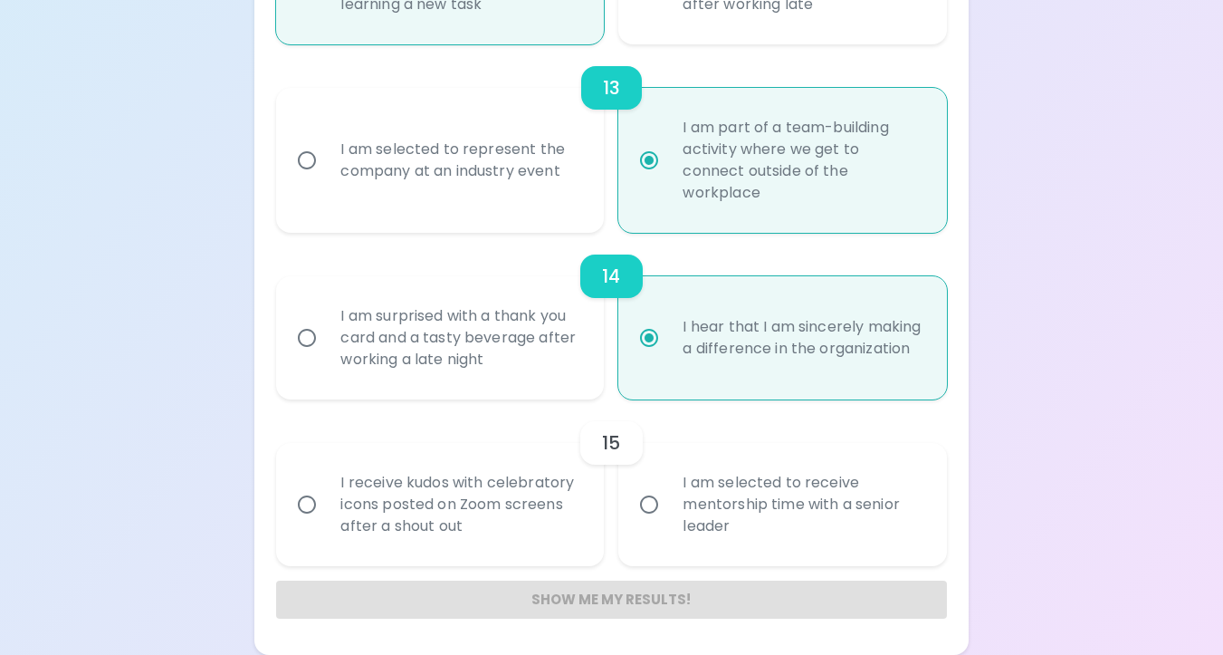
radio input "true"
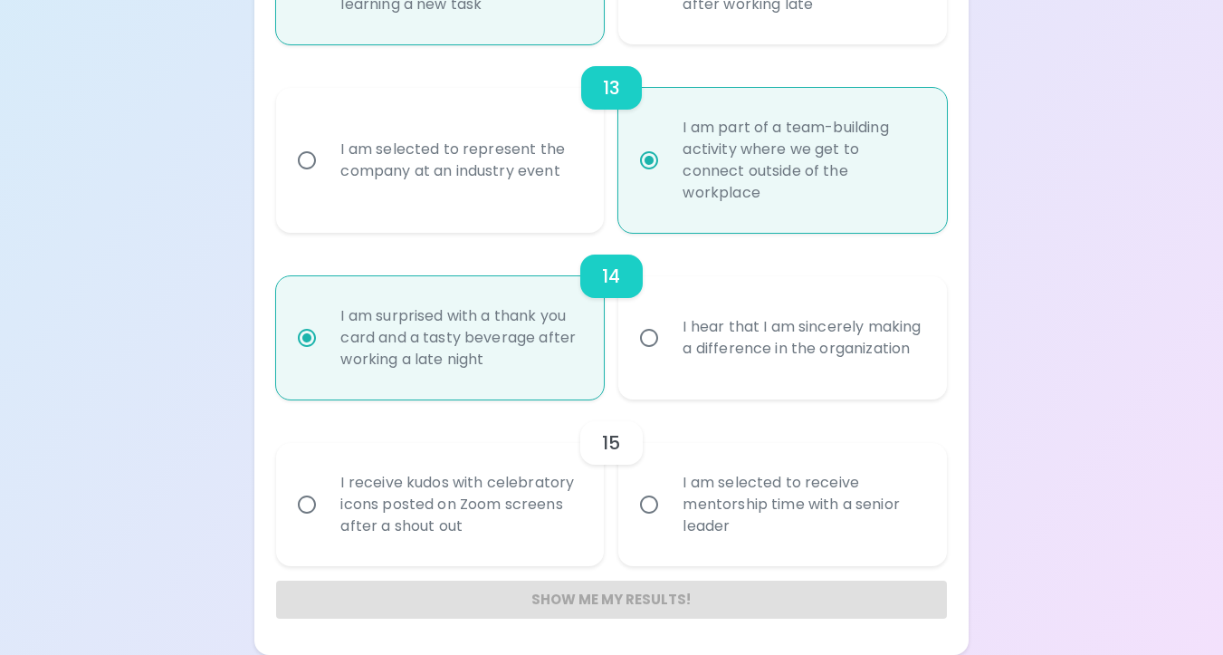
radio input "true"
click at [715, 361] on div "I hear that I am sincerely making a difference in the organization" at bounding box center [802, 337] width 268 height 87
click at [668, 357] on input "I hear that I am sincerely making a difference in the organization" at bounding box center [649, 338] width 38 height 38
radio input "false"
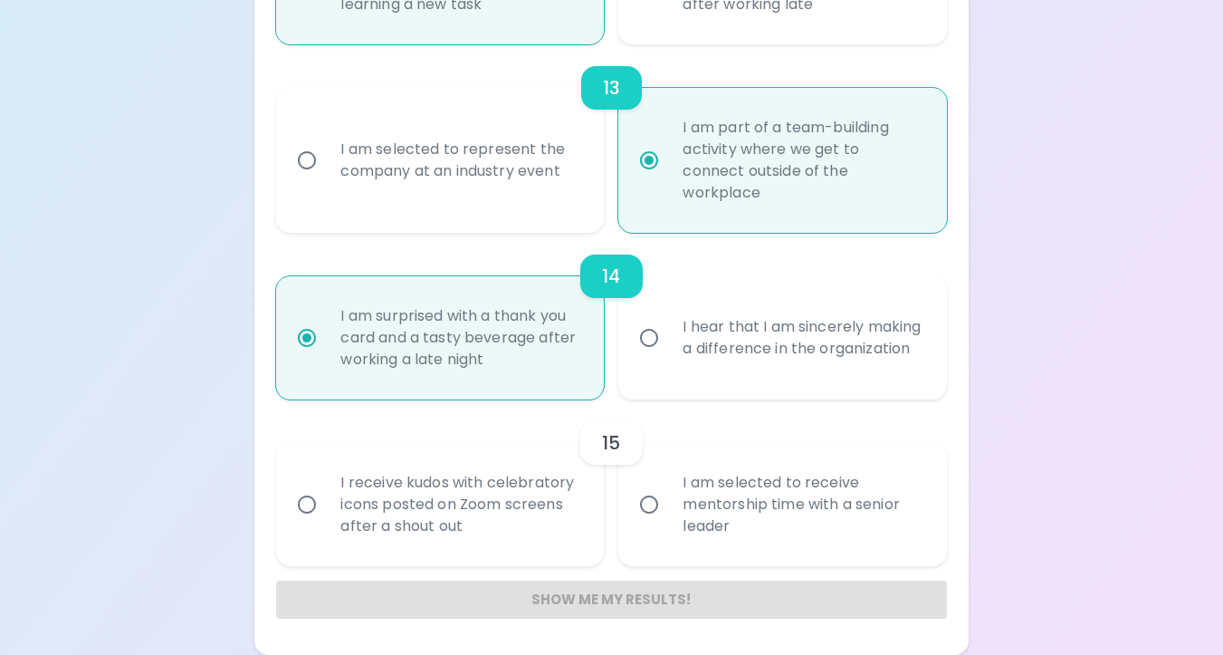
radio input "false"
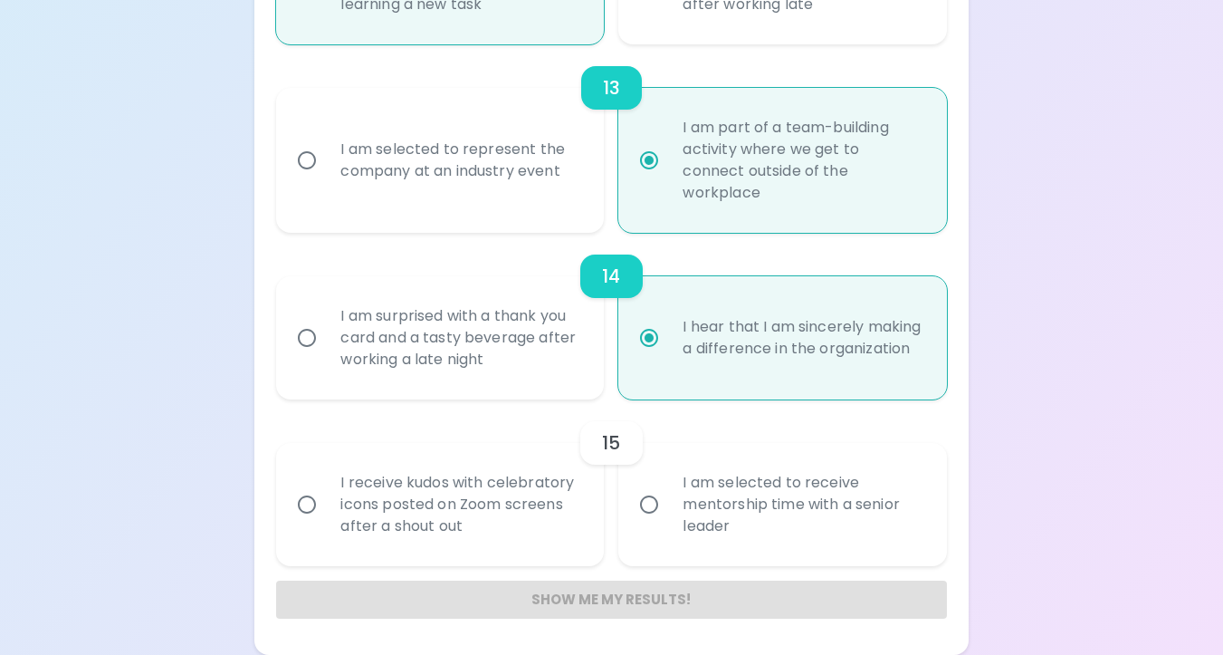
click at [447, 353] on div "I am surprised with a thank you card and a tasty beverage after working a late …" at bounding box center [460, 337] width 268 height 109
click at [326, 353] on input "I am surprised with a thank you card and a tasty beverage after working a late …" at bounding box center [307, 338] width 38 height 38
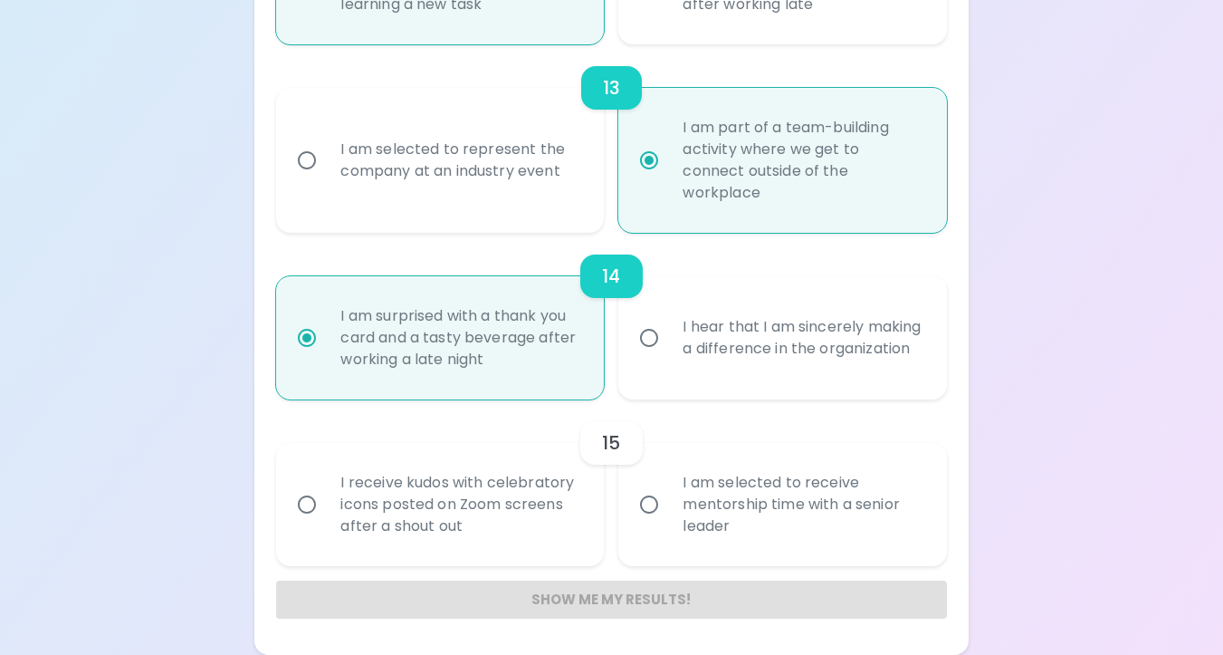
click at [746, 353] on div "I hear that I am sincerely making a difference in the organization" at bounding box center [802, 337] width 268 height 87
click at [668, 353] on input "I hear that I am sincerely making a difference in the organization" at bounding box center [649, 338] width 38 height 38
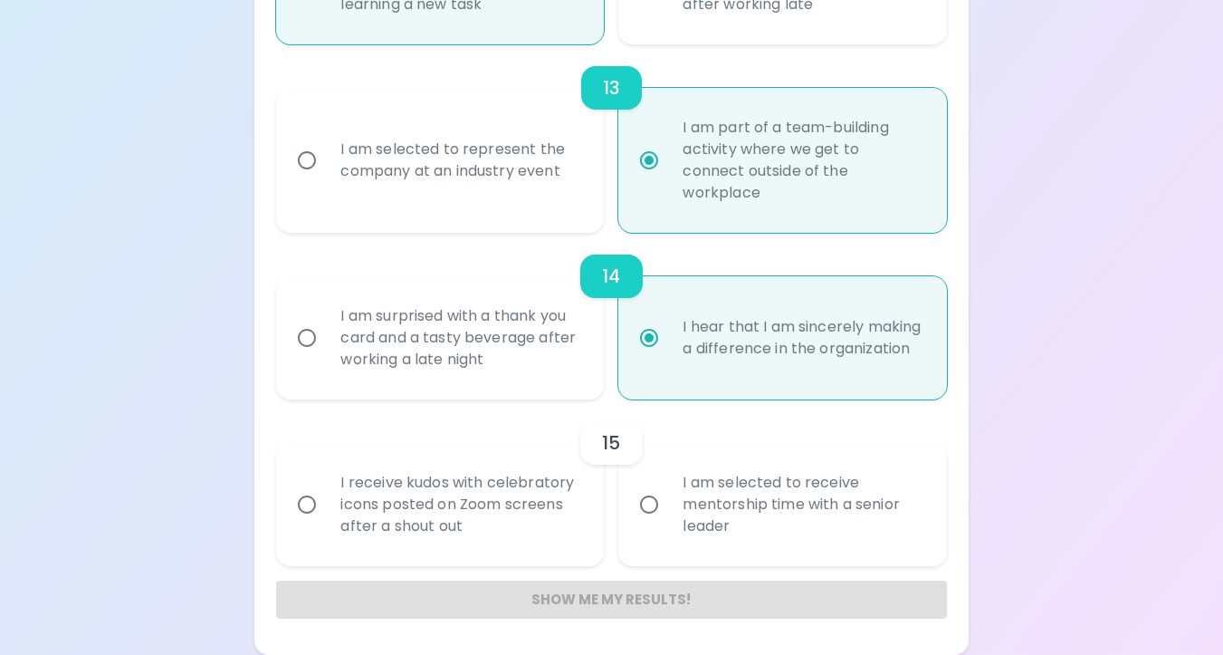
click at [525, 352] on div "I am surprised with a thank you card and a tasty beverage after working a late …" at bounding box center [460, 337] width 268 height 109
click at [326, 352] on input "I am surprised with a thank you card and a tasty beverage after working a late …" at bounding box center [307, 338] width 38 height 38
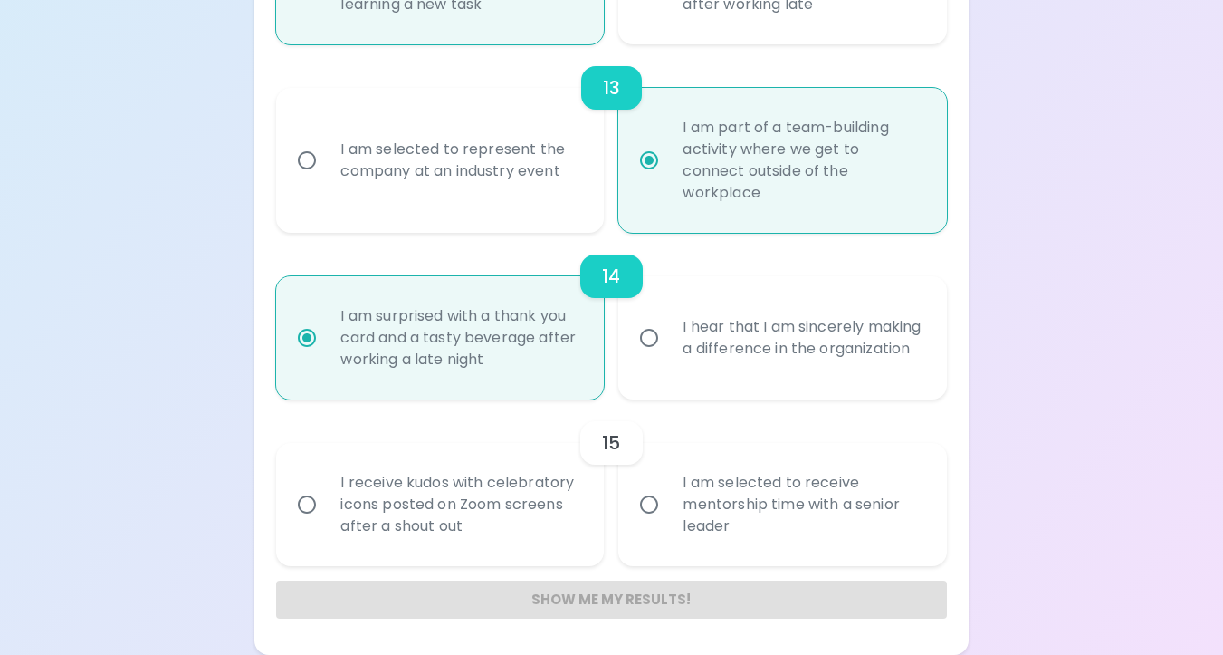
click at [516, 516] on div "I receive kudos with celebratory icons posted on Zoom screens after a shout out" at bounding box center [460, 504] width 268 height 109
click at [326, 516] on input "I receive kudos with celebratory icons posted on Zoom screens after a shout out" at bounding box center [307, 504] width 38 height 38
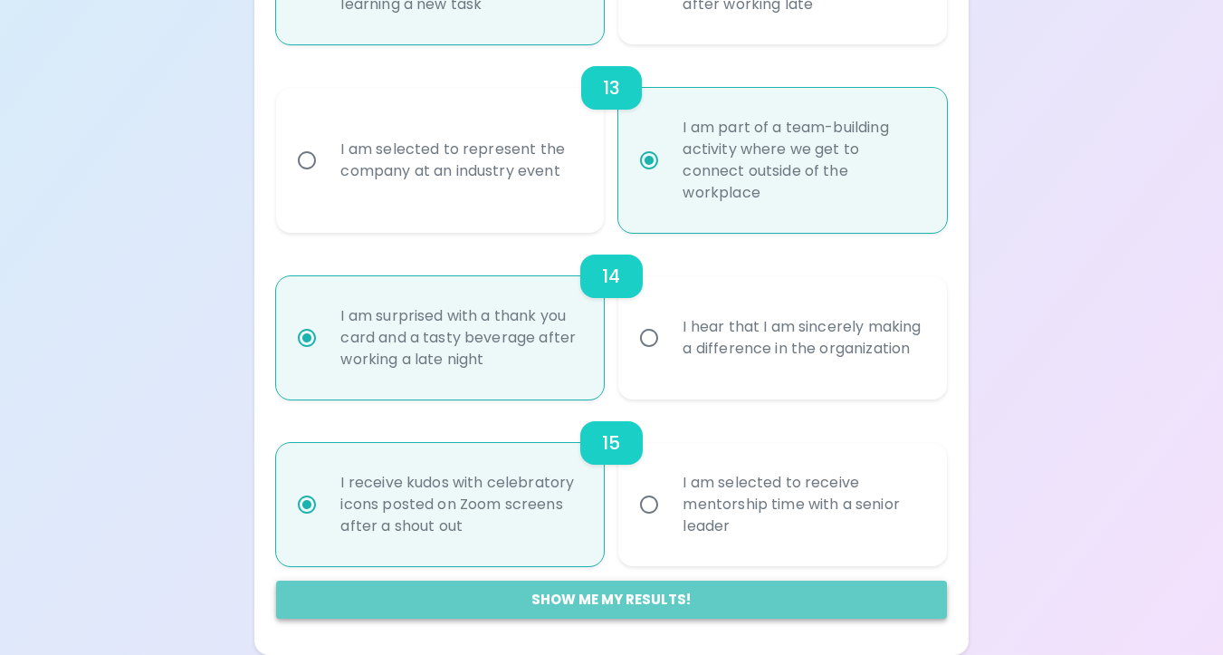
click at [661, 589] on button "Show me my results!" at bounding box center [611, 599] width 670 height 38
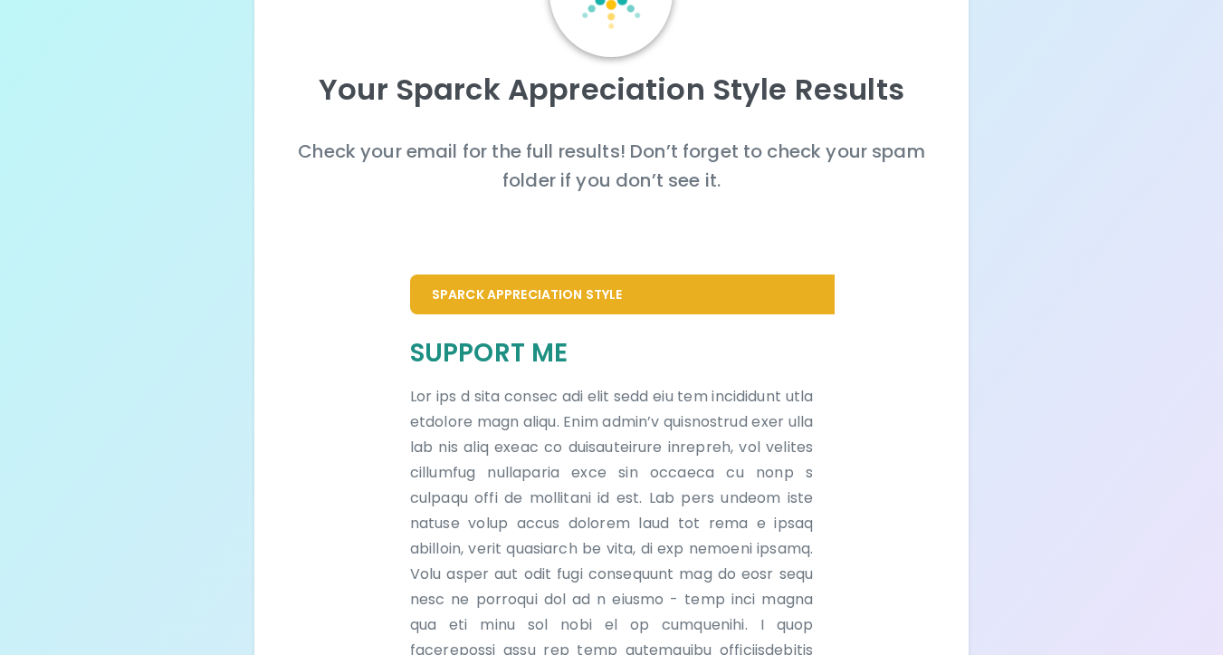
scroll to position [146, 0]
